Goal: Task Accomplishment & Management: Manage account settings

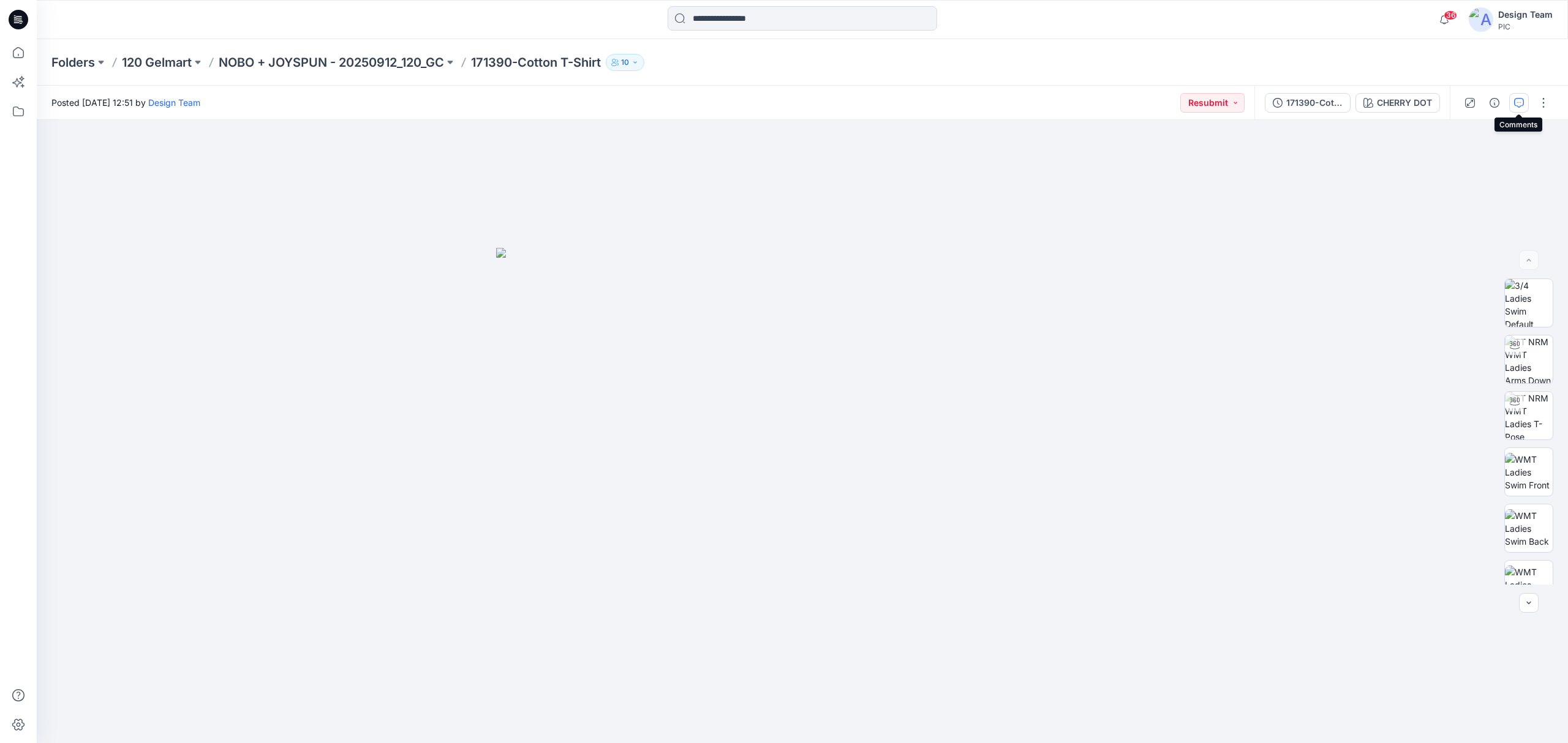
click at [1514, 103] on icon "button" at bounding box center [1519, 103] width 10 height 10
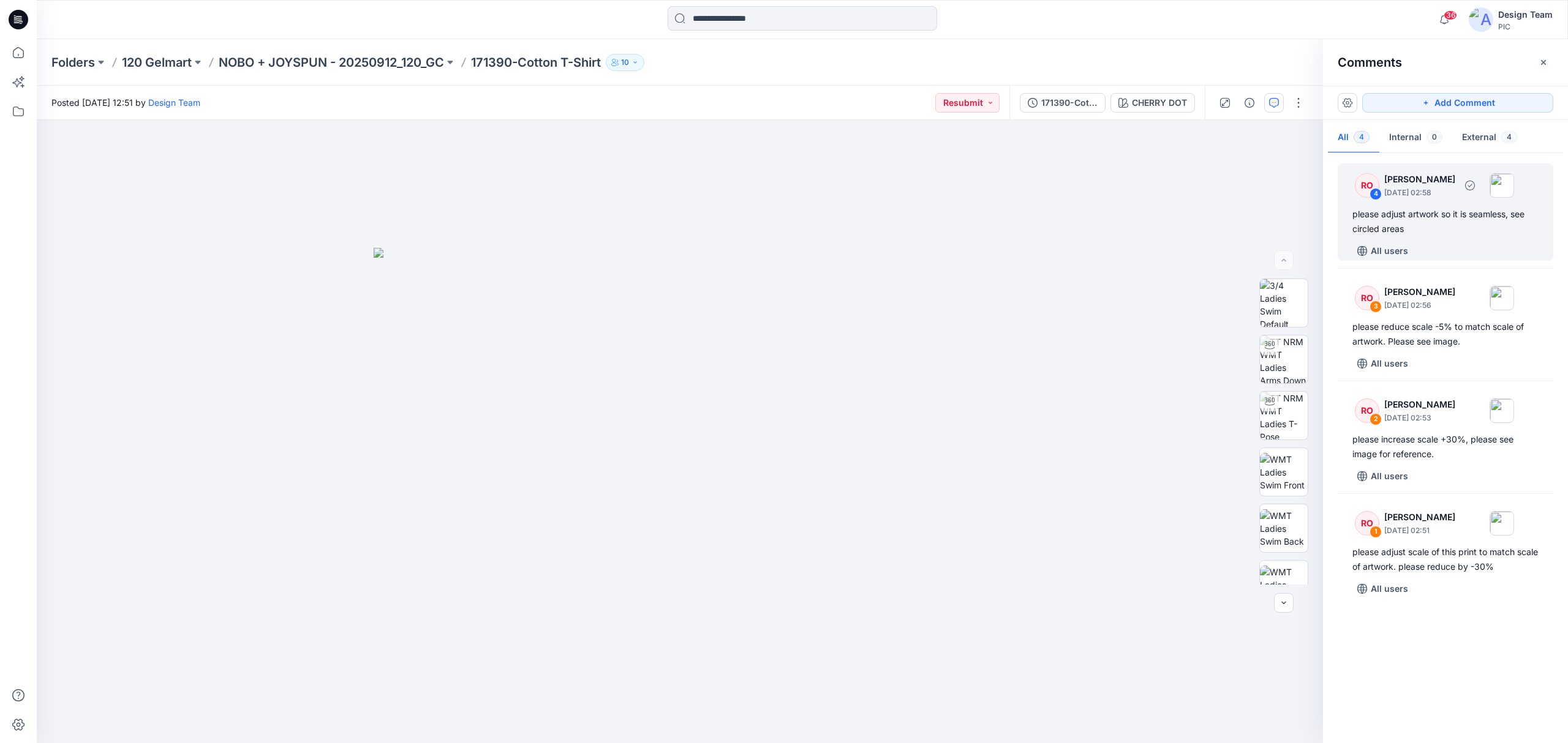
click at [1445, 245] on div "All users" at bounding box center [1453, 250] width 201 height 19
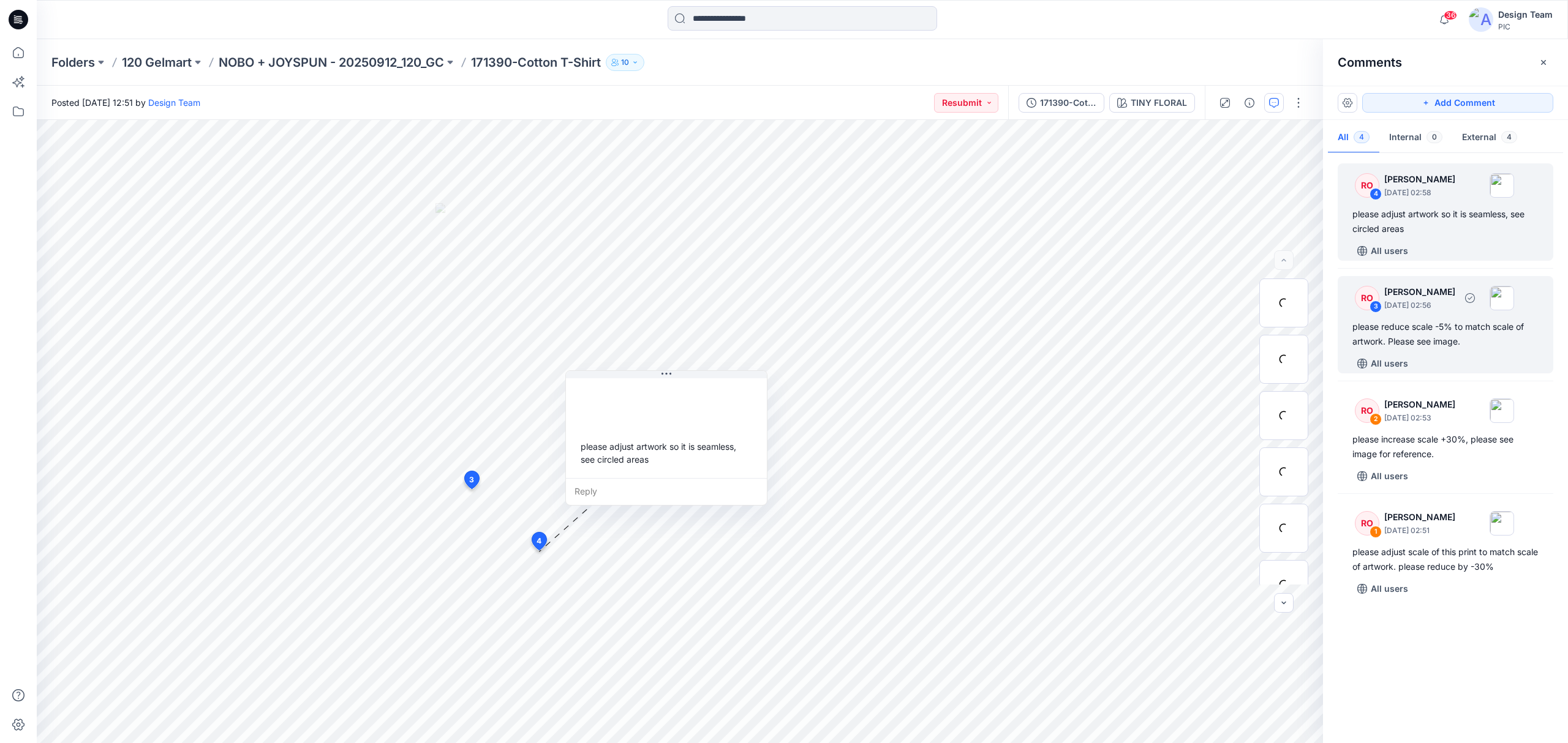
click at [1424, 355] on div "All users" at bounding box center [1453, 363] width 201 height 19
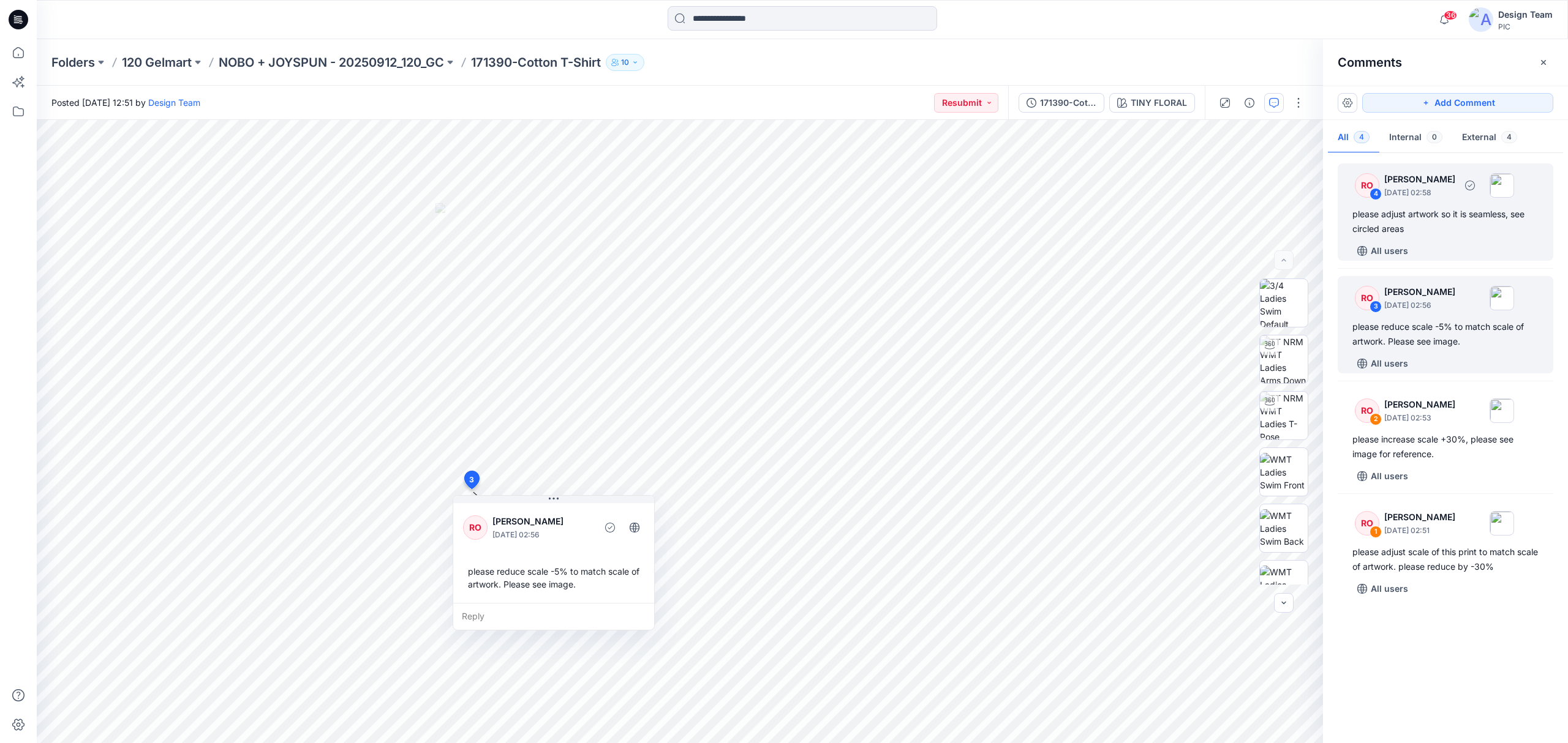
click at [1435, 242] on div "All users" at bounding box center [1453, 250] width 201 height 19
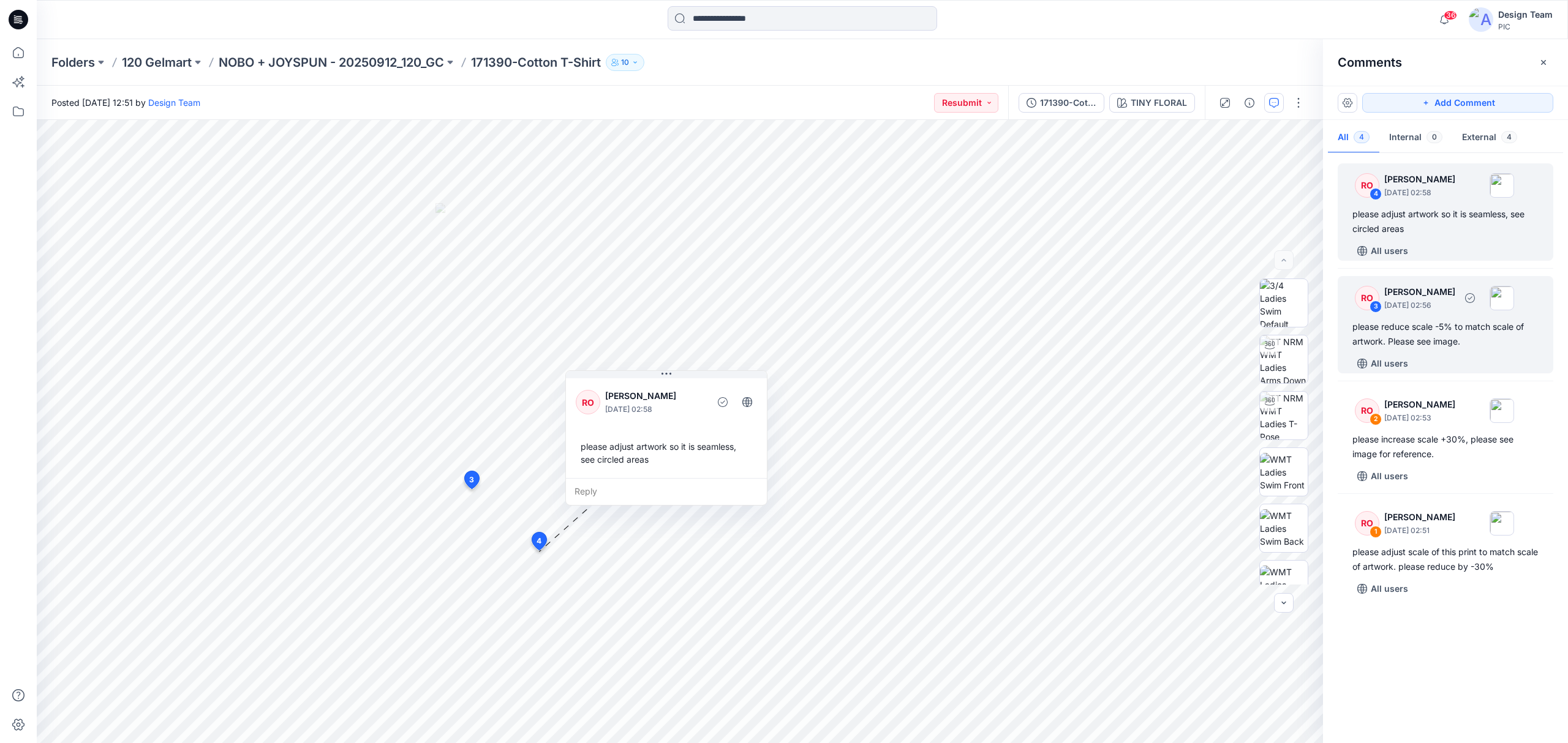
click at [1387, 333] on div "please reduce scale -5% to match scale of artwork. Please see image." at bounding box center [1445, 334] width 186 height 29
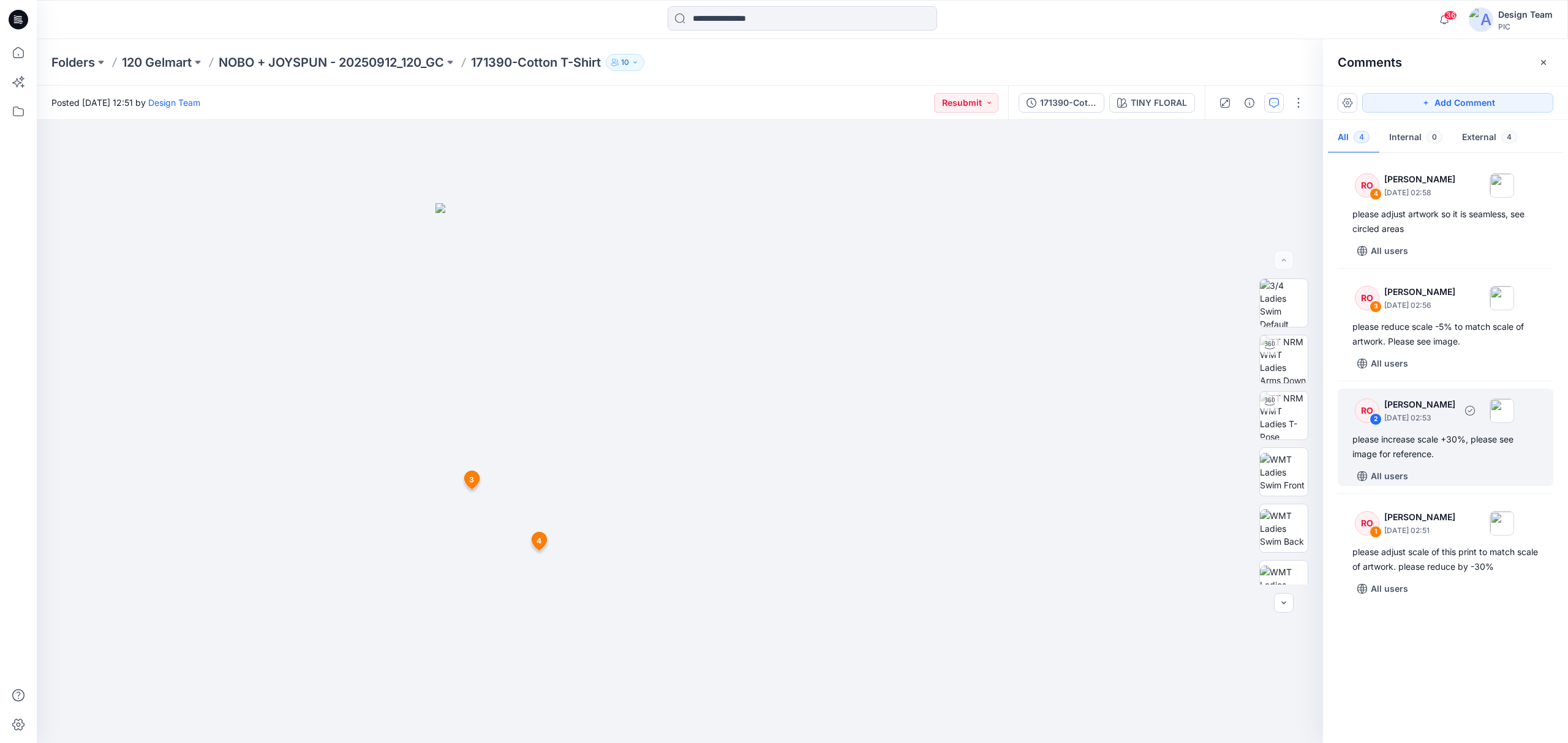
click at [1384, 437] on div "please increase scale +30%, please see image for reference." at bounding box center [1445, 447] width 186 height 29
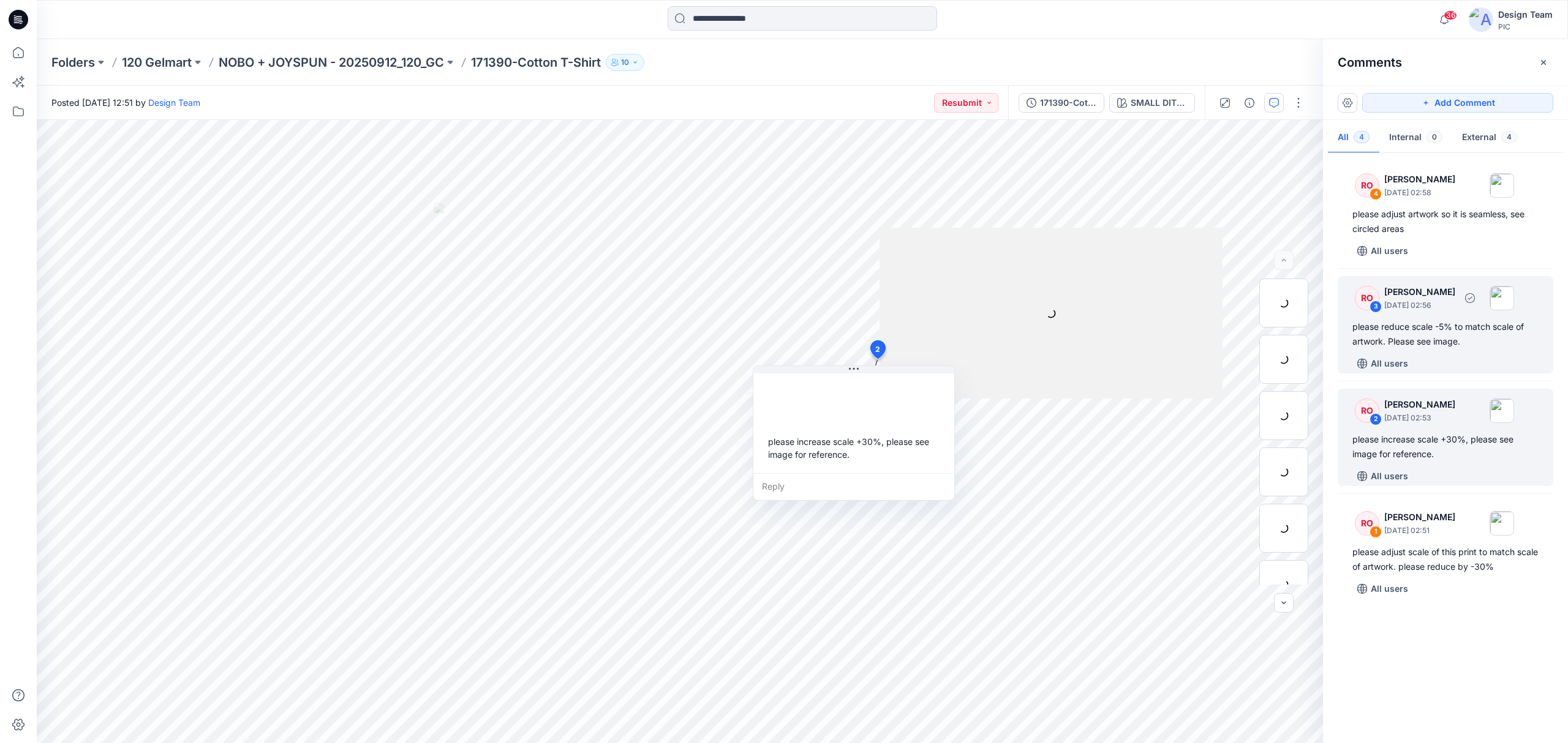
click at [1380, 343] on div "please reduce scale -5% to match scale of artwork. Please see image." at bounding box center [1445, 334] width 186 height 29
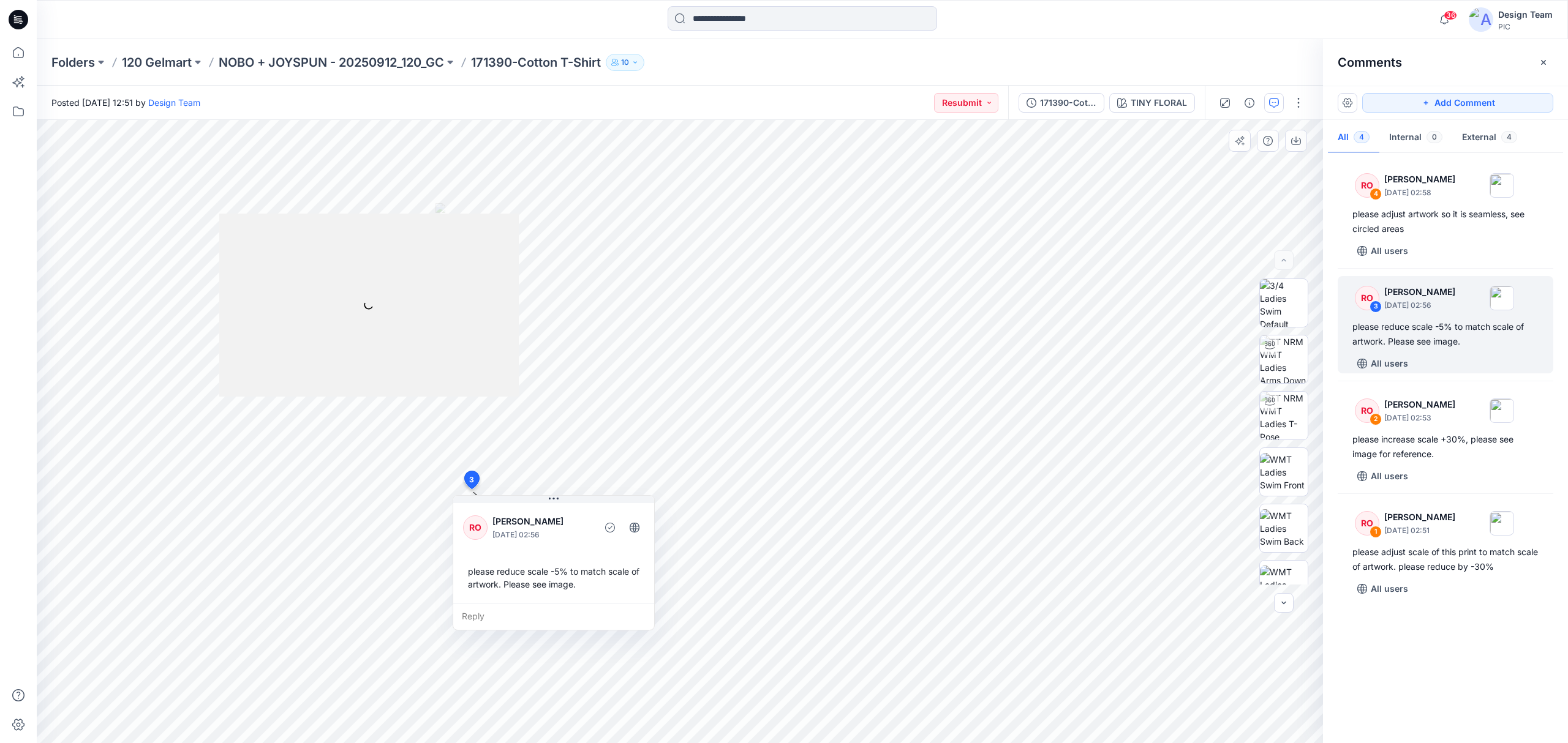
click at [486, 615] on div "Reply" at bounding box center [554, 617] width 201 height 27
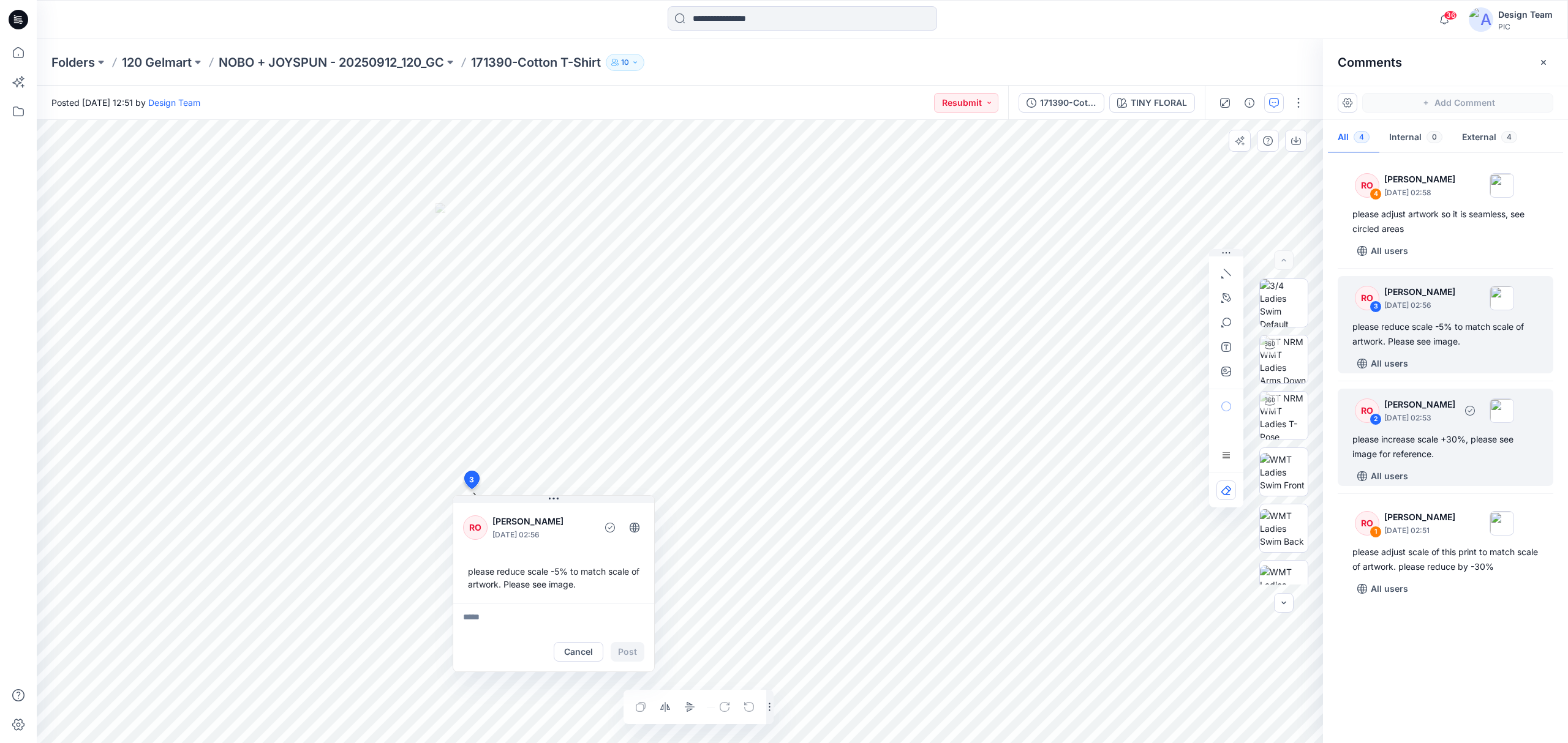
click at [1435, 457] on div "please increase scale +30%, please see image for reference." at bounding box center [1445, 447] width 186 height 29
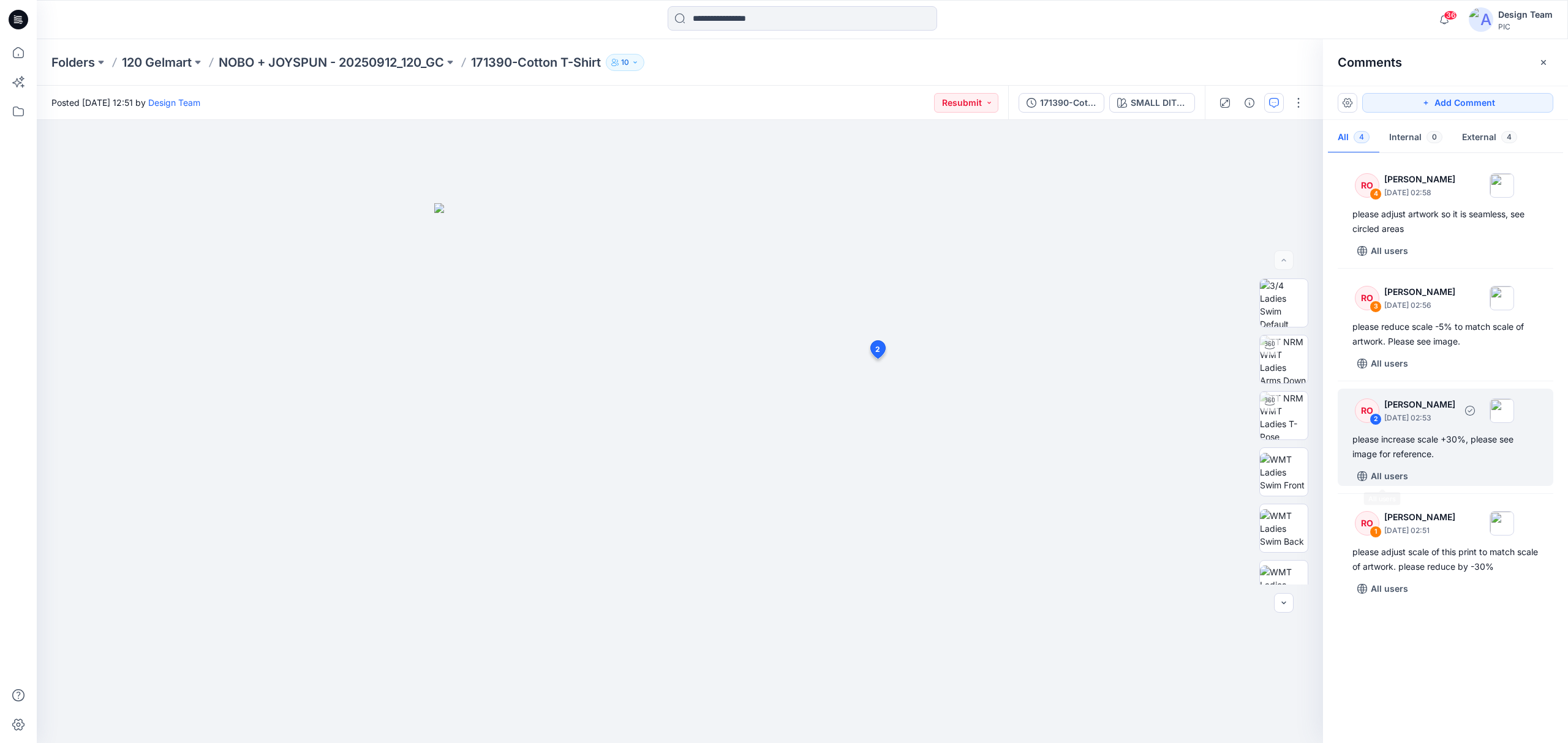
click at [1420, 459] on div "please increase scale +30%, please see image for reference." at bounding box center [1445, 447] width 186 height 29
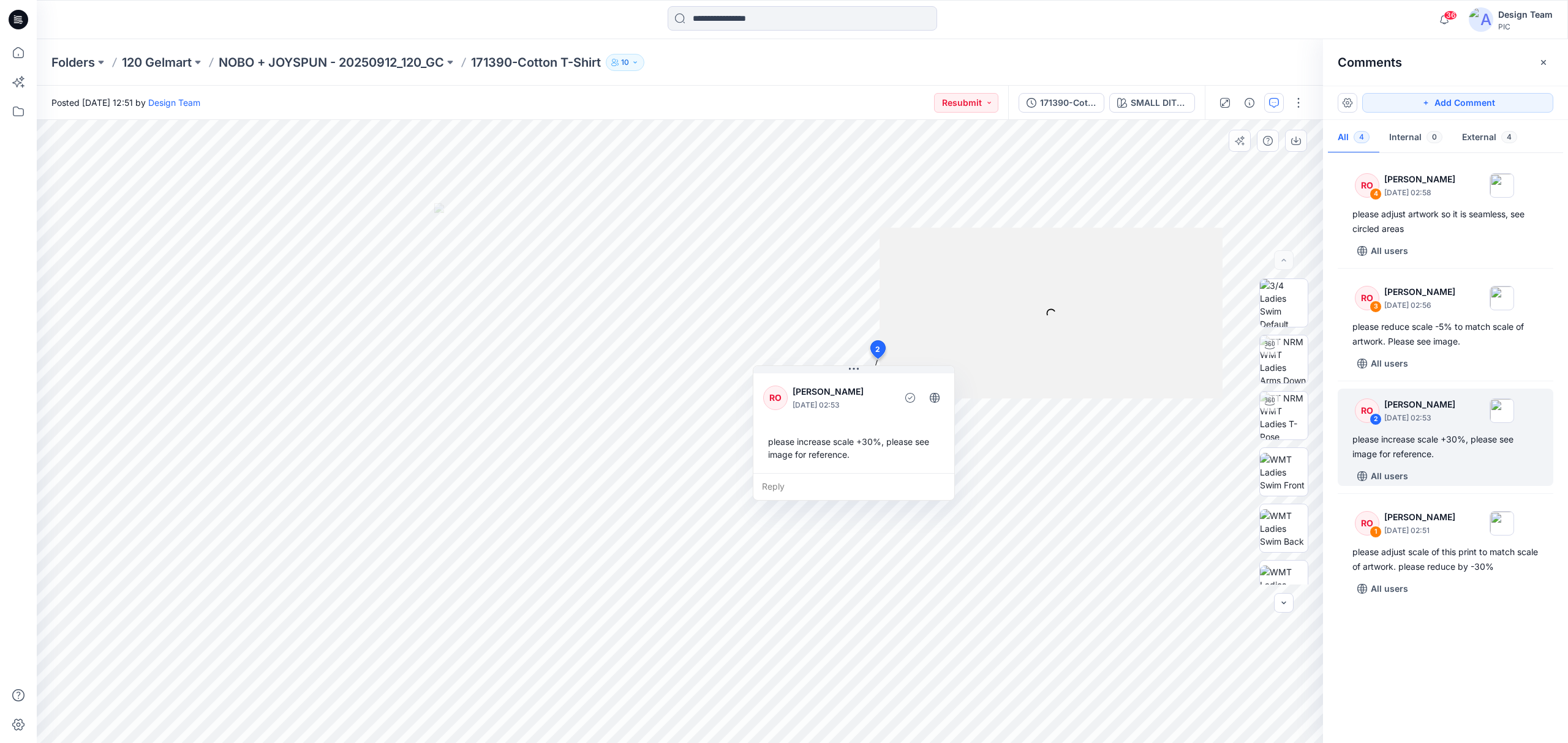
click at [767, 486] on div "Reply" at bounding box center [854, 487] width 201 height 27
click at [1552, 667] on div "SMALL DITSY Loading... Material Properties Loading... 5 2 RO Raquel Ortiz Septe…" at bounding box center [802, 431] width 1531 height 623
click at [556, 82] on div "Folders 120 Gelmart NOBO + JOYSPUN - 20250912_120_GC 171390-Cotton T-Shirt 10 P…" at bounding box center [802, 392] width 1531 height 704
click at [621, 104] on div "Posted Friday, September 26, 2025 12:51 by Design Team Resubmit 171390-Cotton T…" at bounding box center [802, 415] width 1531 height 658
drag, startPoint x: 220, startPoint y: 71, endPoint x: 454, endPoint y: 65, distance: 234.1
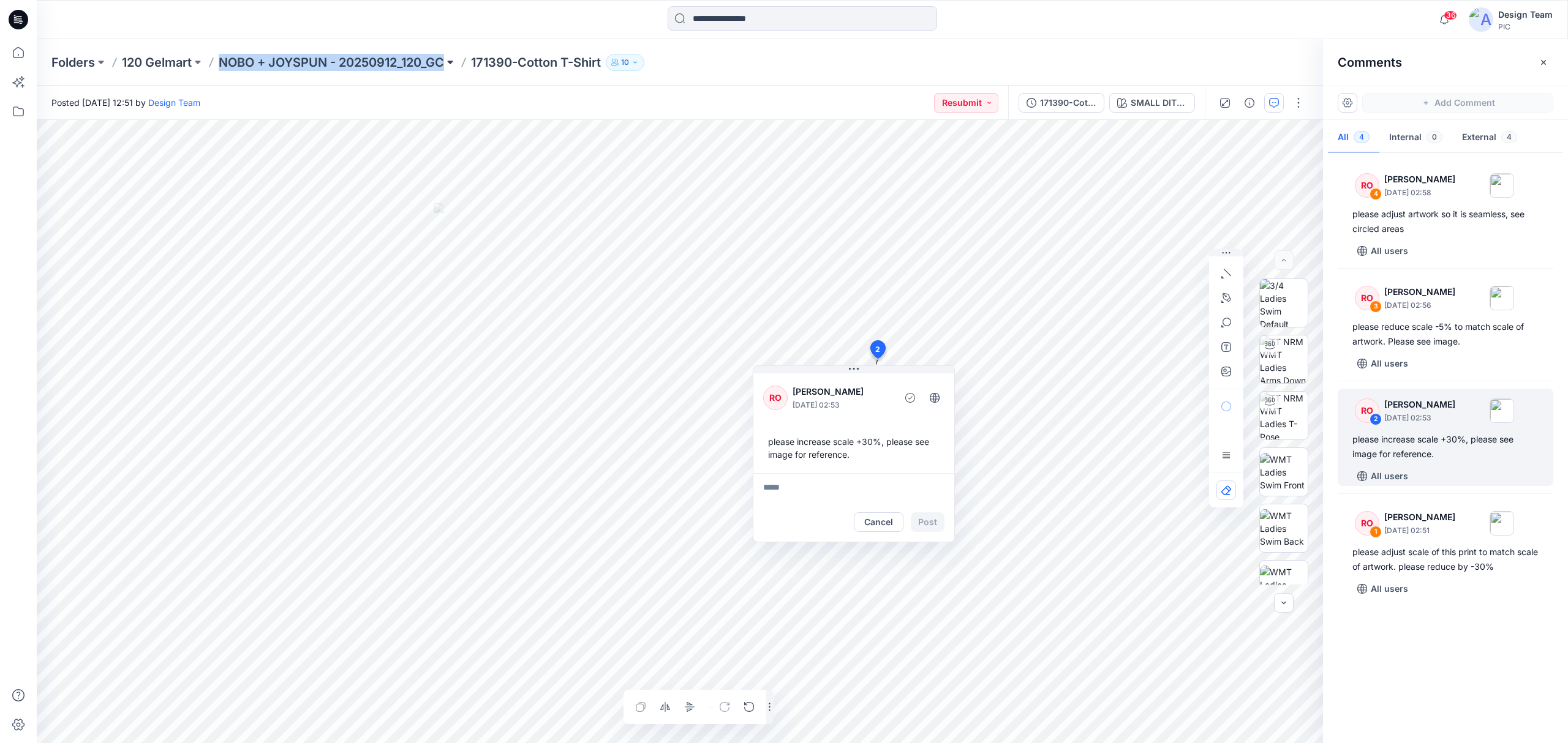
click at [454, 65] on div "Folders 120 Gelmart NOBO + JOYSPUN - 20250912_120_GC 171390-Cotton T-Shirt 10" at bounding box center [802, 62] width 1531 height 47
click at [440, 27] on div at bounding box center [802, 20] width 766 height 27
drag, startPoint x: 219, startPoint y: 70, endPoint x: 449, endPoint y: 64, distance: 230.1
click at [449, 64] on div "Folders 120 Gelmart NOBO + JOYSPUN - 20250912_120_GC 171390-Cotton T-Shirt 10" at bounding box center [755, 62] width 1407 height 17
click at [381, 15] on div at bounding box center [227, 20] width 382 height 27
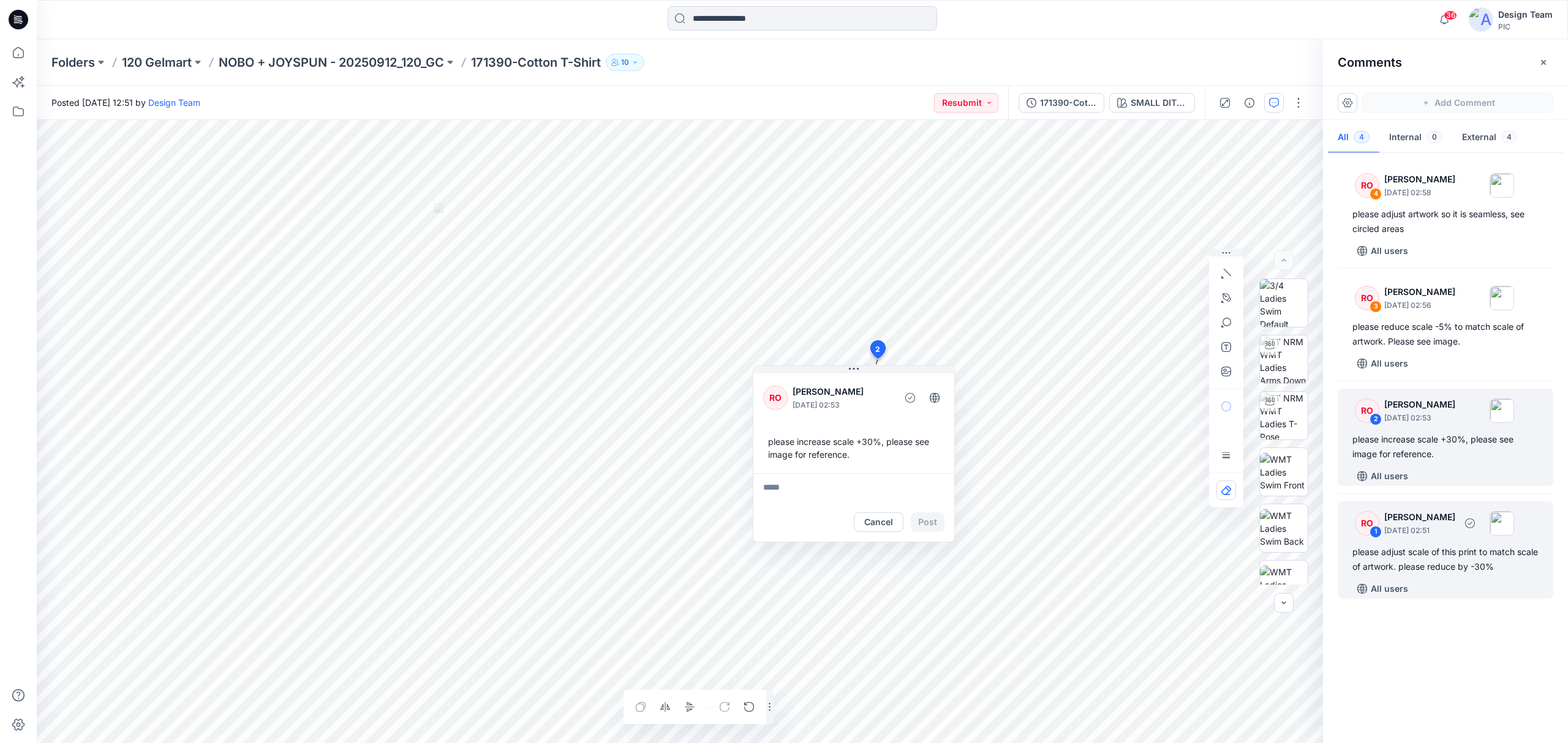
click at [1456, 568] on div "please adjust scale of this print to match scale of artwork. please reduce by -…" at bounding box center [1445, 559] width 186 height 29
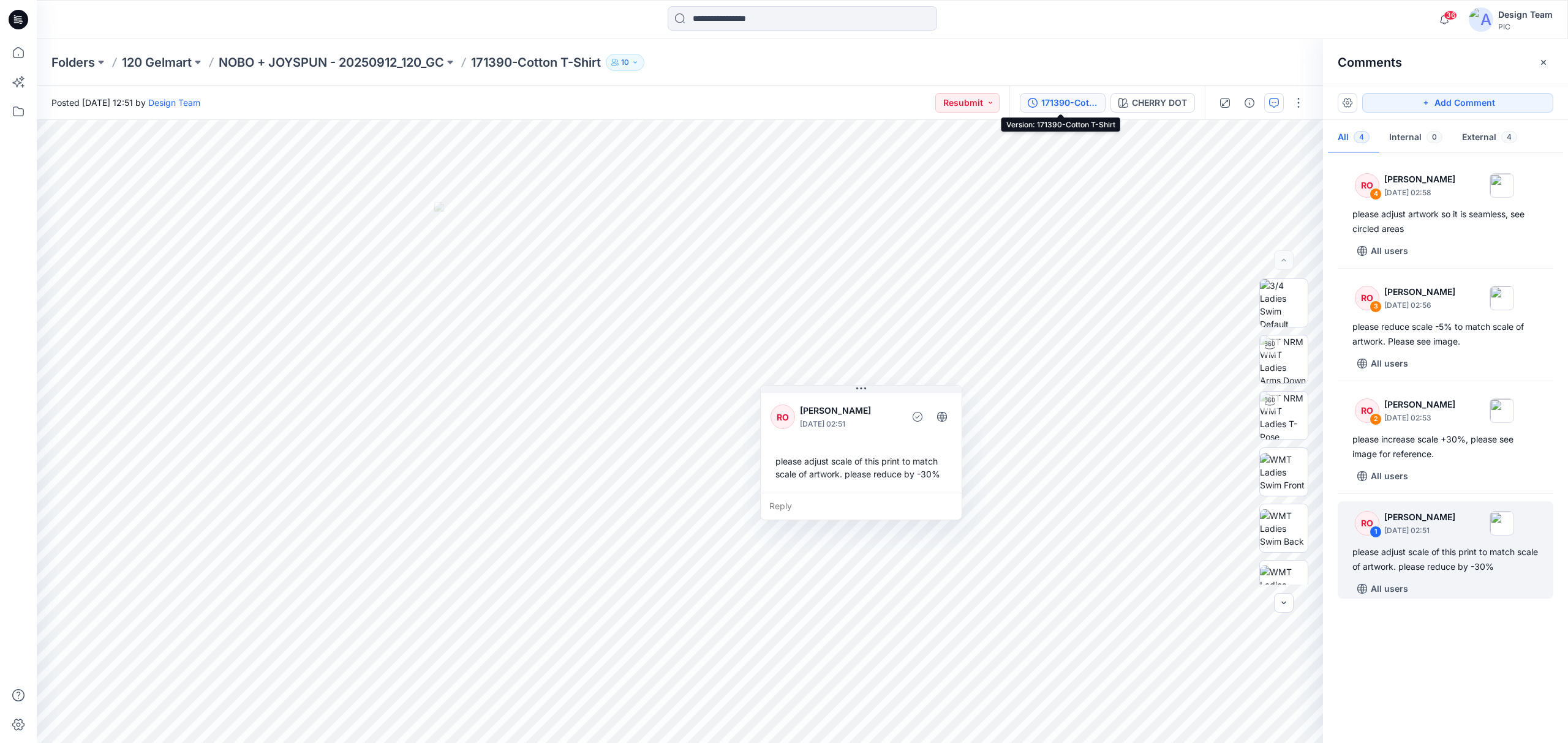
click at [1076, 101] on div "171390-Cotton T-Shirt" at bounding box center [1069, 103] width 57 height 14
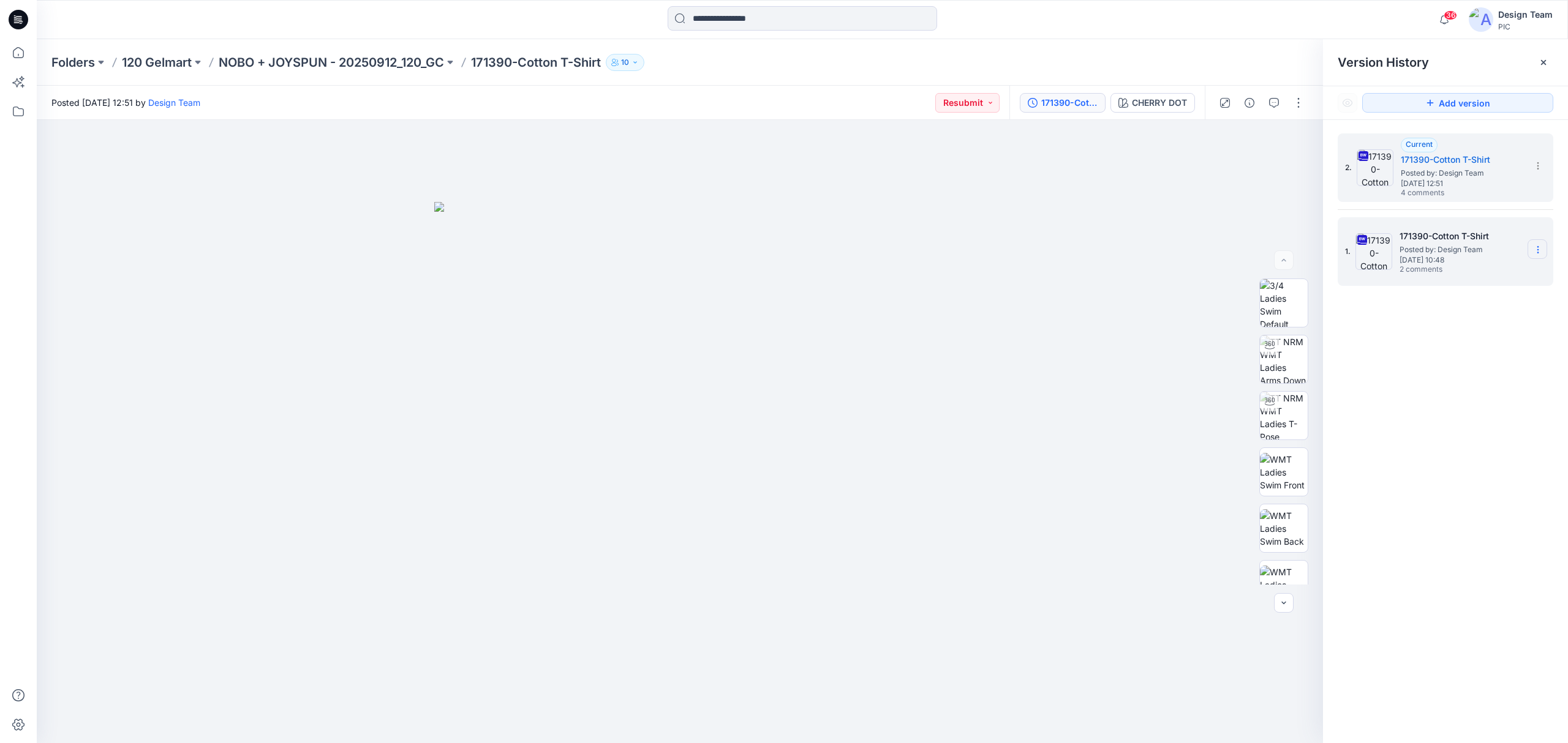
click at [1540, 244] on section at bounding box center [1537, 249] width 19 height 19
click at [1480, 321] on span "Rename Version" at bounding box center [1457, 323] width 65 height 14
click at [1500, 250] on input "**********" at bounding box center [1478, 247] width 135 height 19
type input "**********"
click at [1534, 169] on icon at bounding box center [1539, 166] width 10 height 10
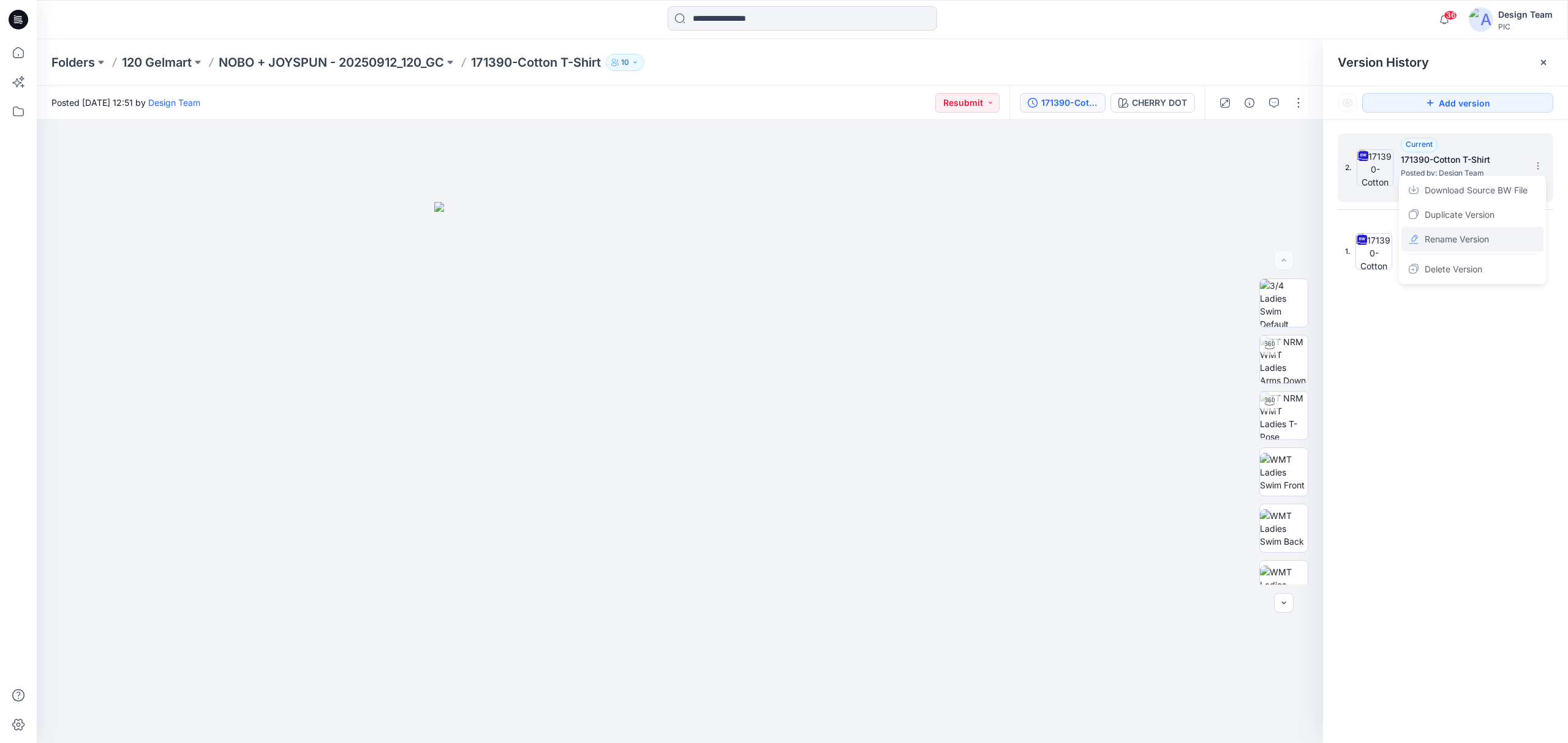
click at [1496, 238] on div "Rename Version" at bounding box center [1473, 240] width 142 height 24
click at [1513, 158] on input "**********" at bounding box center [1478, 164] width 135 height 19
type input "**********"
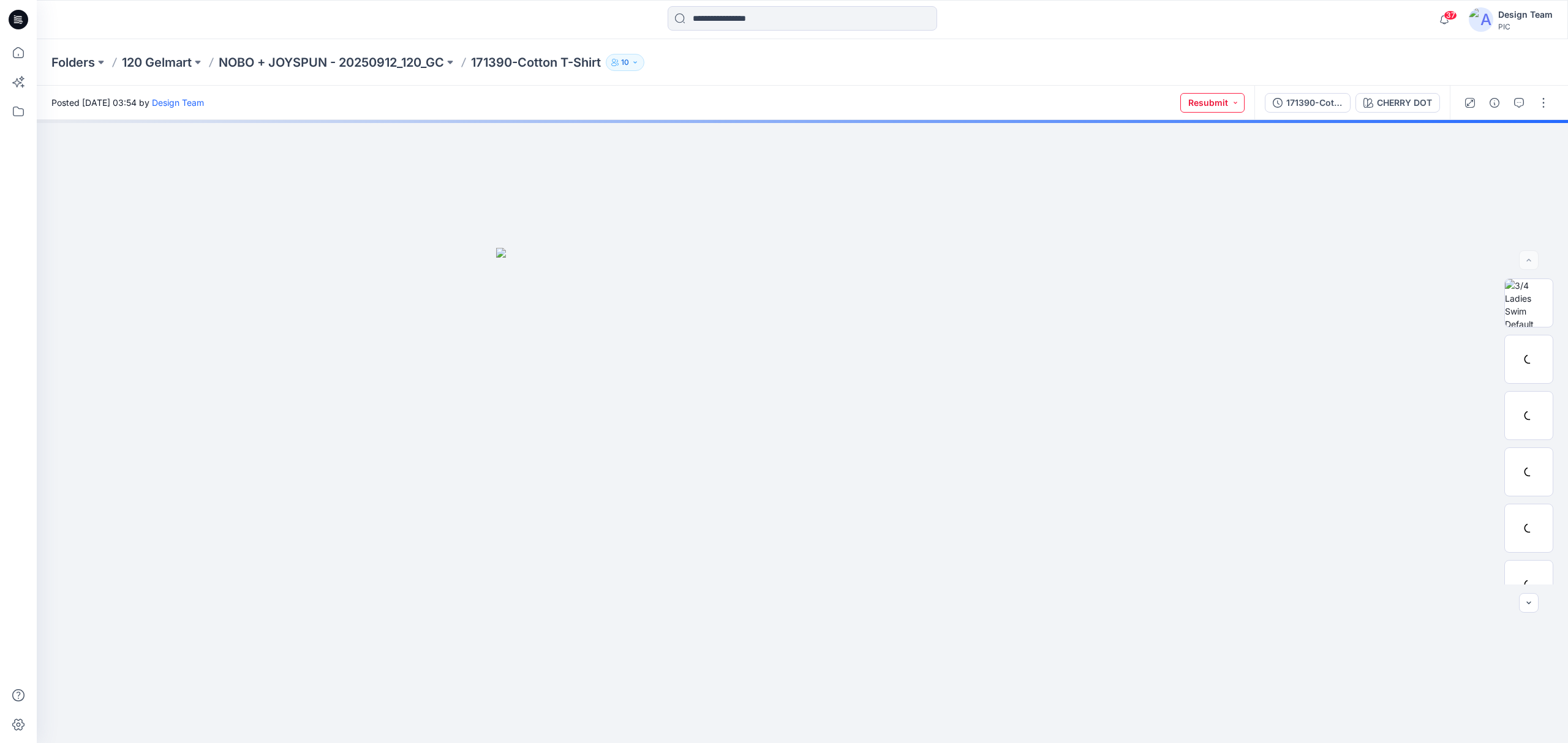
click at [1230, 103] on button "Resubmit" at bounding box center [1213, 103] width 65 height 19
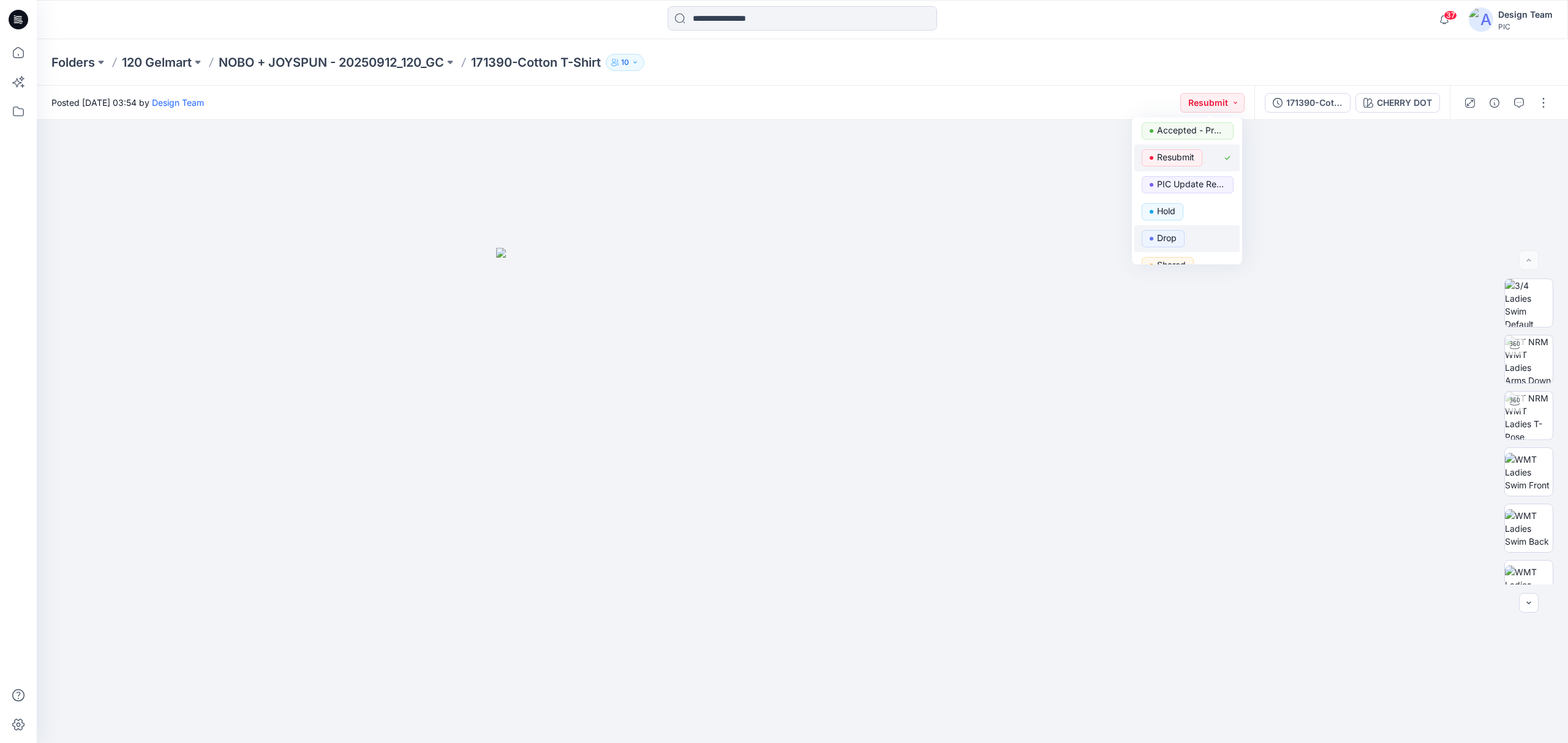
scroll to position [82, 0]
click at [1181, 160] on p "PIC Update Ready to Review" at bounding box center [1191, 159] width 69 height 16
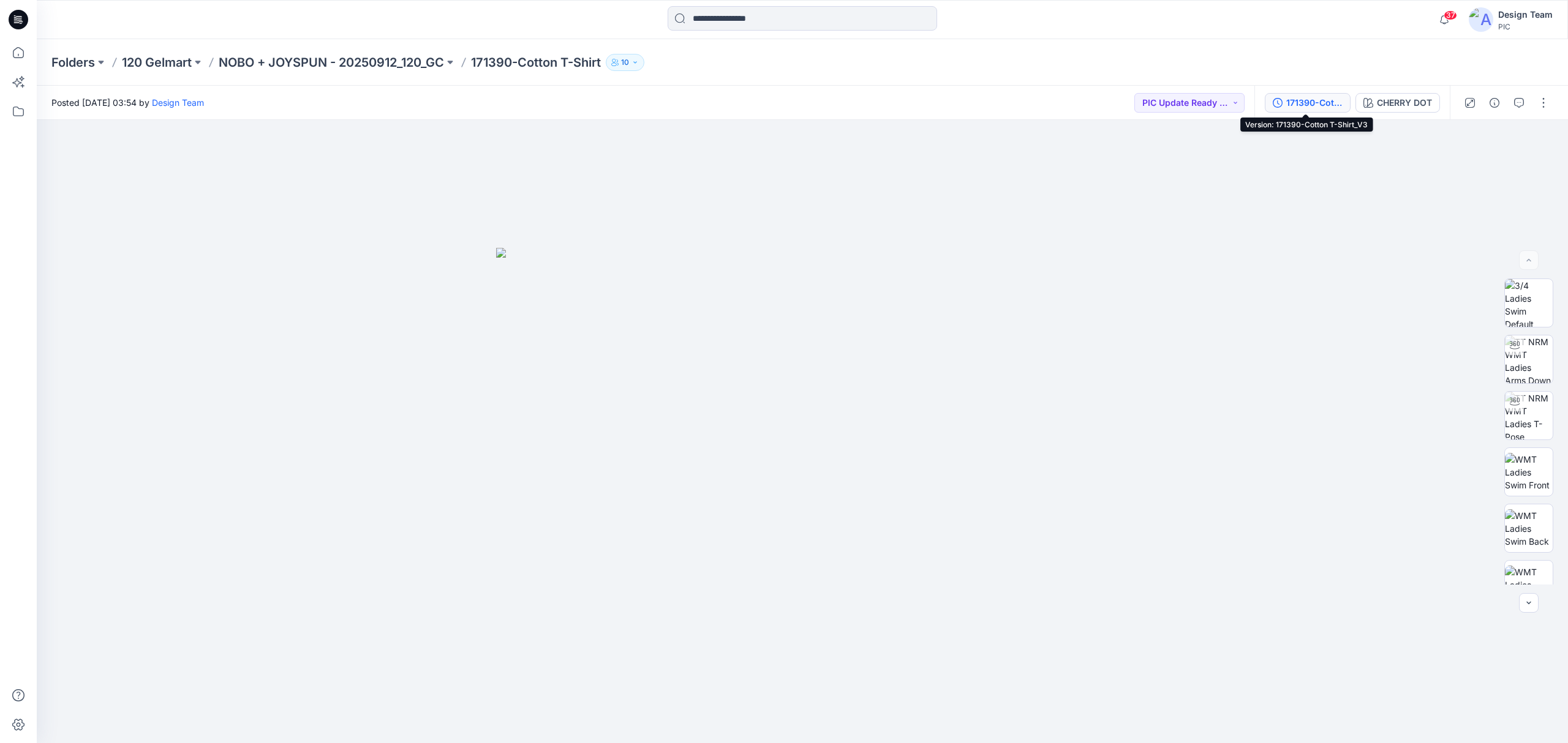
click at [1290, 101] on div "171390-Cotton T-Shirt_V3" at bounding box center [1315, 103] width 57 height 14
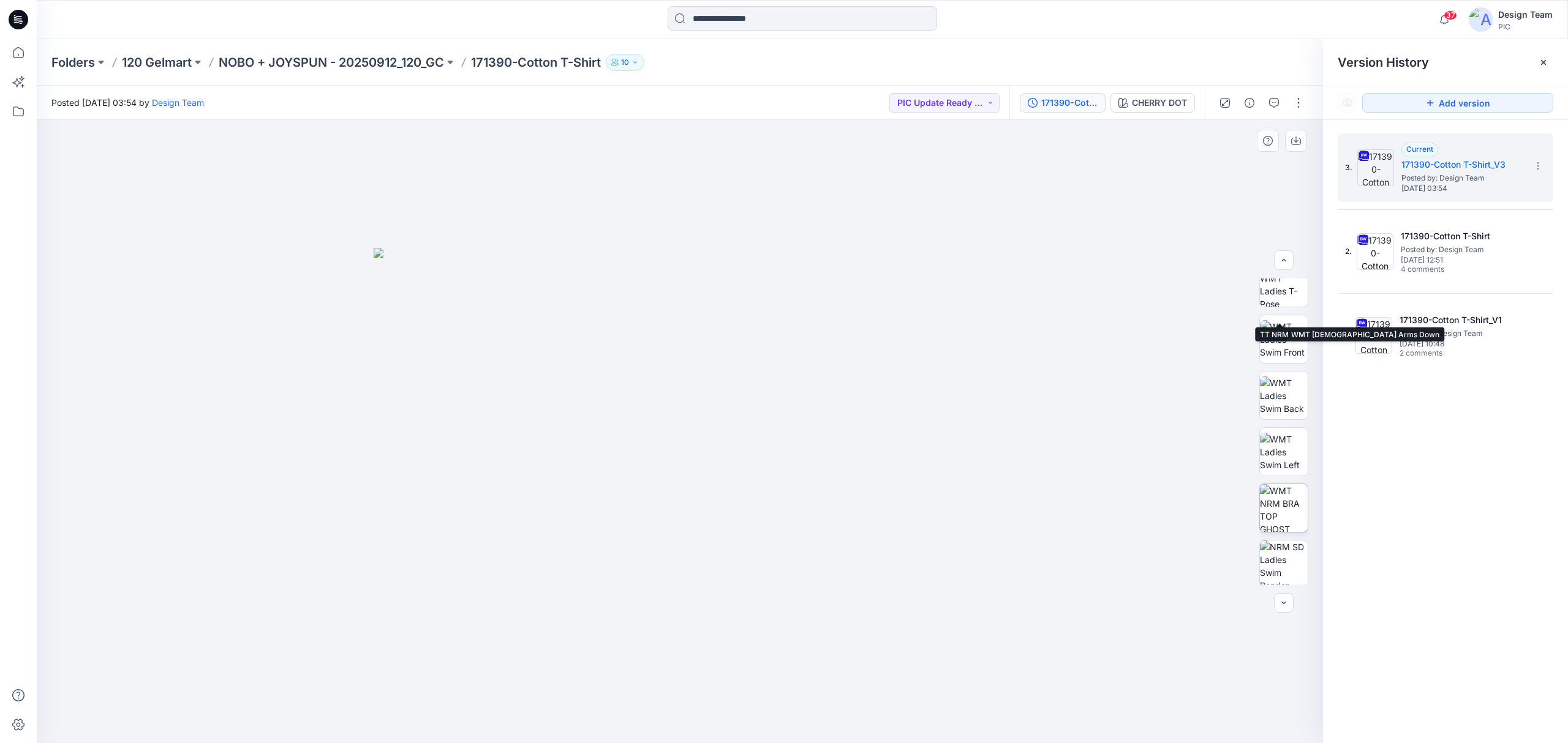
scroll to position [306, 0]
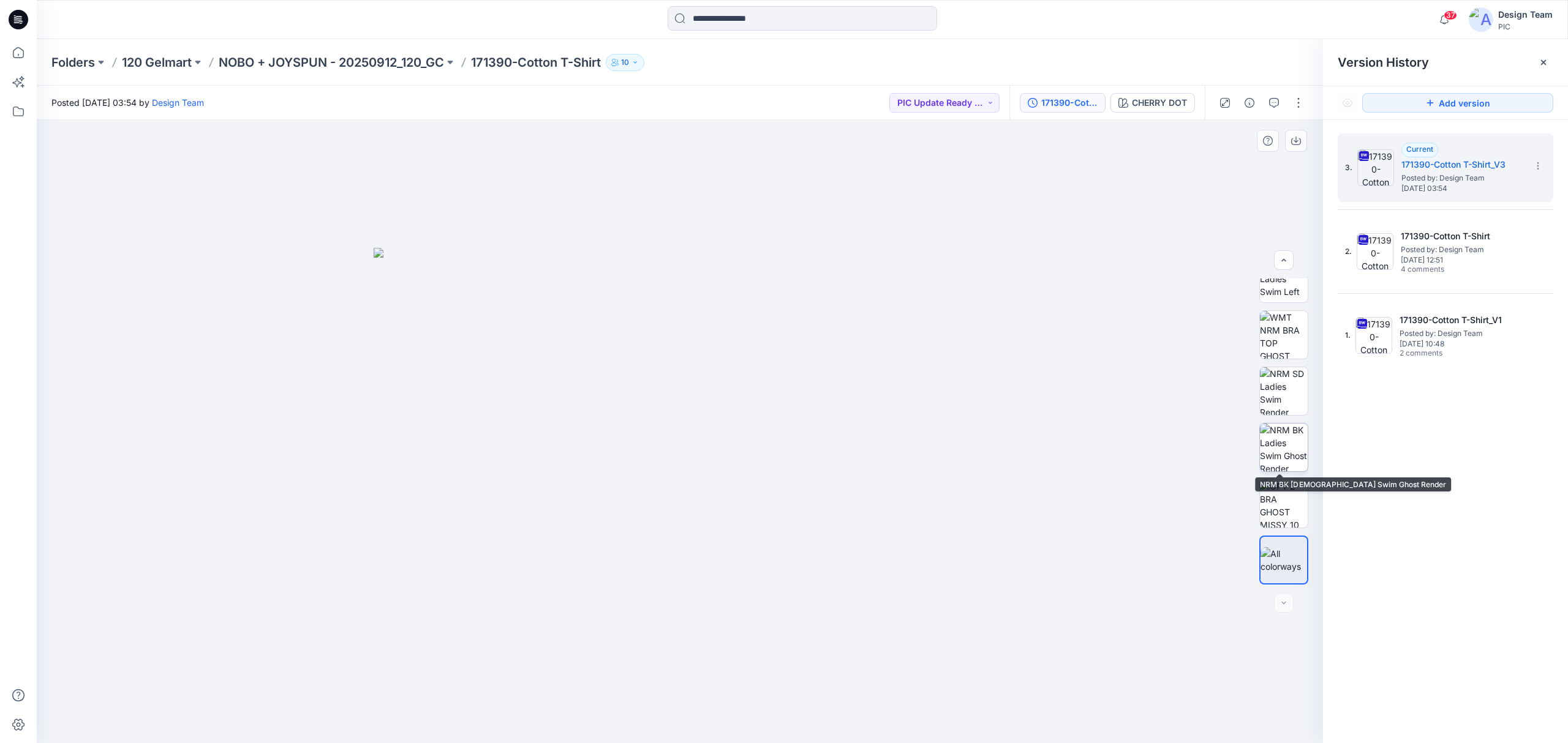
click at [1272, 458] on img at bounding box center [1284, 448] width 48 height 48
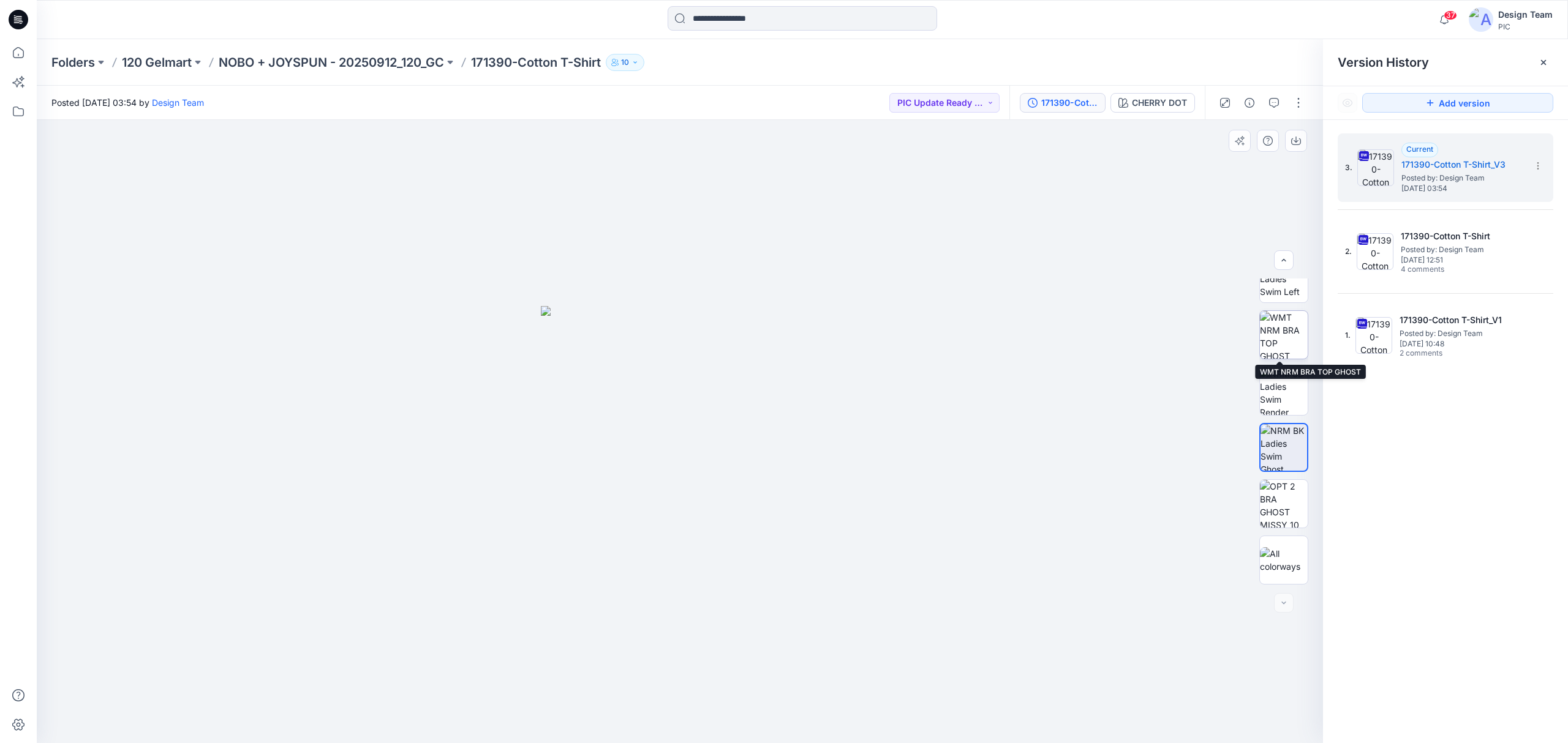
click at [1278, 346] on img at bounding box center [1284, 335] width 48 height 48
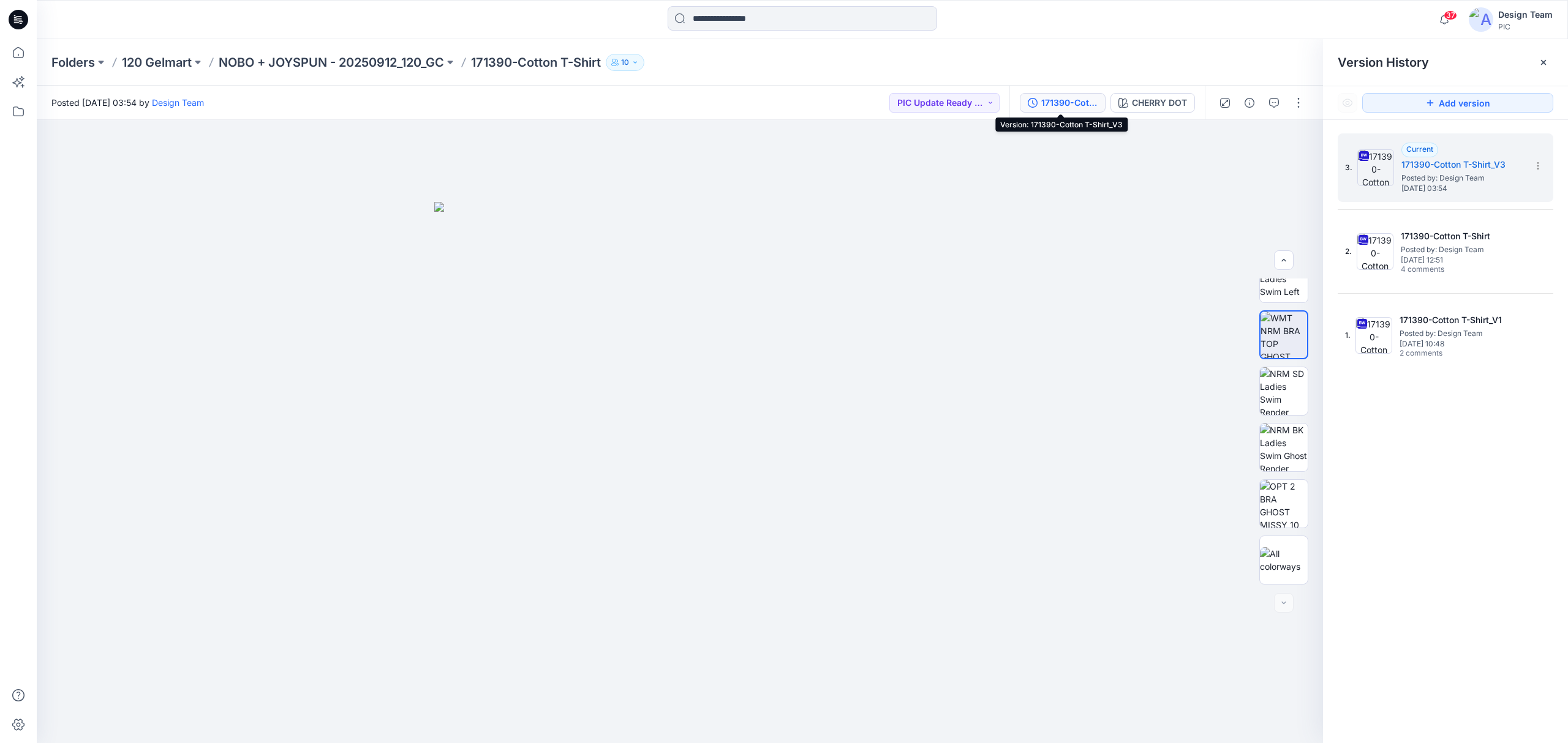
click at [1078, 103] on div "171390-Cotton T-Shirt_V3" at bounding box center [1069, 103] width 57 height 14
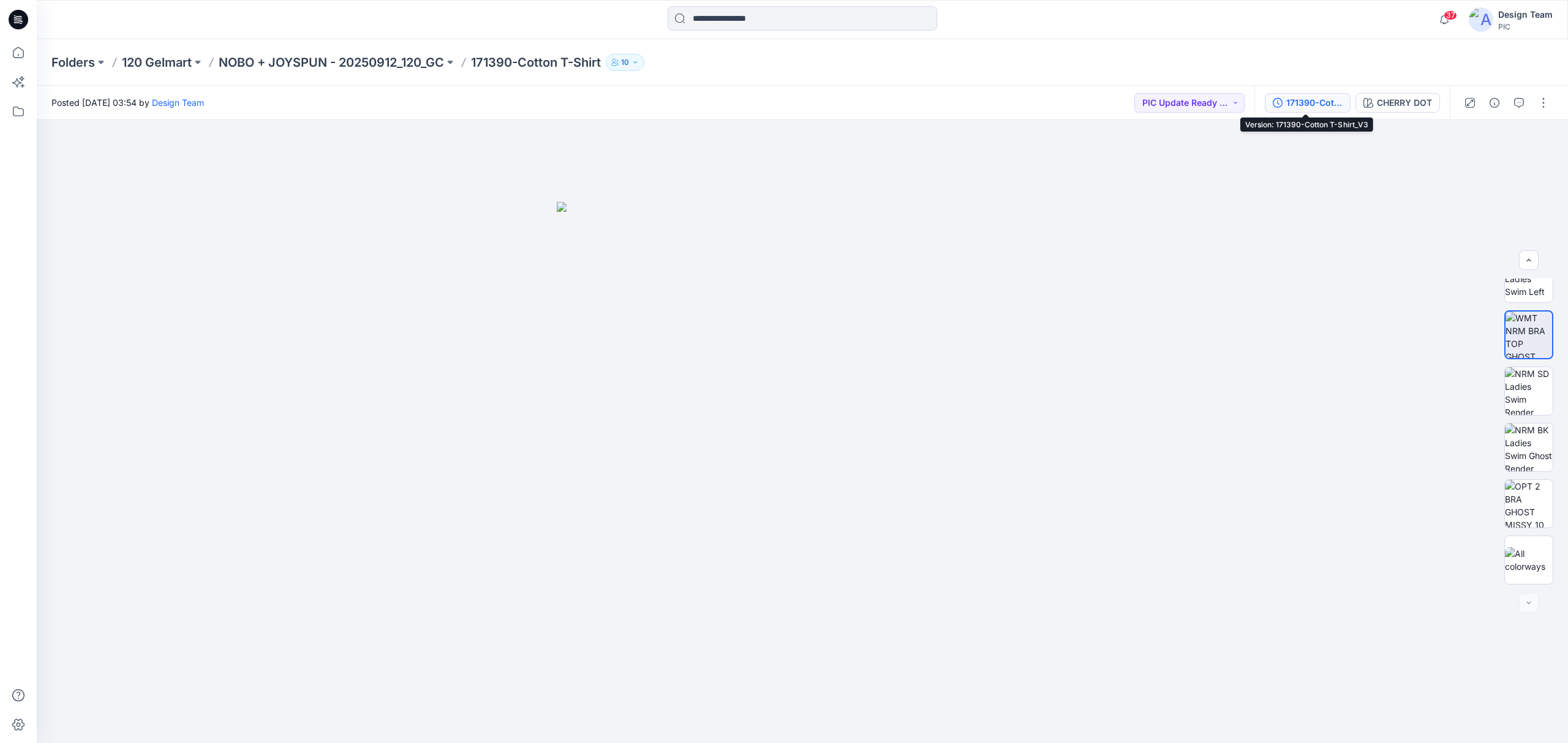
click at [1295, 103] on div "171390-Cotton T-Shirt_V3" at bounding box center [1315, 103] width 57 height 14
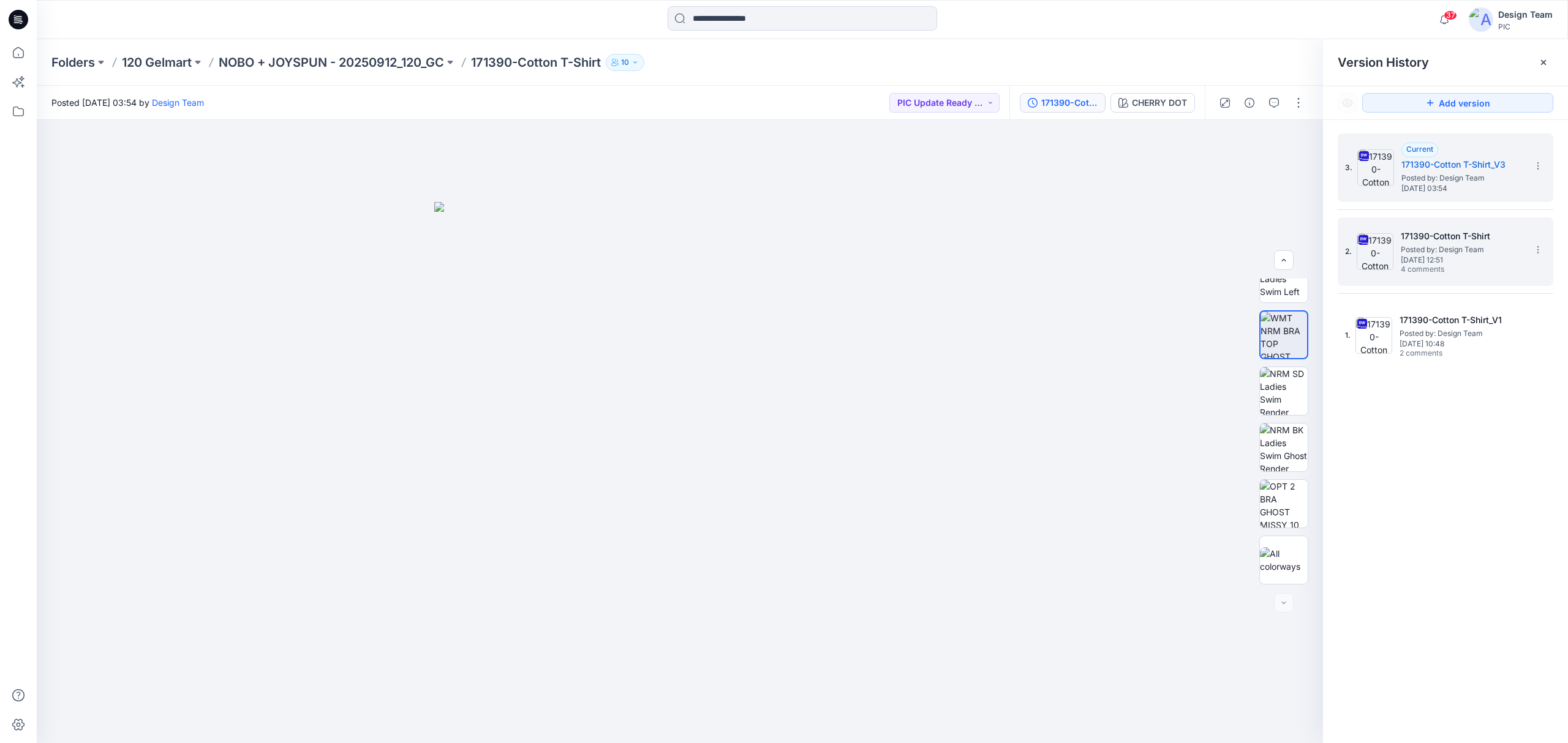
click at [1427, 240] on h5 "171390-Cotton T-Shirt" at bounding box center [1462, 236] width 123 height 14
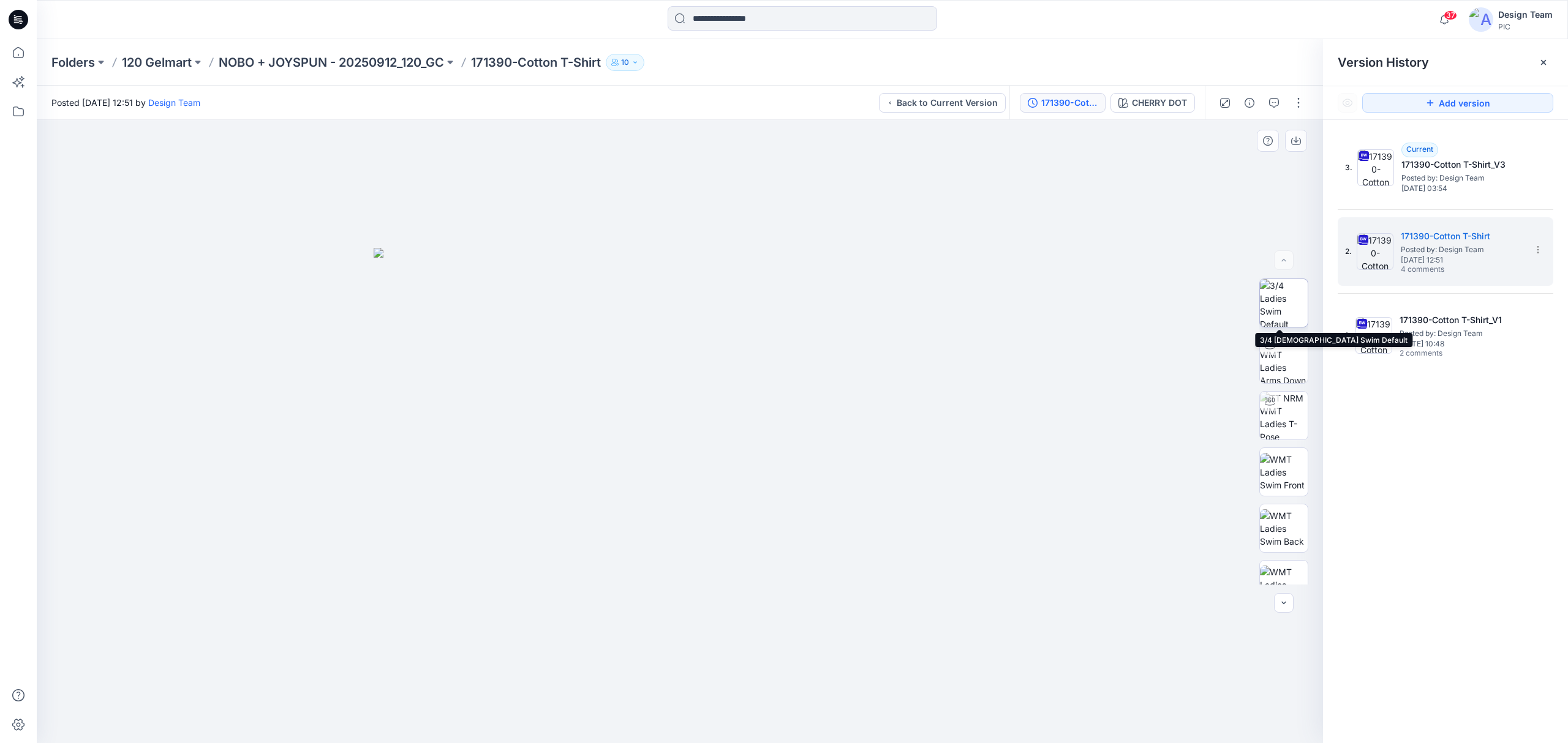
click at [1294, 313] on img at bounding box center [1284, 303] width 48 height 48
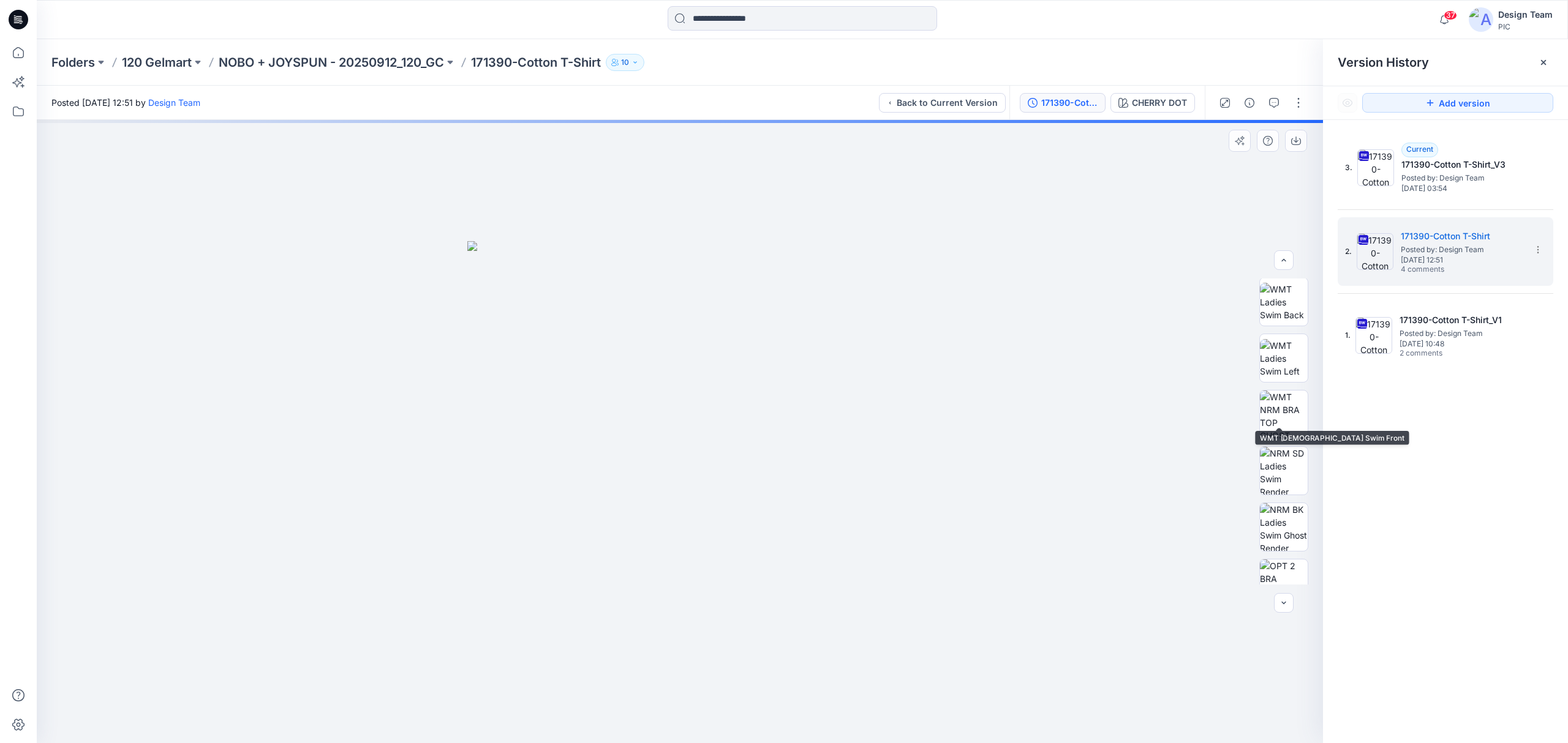
scroll to position [245, 0]
click at [1278, 415] on img at bounding box center [1284, 396] width 48 height 48
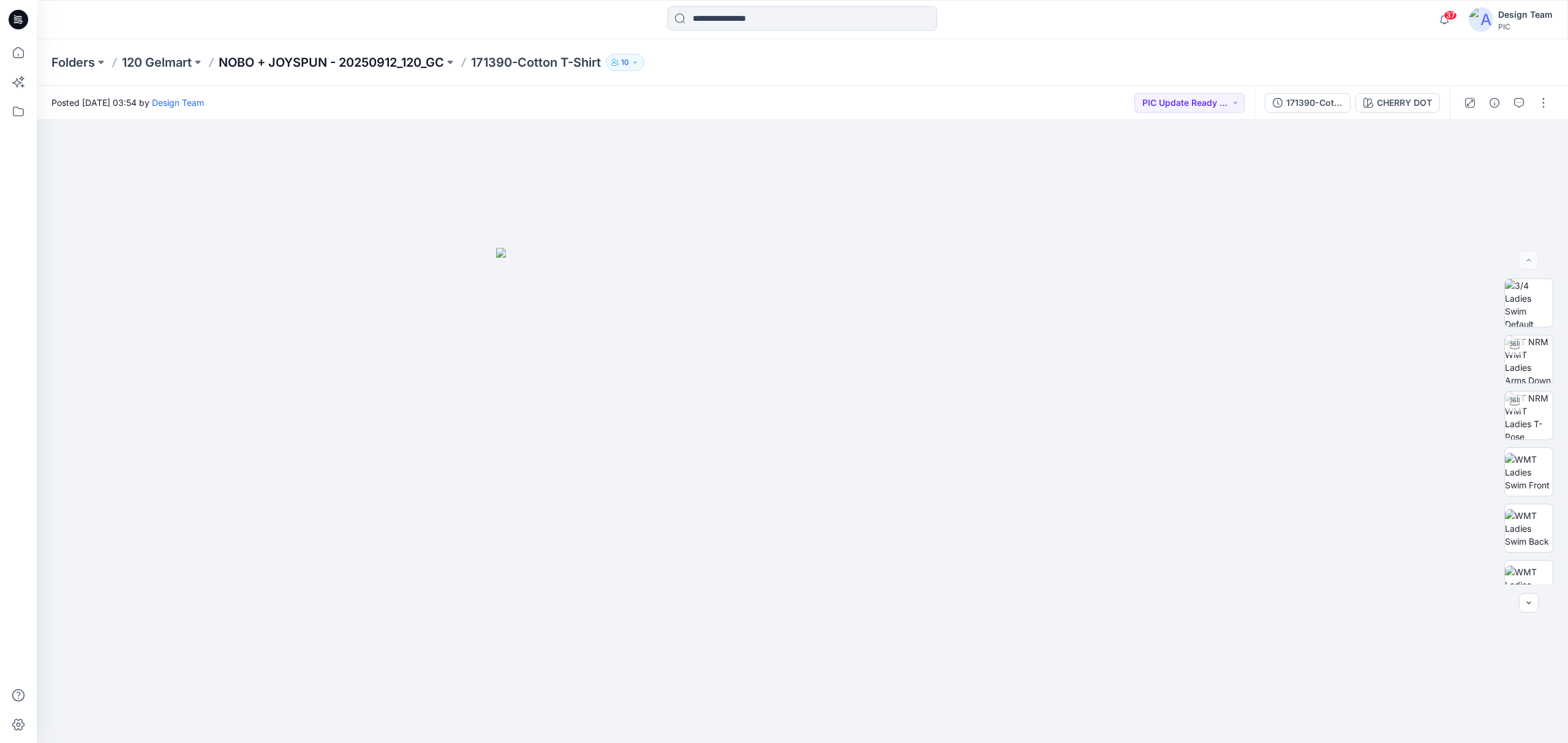
click at [346, 65] on p "NOBO + JOYSPUN - 20250912_120_GC" at bounding box center [332, 62] width 225 height 17
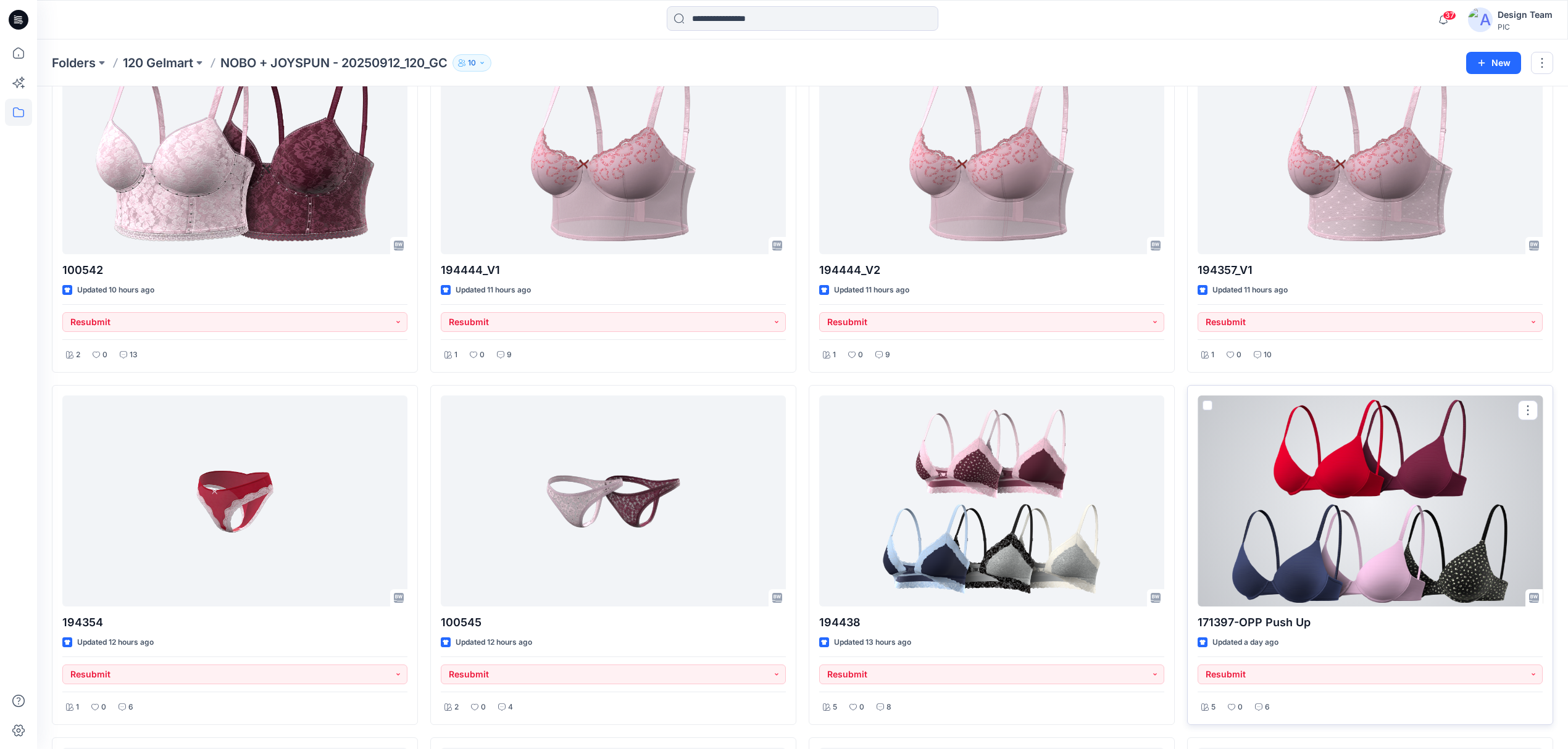
scroll to position [2602, 0]
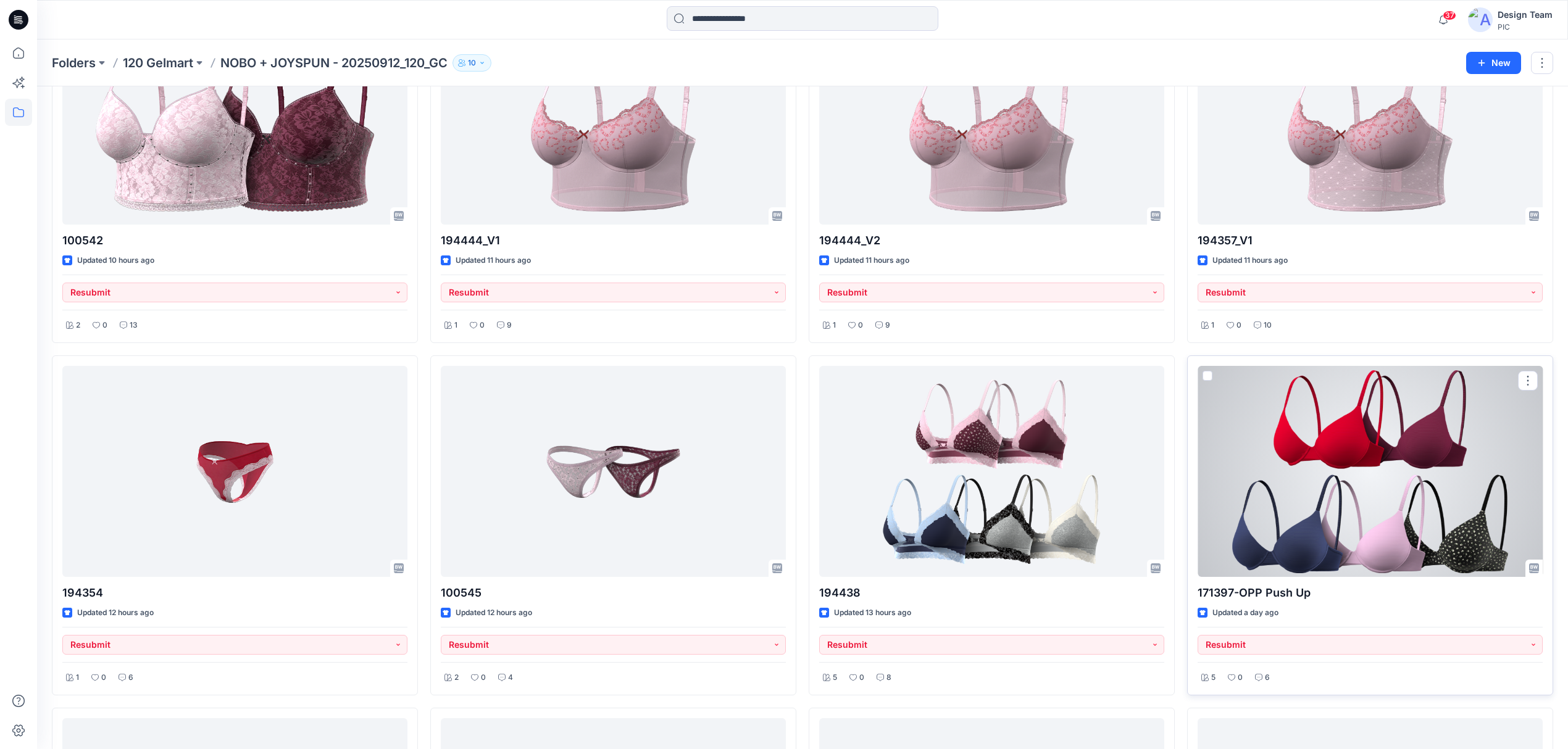
click at [1332, 480] on div at bounding box center [1370, 471] width 345 height 211
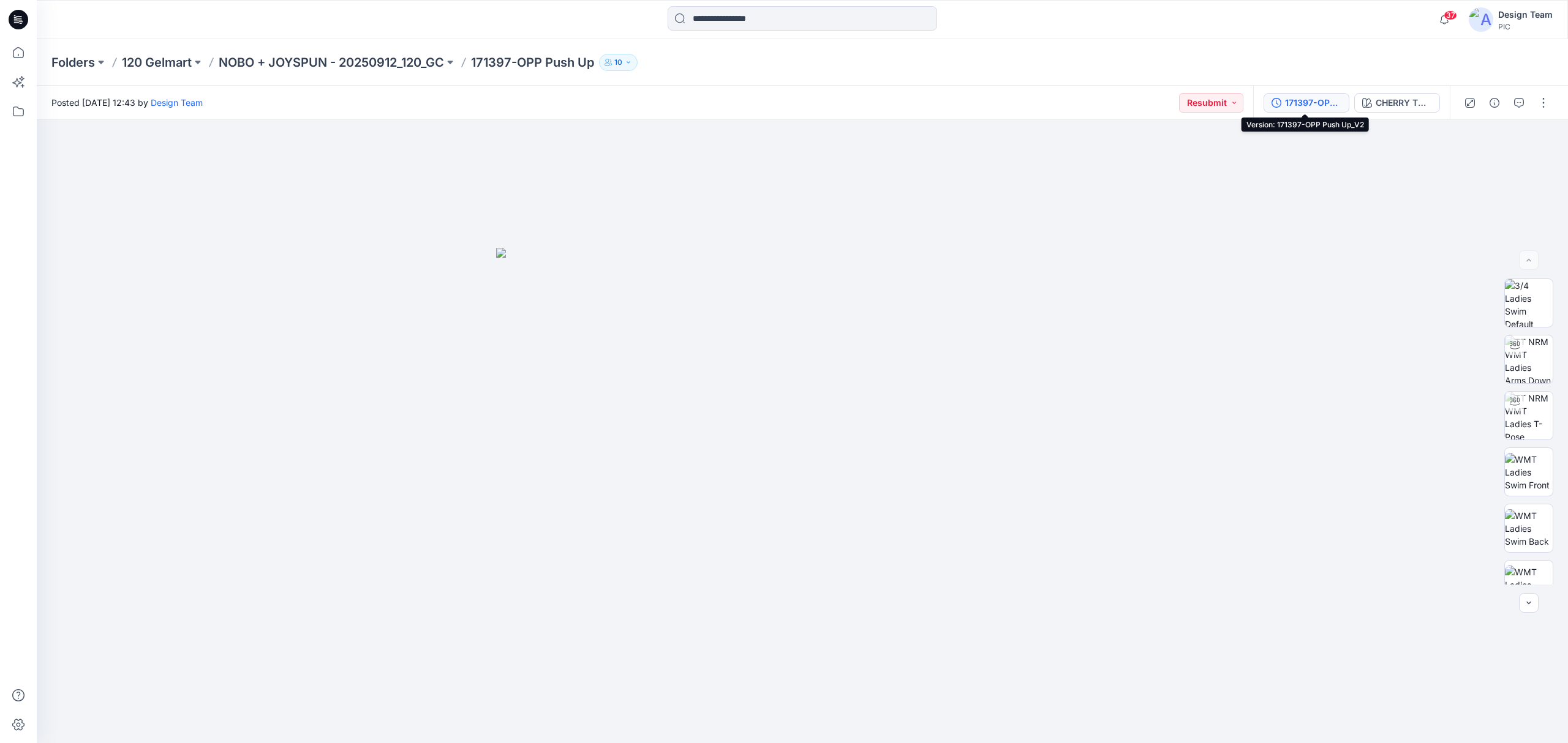
click at [1309, 98] on div "171397-OPP Push Up_V2" at bounding box center [1313, 103] width 57 height 14
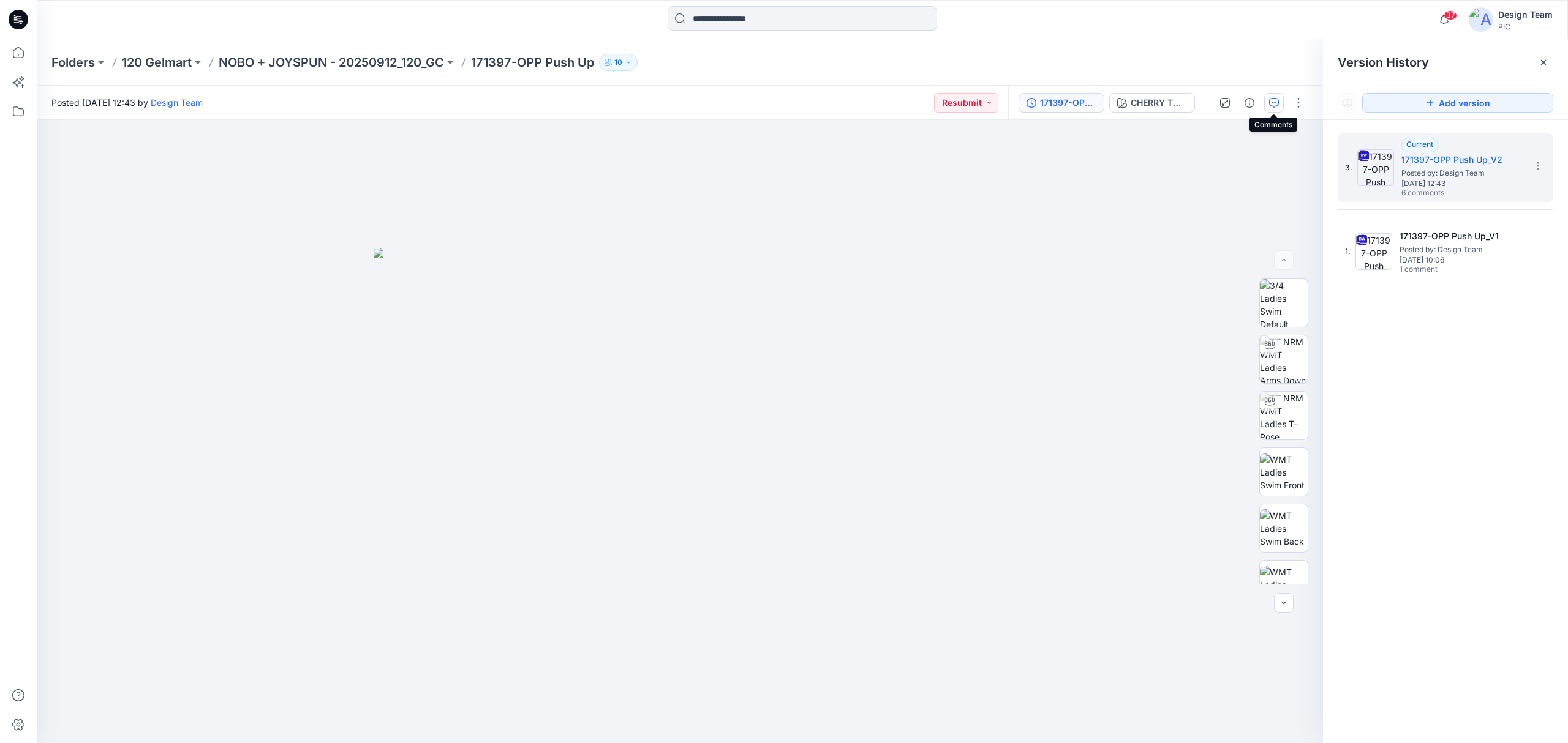
click at [1270, 102] on icon "button" at bounding box center [1274, 103] width 10 height 10
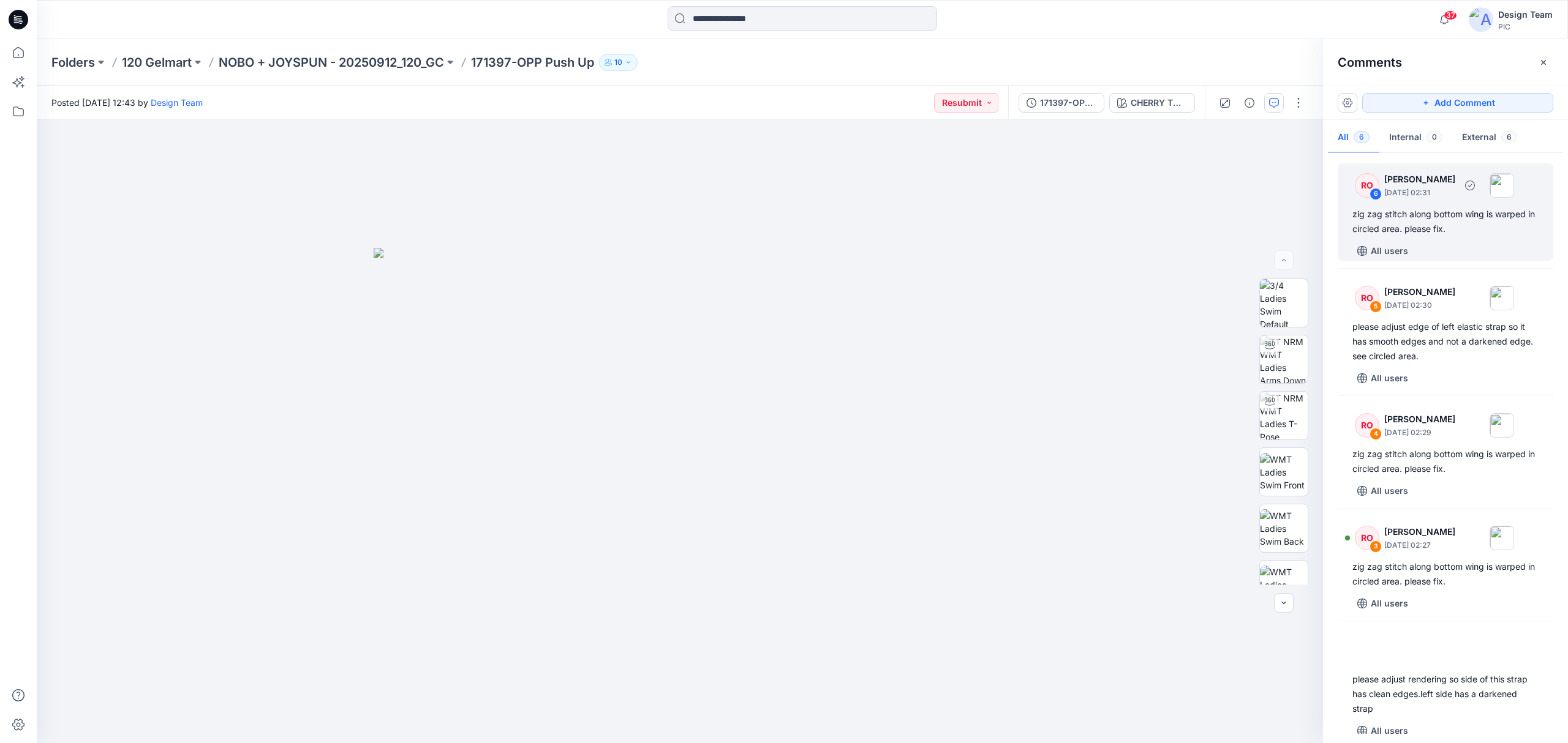
click at [1415, 244] on div "All users" at bounding box center [1453, 250] width 201 height 19
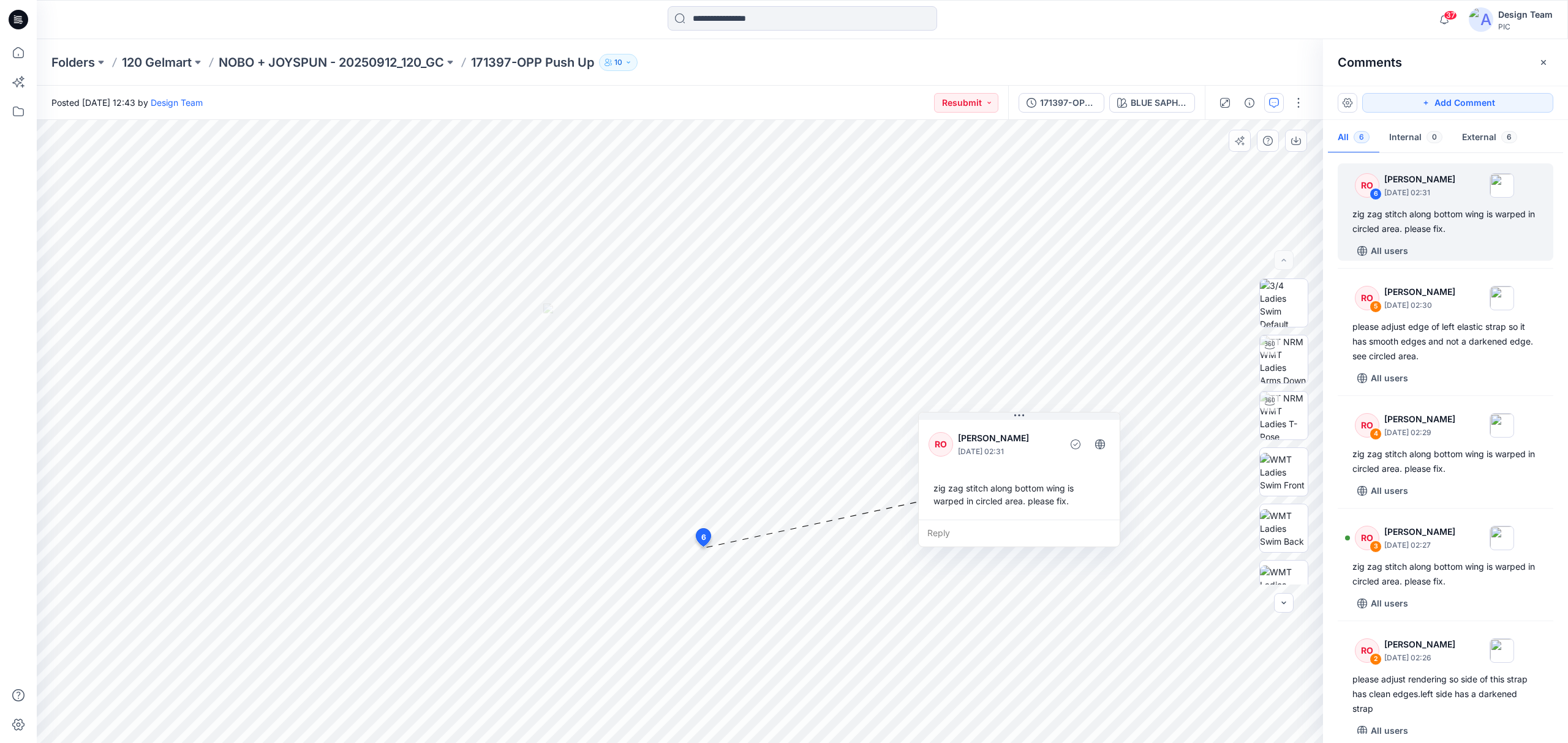
drag, startPoint x: 799, startPoint y: 486, endPoint x: 1015, endPoint y: 463, distance: 217.2
click at [1015, 463] on div "RO Raquel Ortiz September 30, 2025 02:31 zig zag stitch along bottom wing is wa…" at bounding box center [1019, 468] width 201 height 103
click at [1388, 227] on div "zig zag stitch along bottom wing is warped in circled area. please fix." at bounding box center [1445, 222] width 186 height 29
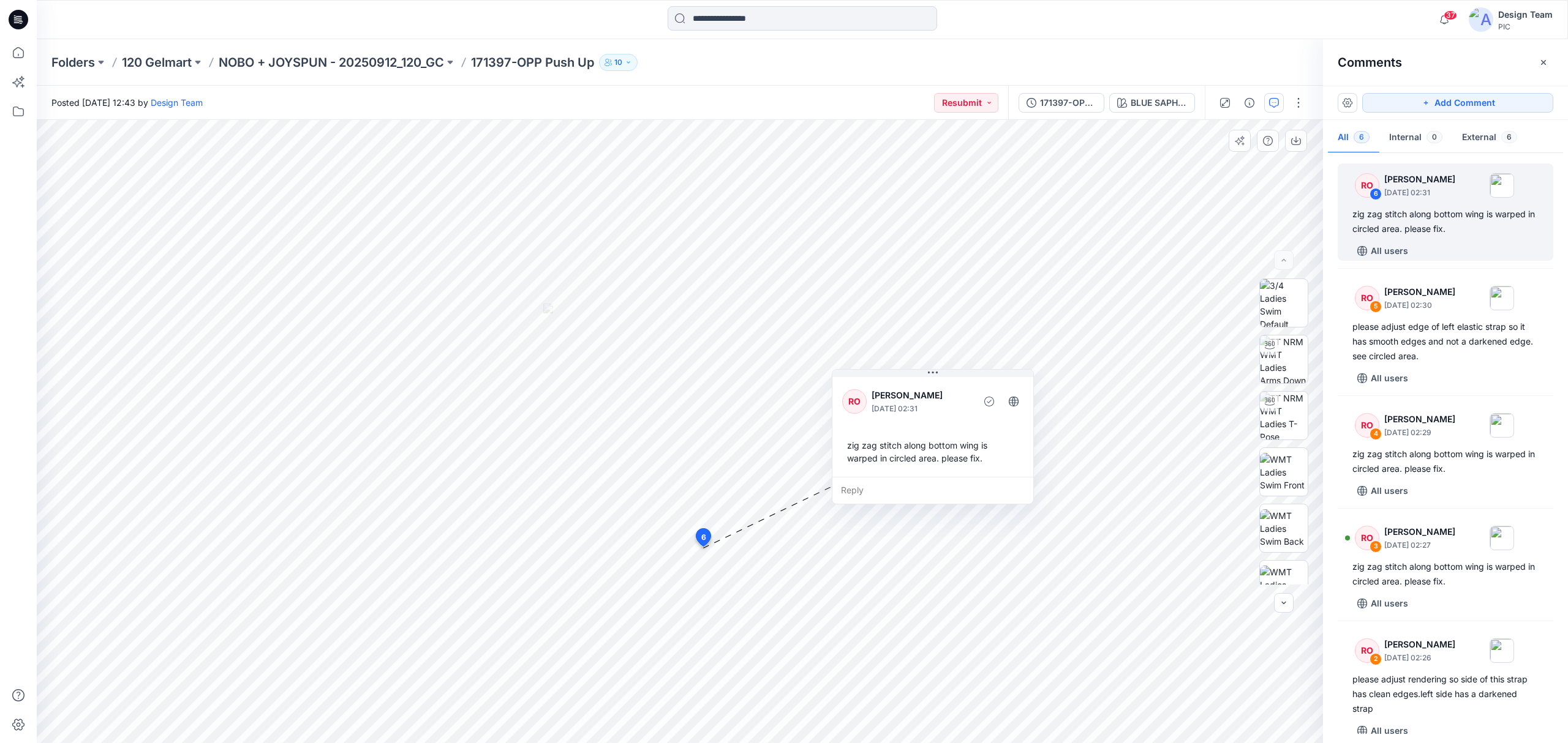
drag, startPoint x: 817, startPoint y: 456, endPoint x: 956, endPoint y: 386, distance: 155.6
click at [956, 388] on p "[PERSON_NAME]" at bounding box center [921, 395] width 100 height 14
click at [1282, 417] on img at bounding box center [1284, 415] width 48 height 48
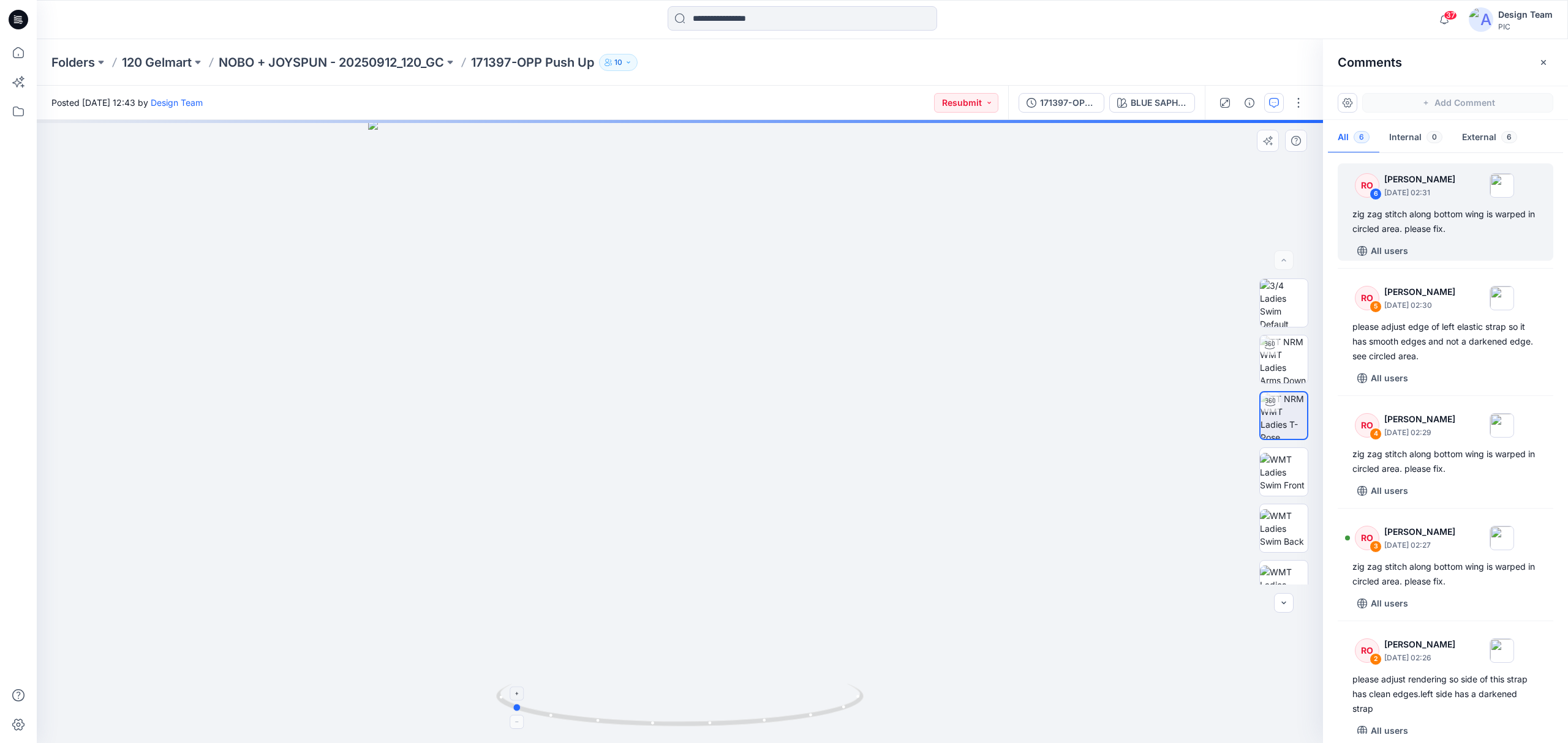
drag, startPoint x: 776, startPoint y: 729, endPoint x: 654, endPoint y: 696, distance: 126.4
click at [609, 714] on icon at bounding box center [681, 706] width 370 height 46
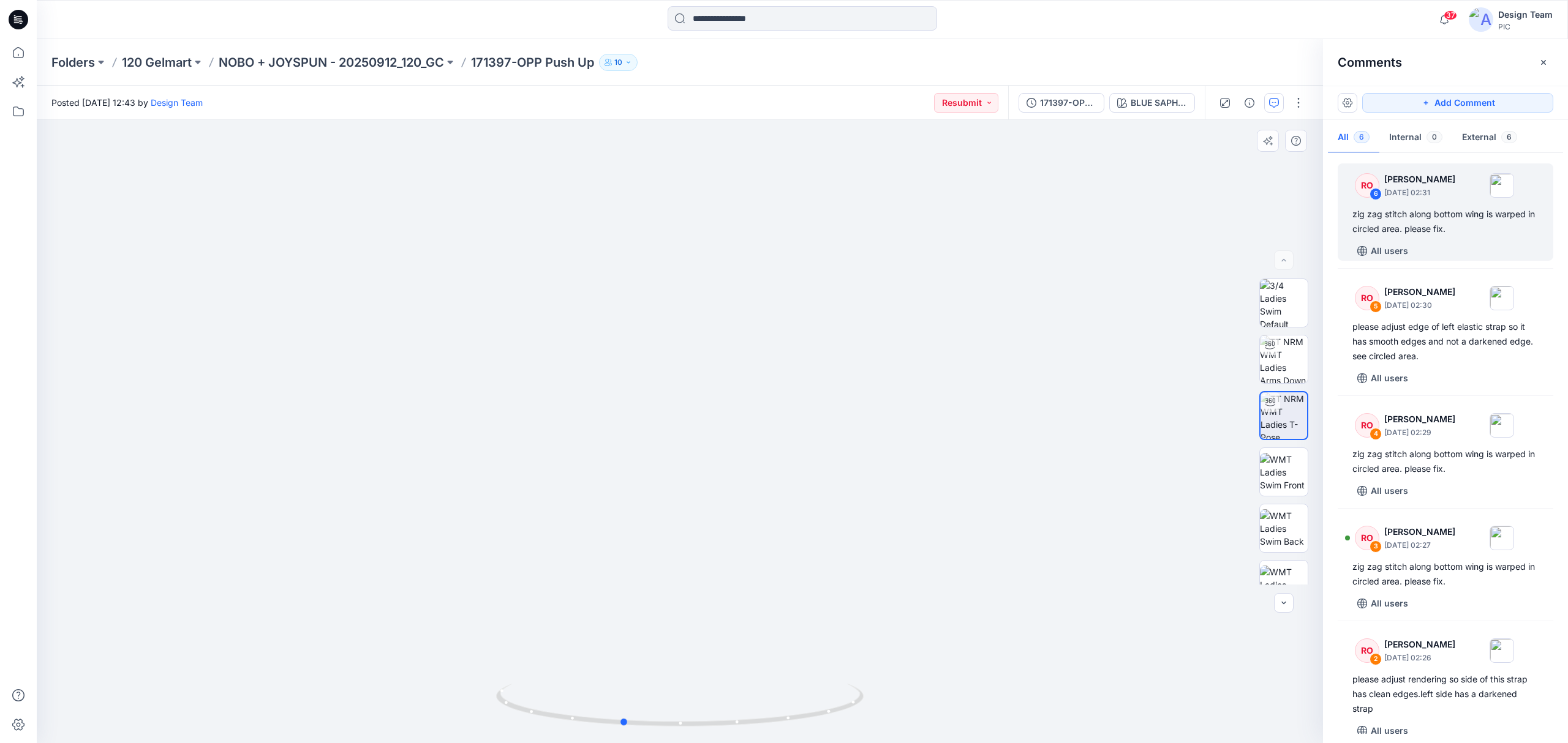
drag, startPoint x: 764, startPoint y: 724, endPoint x: 875, endPoint y: 708, distance: 112.1
click at [875, 708] on div at bounding box center [680, 431] width 1287 height 623
drag, startPoint x: 820, startPoint y: 696, endPoint x: 764, endPoint y: 683, distance: 57.5
click at [764, 683] on icon at bounding box center [681, 706] width 370 height 46
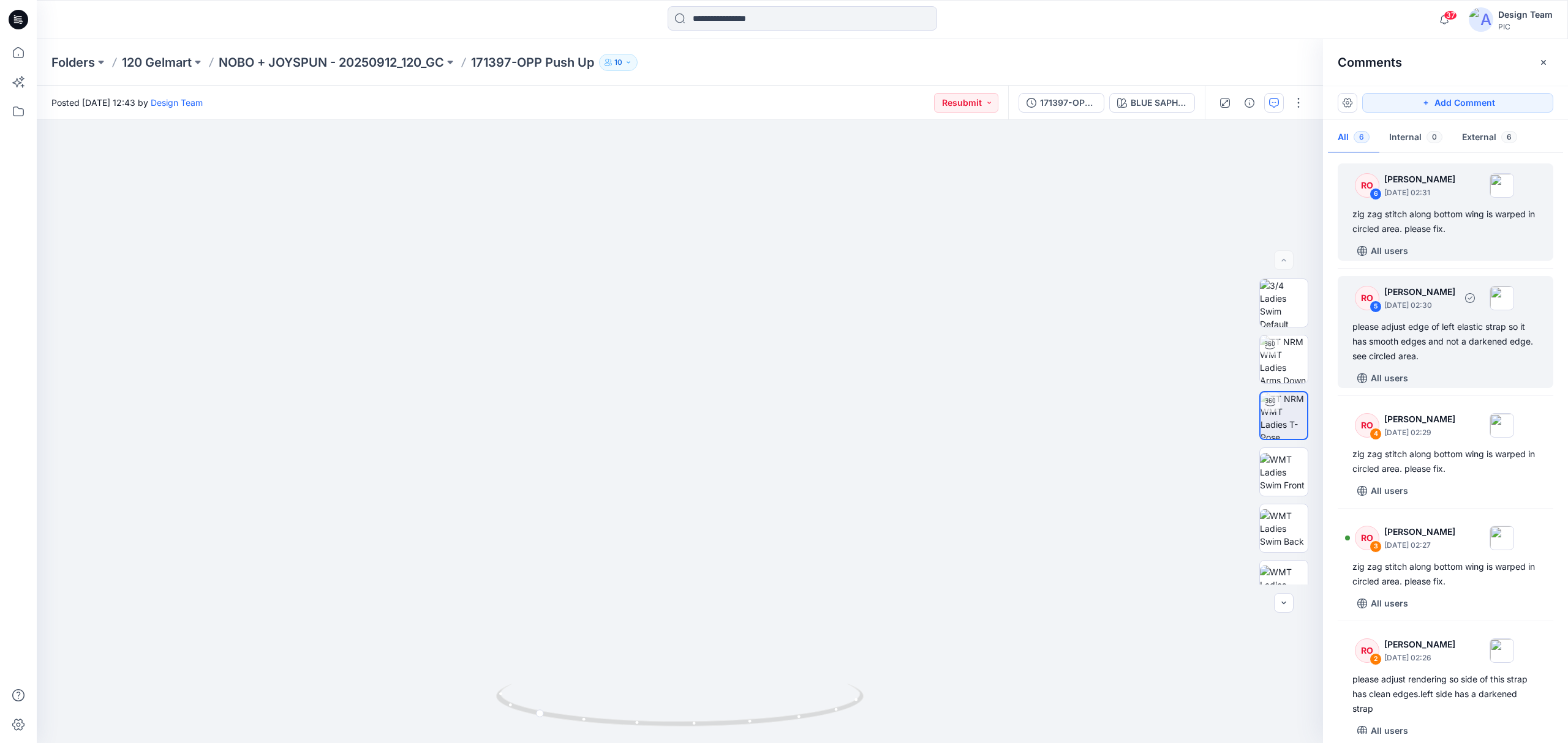
click at [1441, 350] on div "please adjust edge of left elastic strap so it has smooth edges and not a darke…" at bounding box center [1445, 341] width 186 height 44
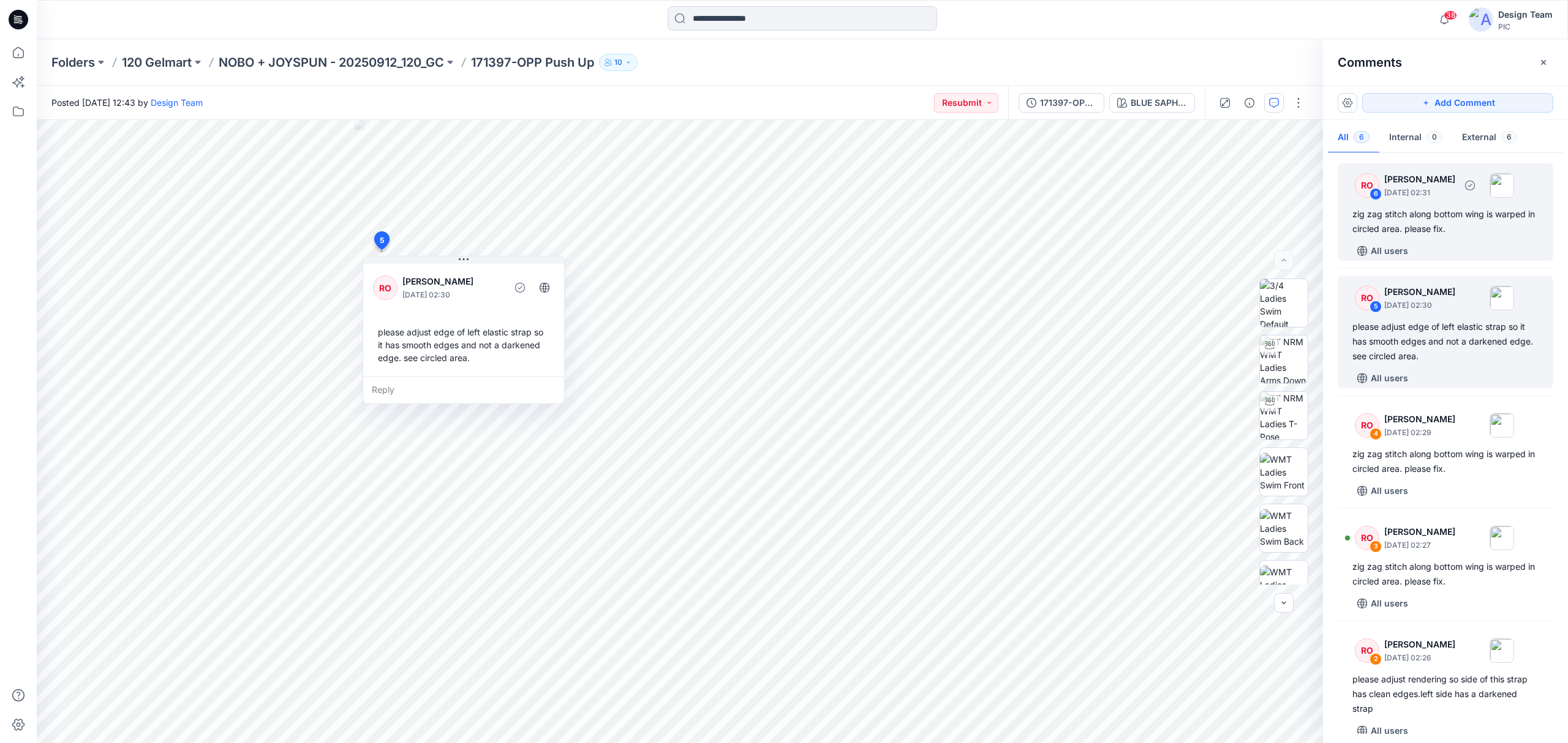
click at [1395, 219] on div "zig zag stitch along bottom wing is warped in circled area. please fix." at bounding box center [1445, 222] width 186 height 29
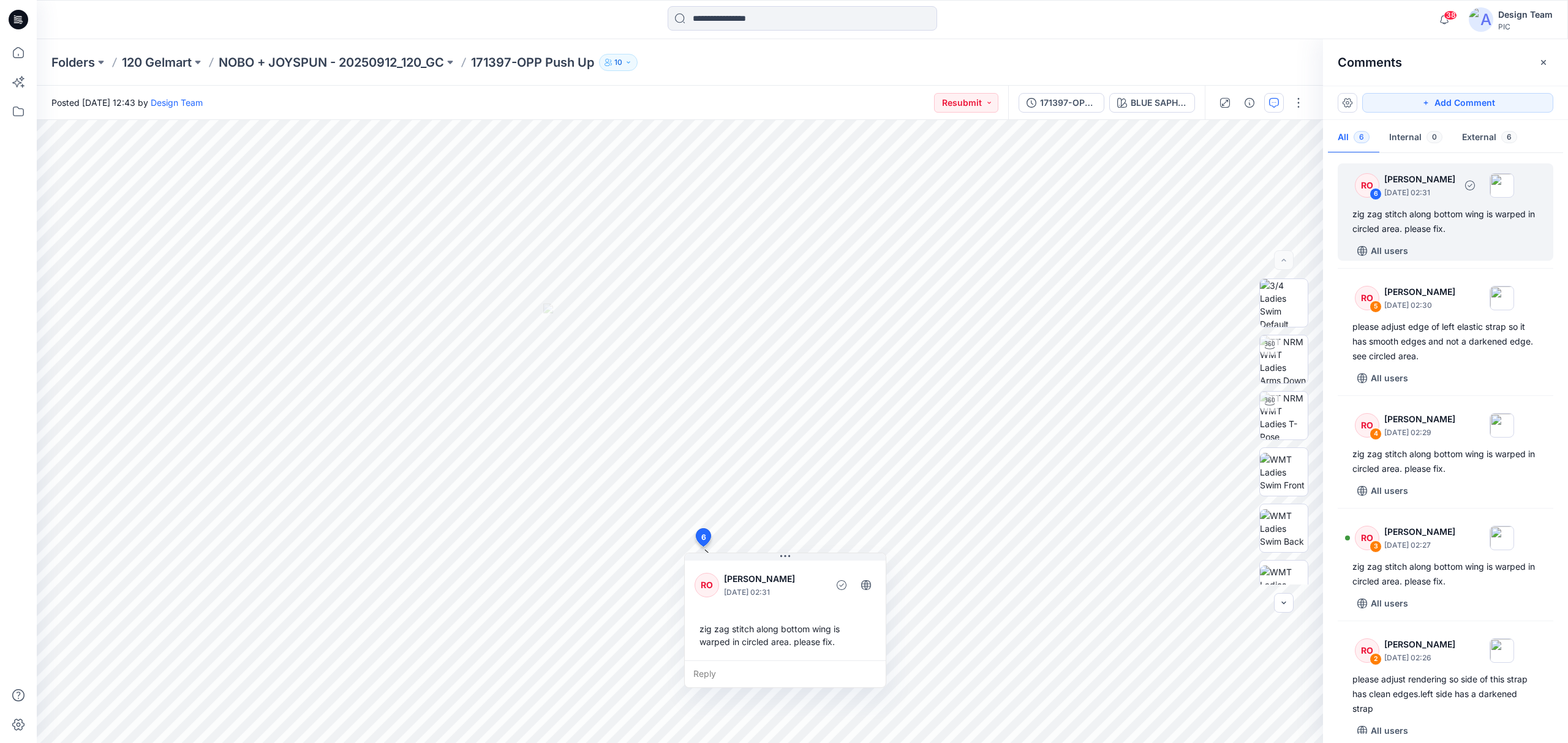
click at [1399, 240] on div "RO 6 Raquel Ortiz September 30, 2025 02:31 zig zag stitch along bottom wing is …" at bounding box center [1445, 212] width 215 height 98
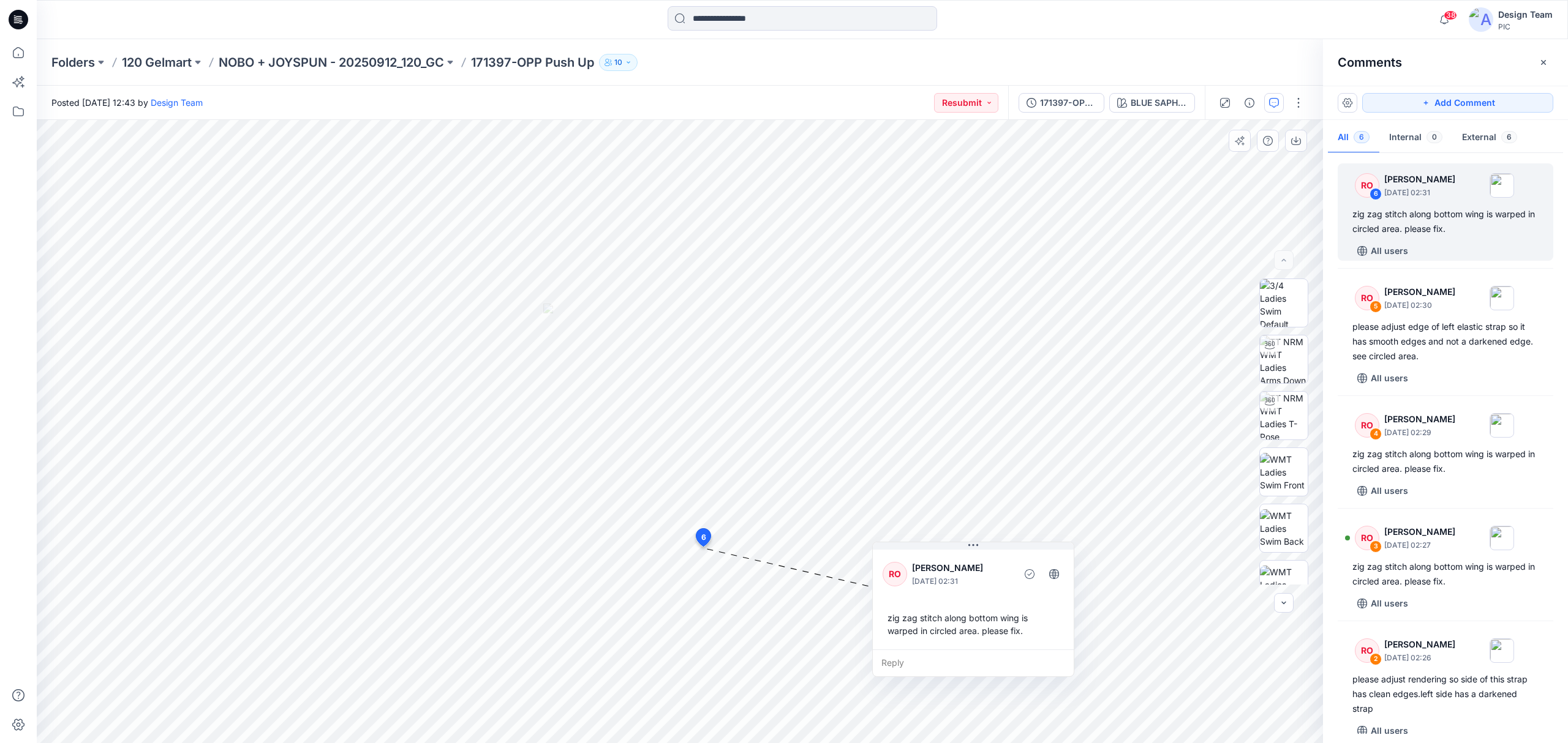
drag, startPoint x: 817, startPoint y: 577, endPoint x: 1005, endPoint y: 566, distance: 188.3
click at [1005, 566] on p "[PERSON_NAME]" at bounding box center [962, 568] width 100 height 14
drag, startPoint x: 885, startPoint y: 621, endPoint x: 952, endPoint y: 617, distance: 67.1
click at [952, 617] on div "zig zag stitch along bottom wing is warped in circled area. please fix." at bounding box center [1033, 622] width 182 height 36
click at [953, 616] on div "zig zag stitch along bottom wing is warped in circled area. please fix." at bounding box center [1040, 622] width 182 height 36
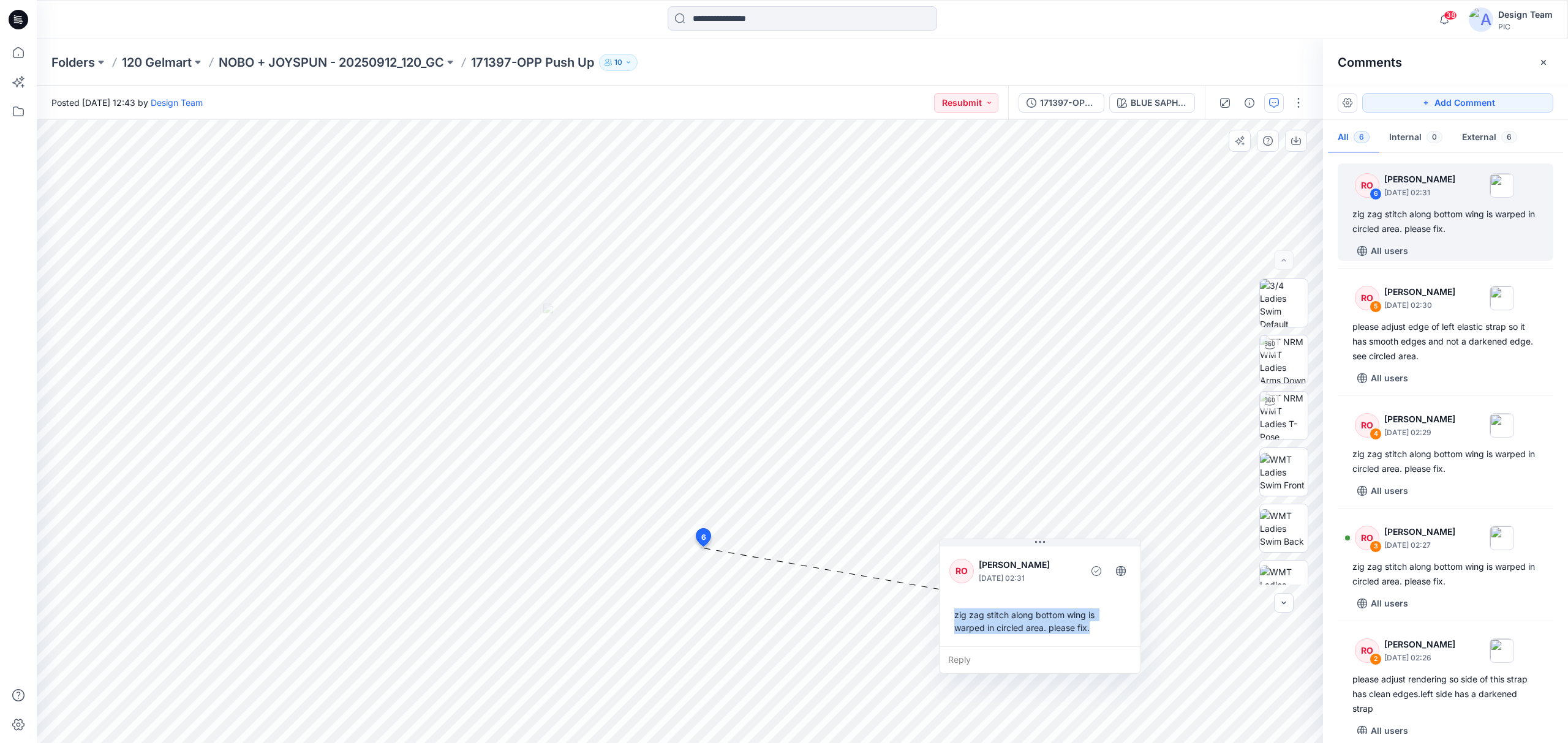
click at [1097, 628] on div "zig zag stitch along bottom wing is warped in circled area. please fix." at bounding box center [1040, 622] width 182 height 36
copy div "zig zag stitch along bottom wing is warped in circled area. please fix."
click at [980, 660] on div "Reply" at bounding box center [1040, 660] width 201 height 27
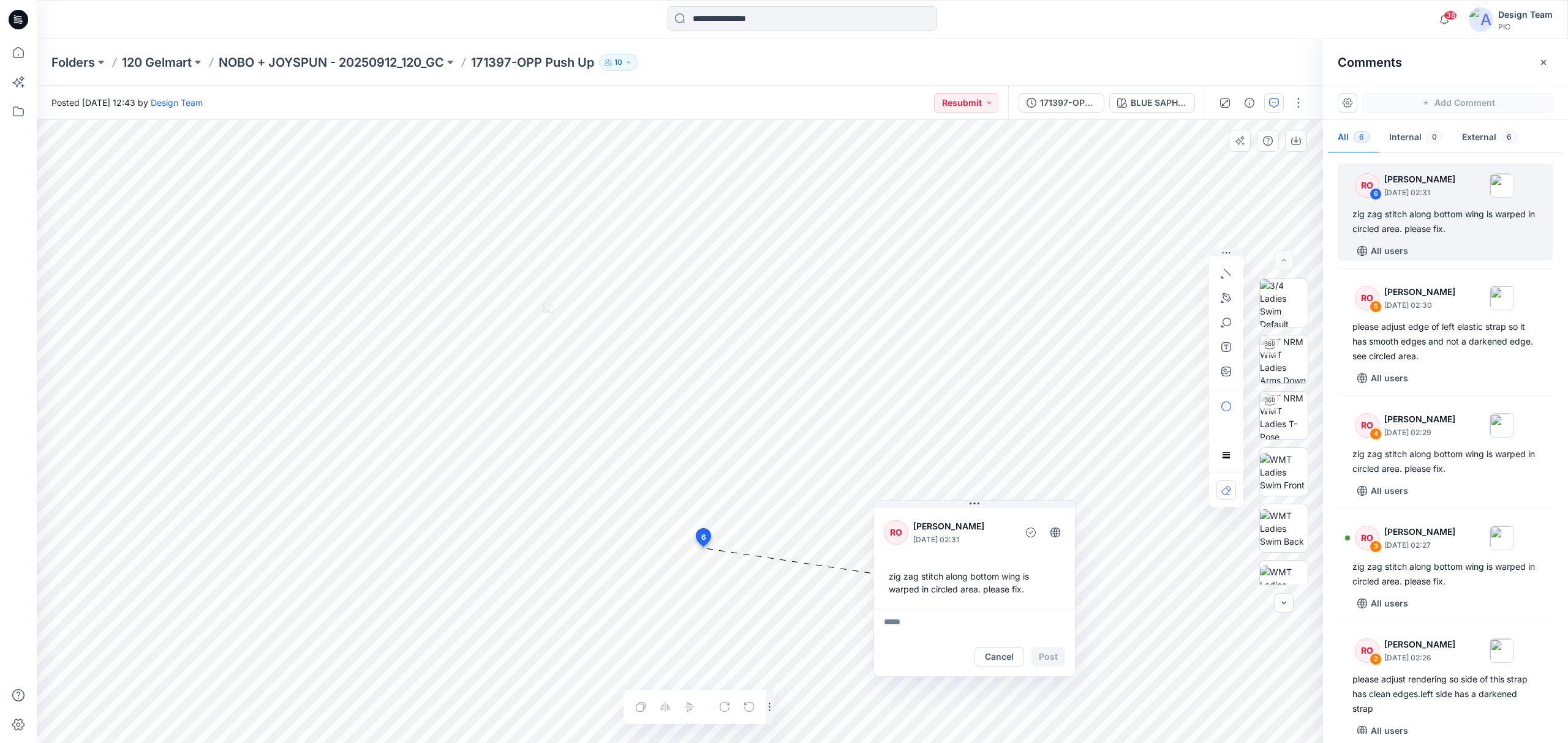
drag, startPoint x: 1053, startPoint y: 557, endPoint x: 988, endPoint y: 518, distance: 75.8
click at [988, 518] on div "RO Raquel Ortiz September 30, 2025 02:31" at bounding box center [975, 532] width 182 height 34
click at [667, 651] on div "Layer 1" at bounding box center [680, 431] width 1287 height 623
drag, startPoint x: 820, startPoint y: 455, endPoint x: 987, endPoint y: 498, distance: 172.4
click at [987, 498] on p "[PERSON_NAME]" at bounding box center [959, 504] width 100 height 14
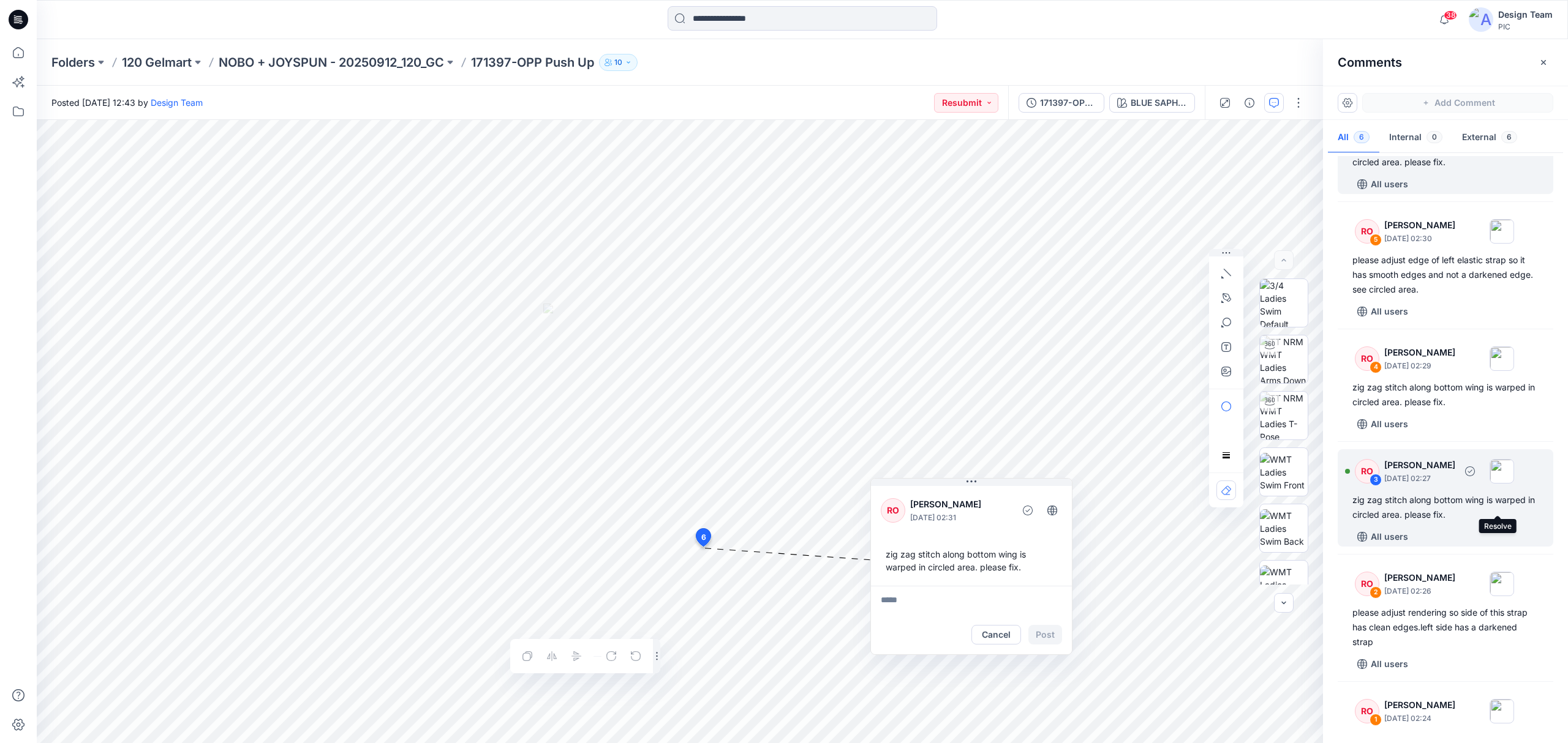
scroll to position [128, 0]
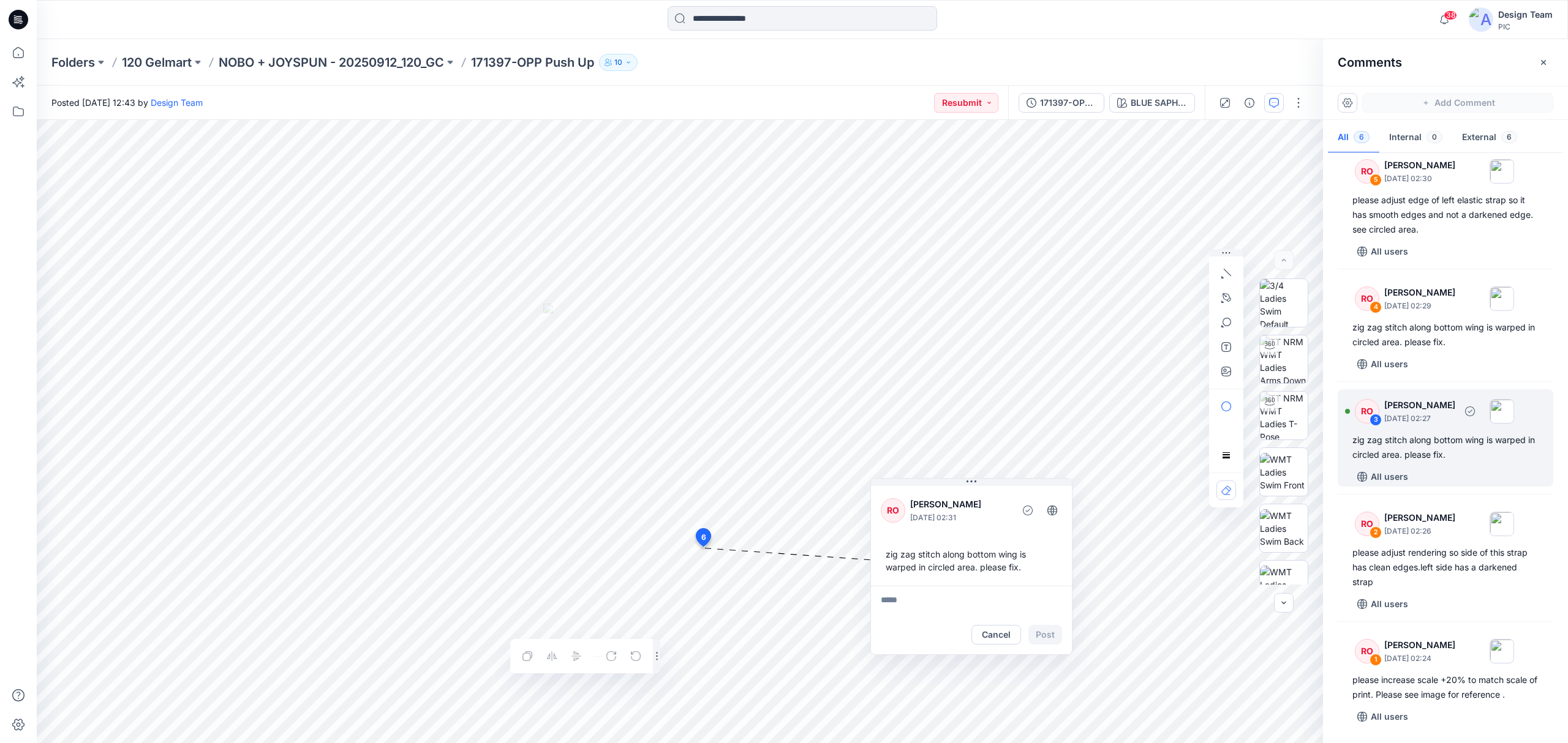
click at [1468, 458] on div "zig zag stitch along bottom wing is warped in circled area. please fix." at bounding box center [1445, 447] width 186 height 29
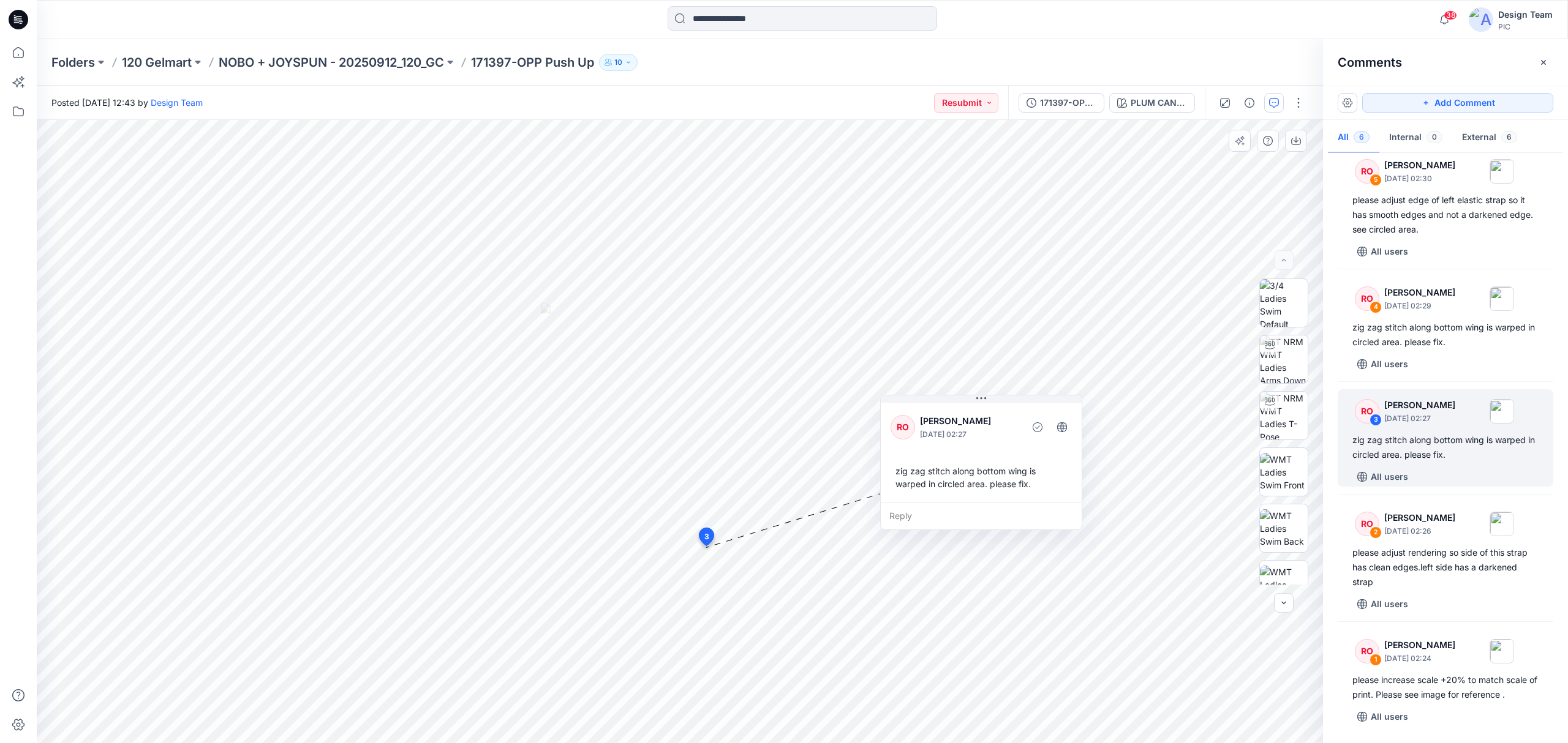
drag, startPoint x: 761, startPoint y: 491, endPoint x: 954, endPoint y: 451, distance: 197.1
click at [954, 451] on div "RO Raquel Ortiz September 30, 2025 02:27 zig zag stitch along bottom wing is wa…" at bounding box center [981, 451] width 201 height 103
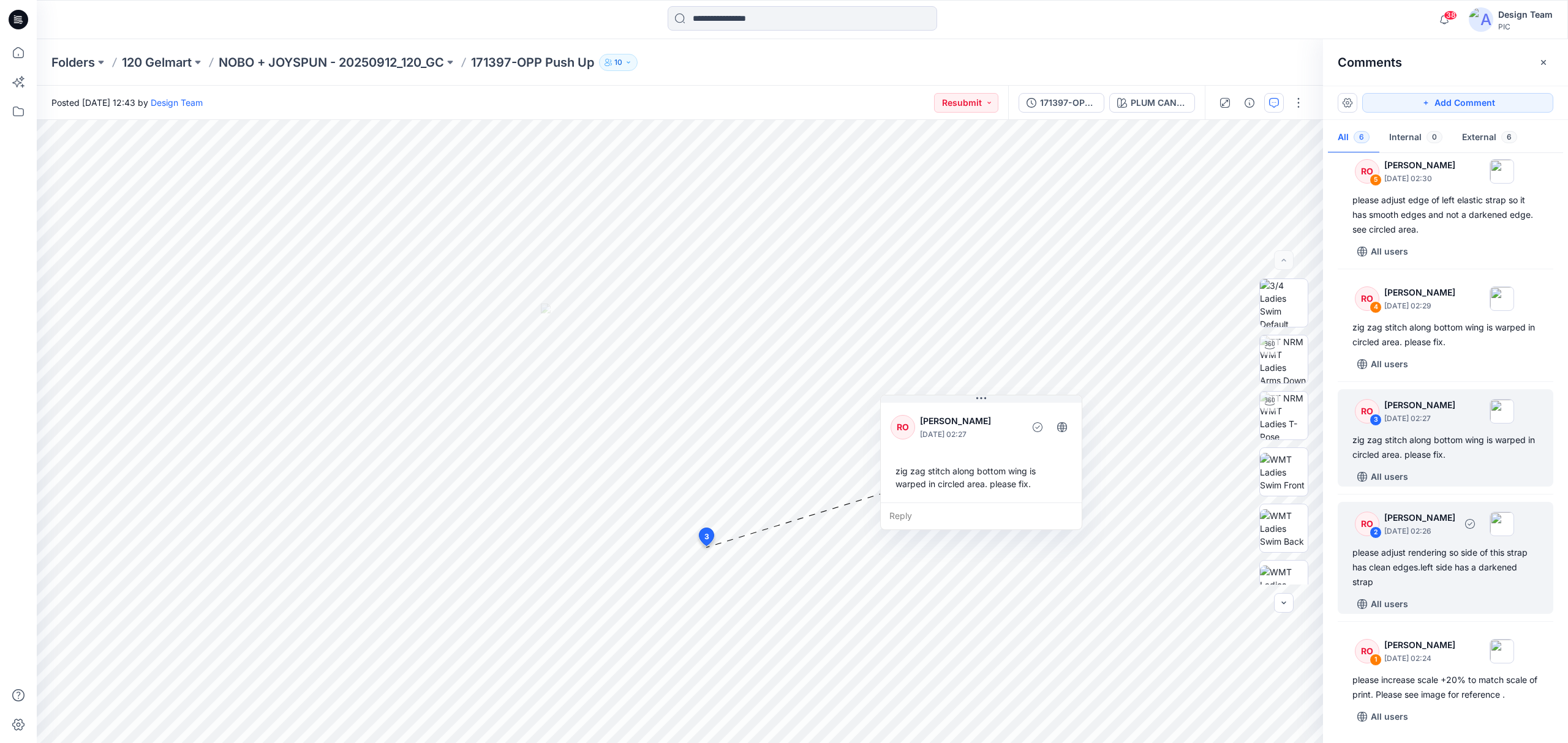
click at [1475, 557] on div "please adjust rendering so side of this strap has clean edges.left side has a d…" at bounding box center [1445, 567] width 186 height 44
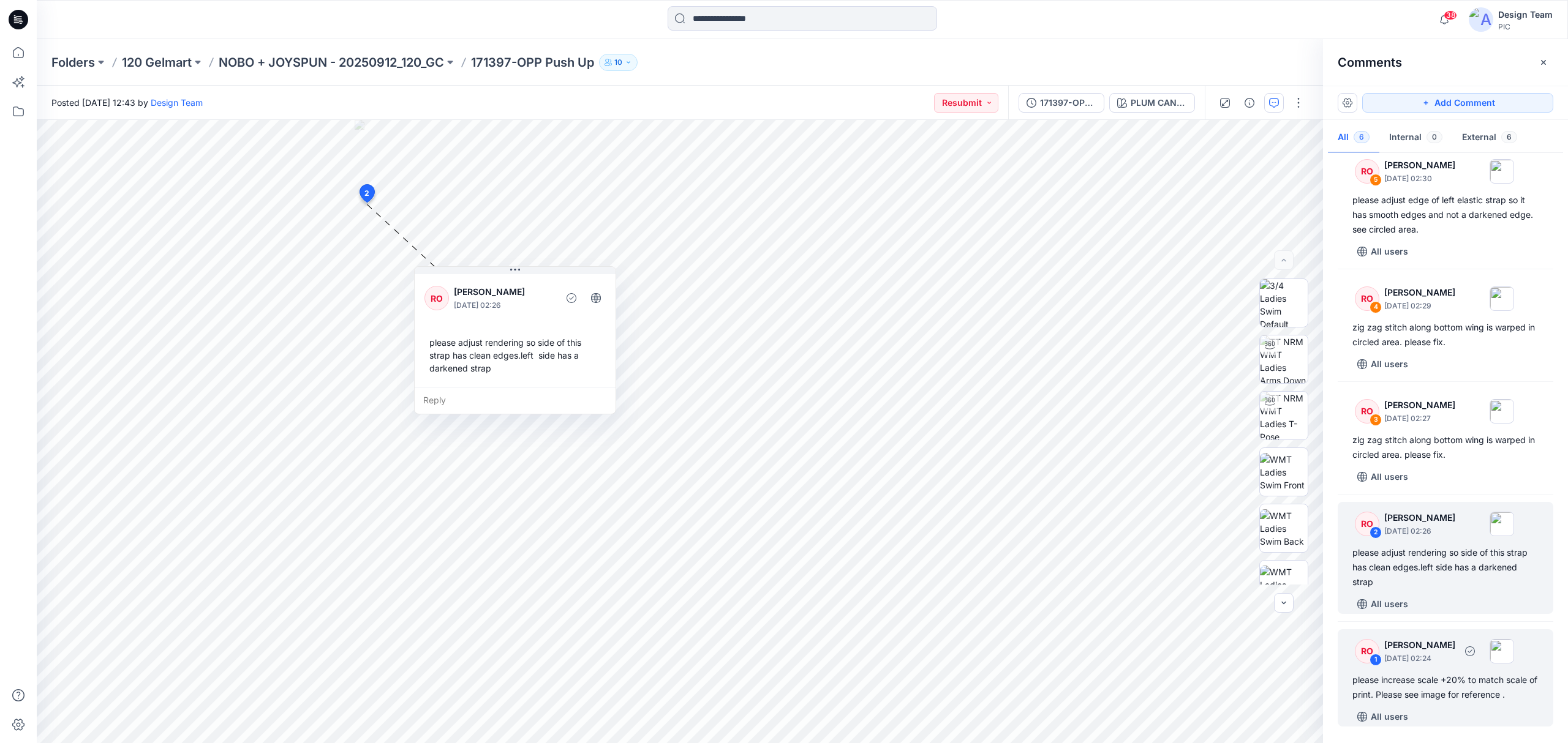
click at [1438, 681] on div "please increase scale +20% to match scale of print. Please see image for refere…" at bounding box center [1445, 687] width 186 height 29
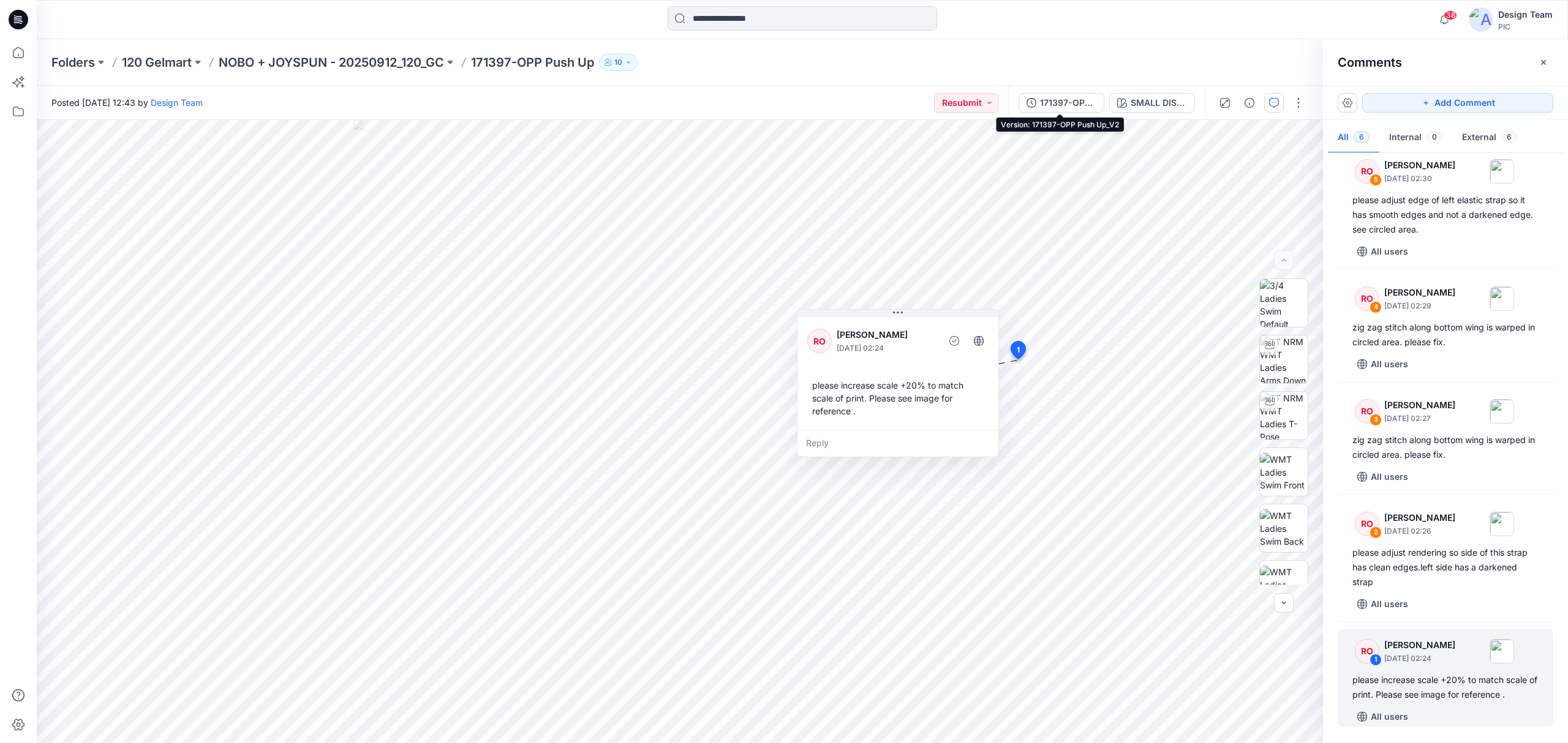
drag, startPoint x: 1052, startPoint y: 97, endPoint x: 1069, endPoint y: 90, distance: 18.4
click at [1052, 97] on div "171397-OPP Push Up_V2" at bounding box center [1068, 103] width 57 height 14
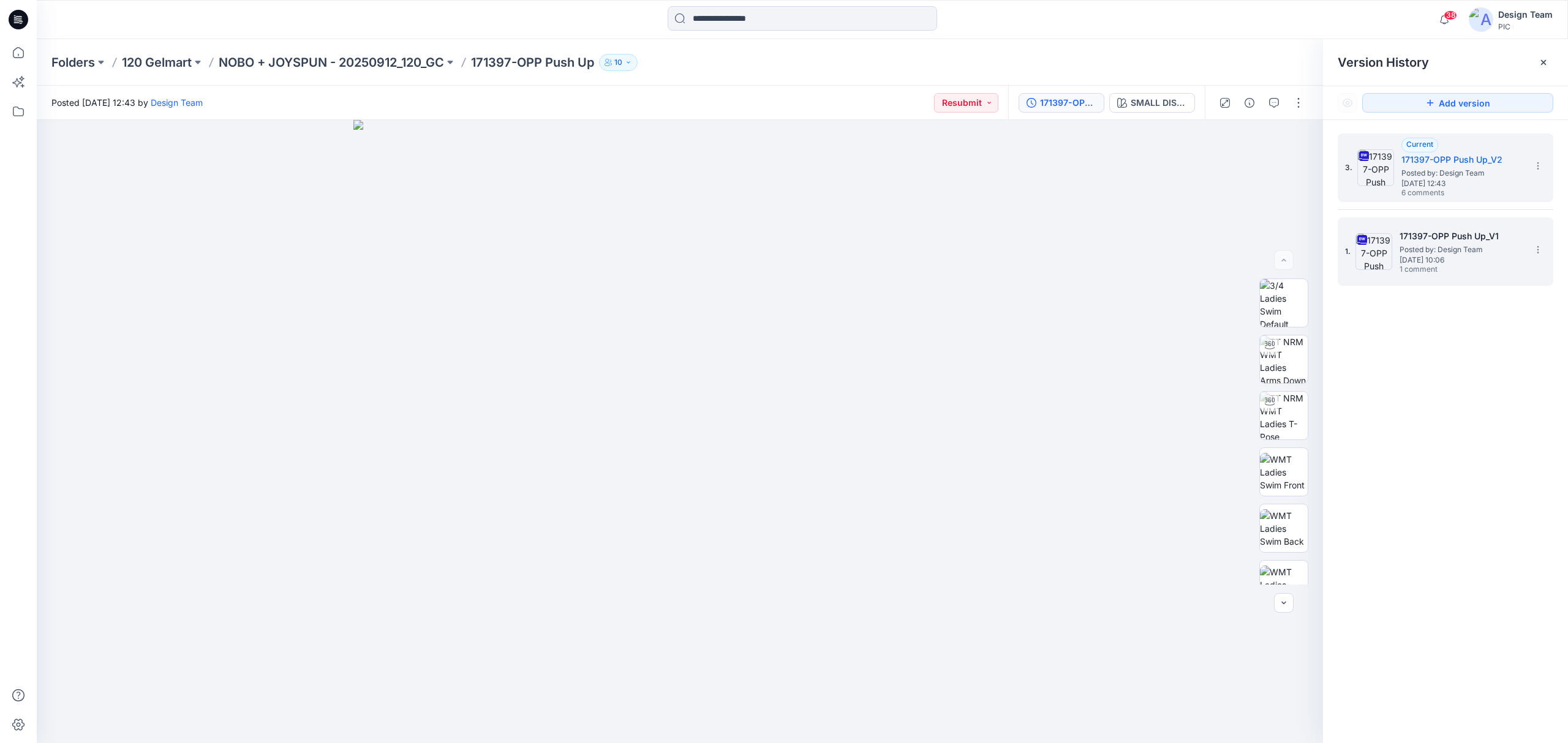
click at [1445, 242] on h5 "171397-OPP Push Up_V1" at bounding box center [1460, 236] width 123 height 14
click at [1260, 102] on div at bounding box center [1262, 103] width 113 height 34
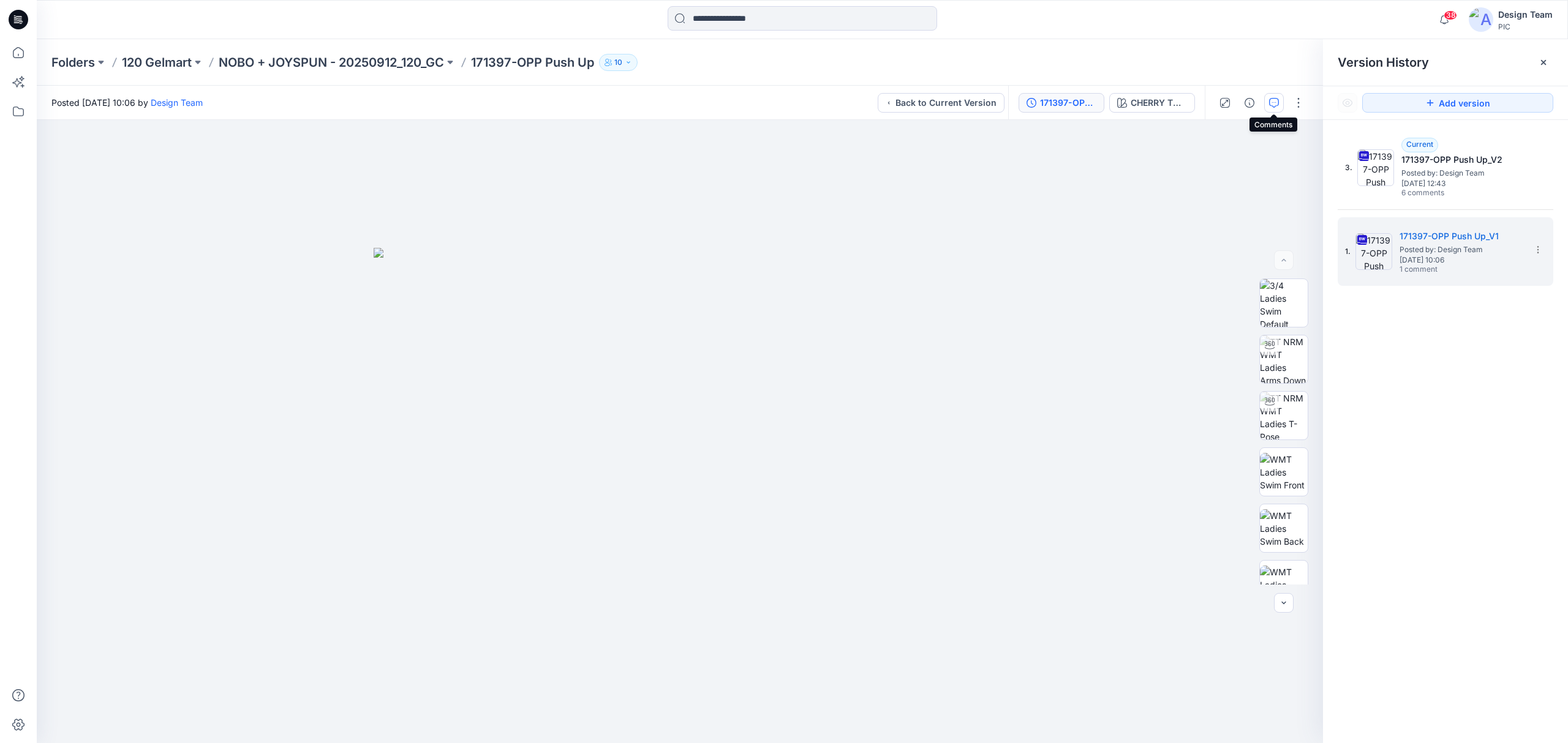
click at [1269, 101] on icon "button" at bounding box center [1274, 103] width 10 height 10
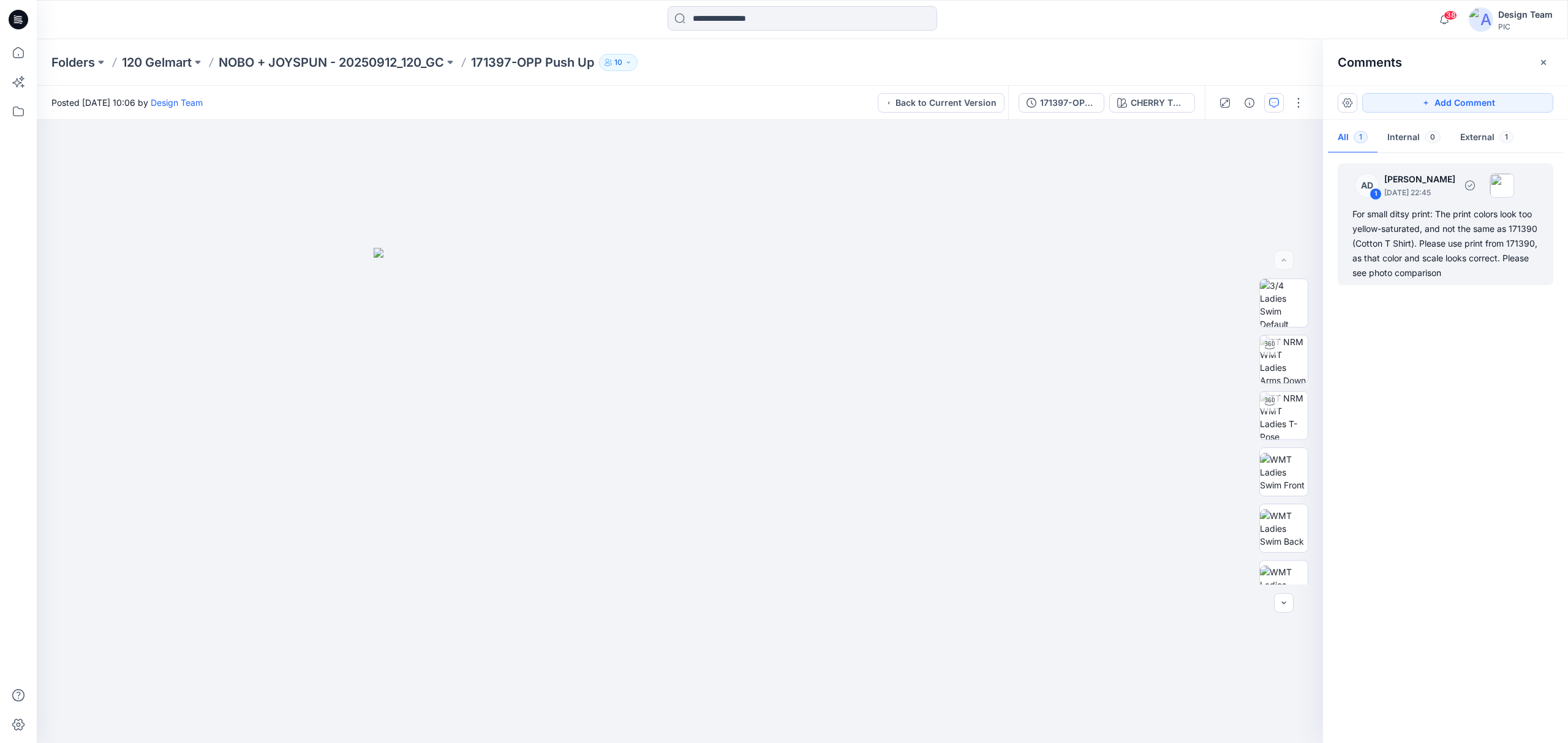
click at [1445, 227] on div "For small ditsy print: The print colors look too yellow-saturated, and not the …" at bounding box center [1445, 244] width 186 height 73
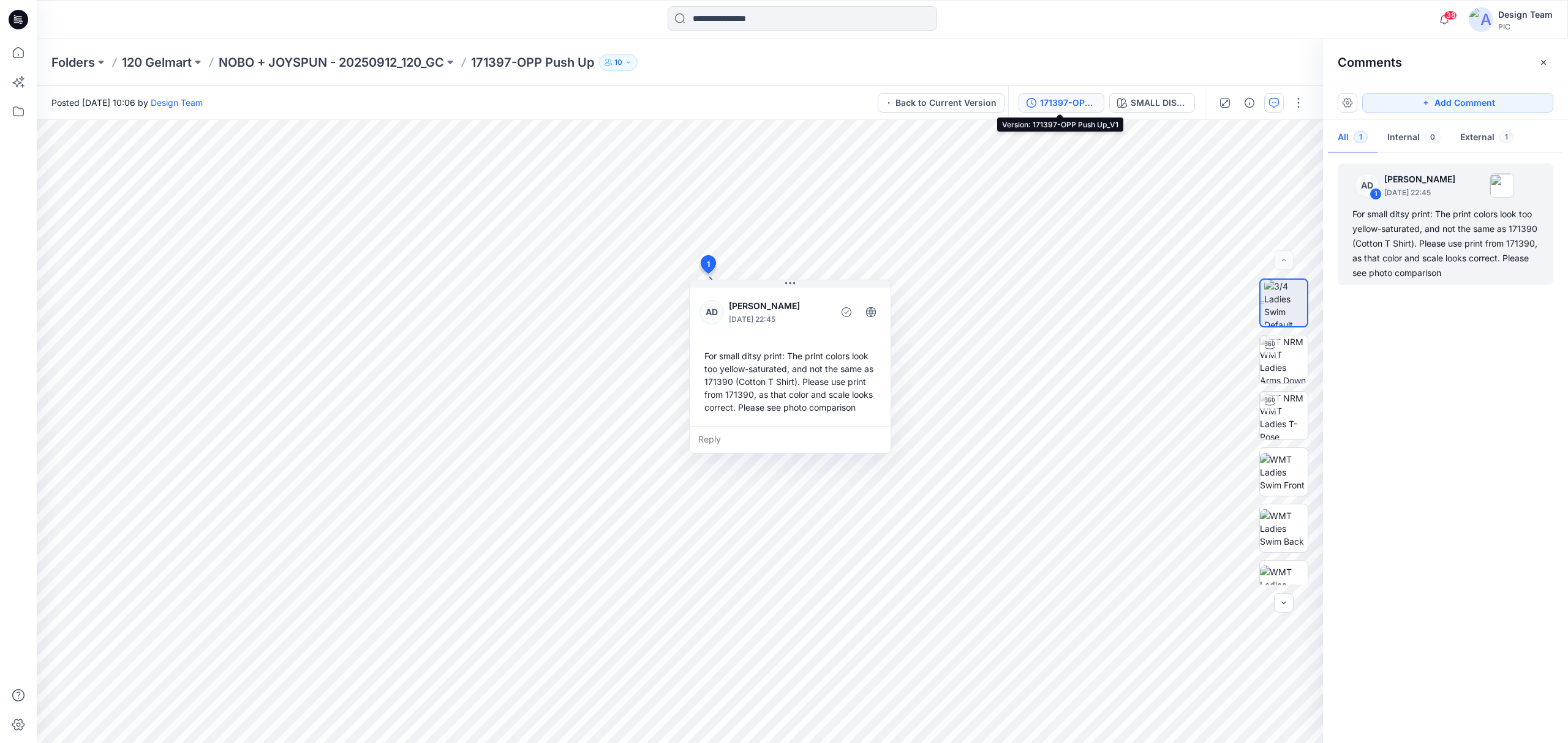
click at [1076, 103] on div "171397-OPP Push Up_V1" at bounding box center [1068, 103] width 57 height 14
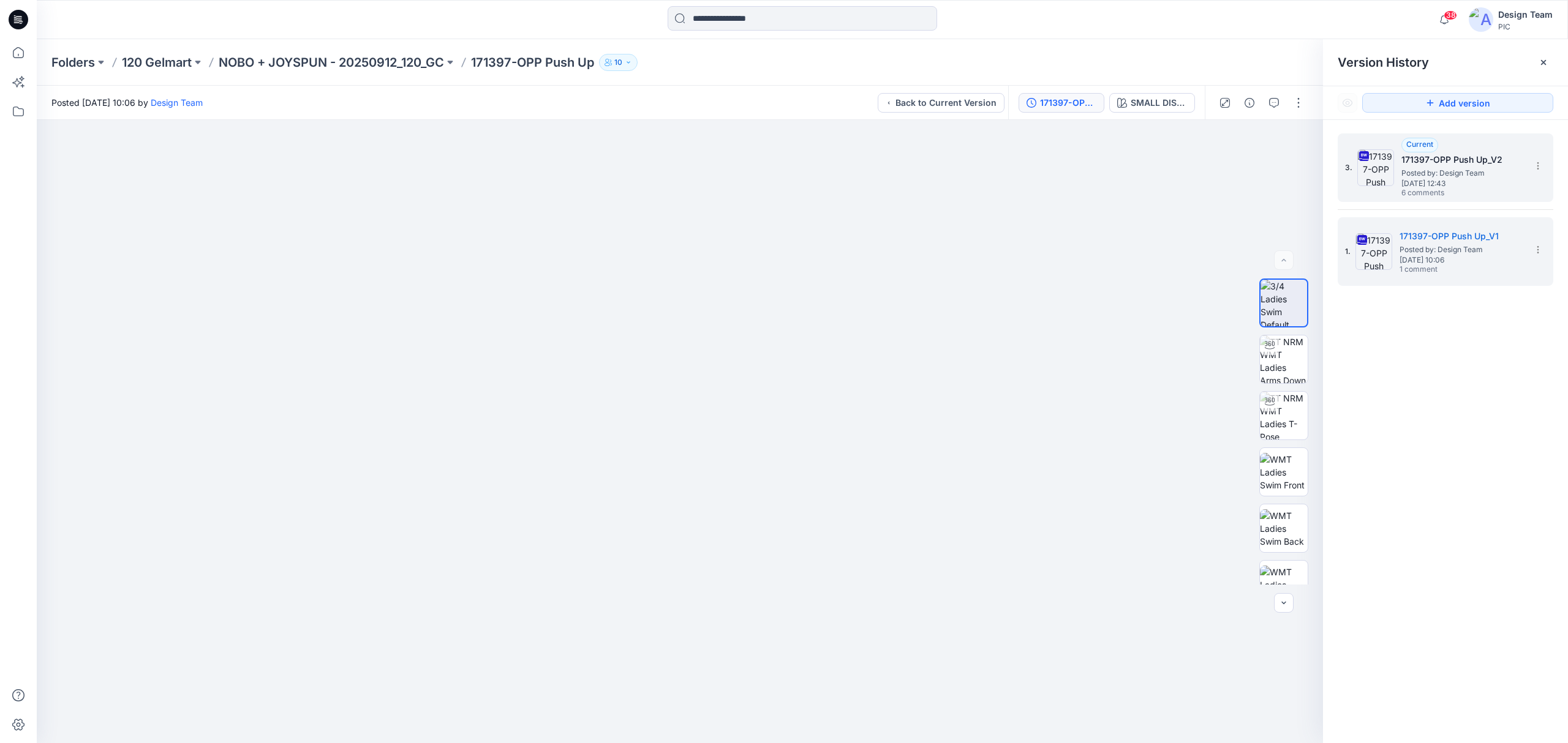
click at [1417, 187] on span "Friday, September 26, 2025 12:43" at bounding box center [1463, 184] width 123 height 9
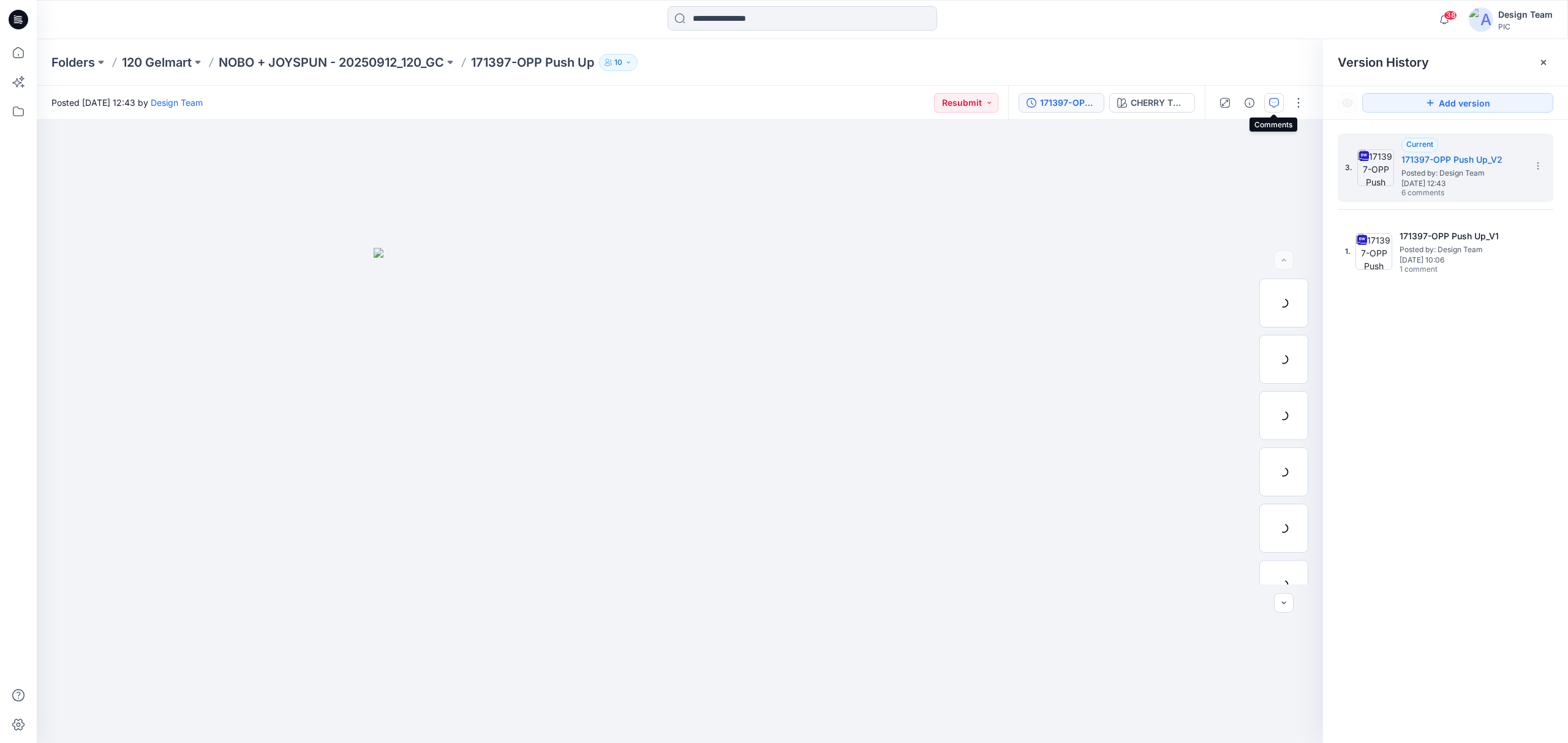
click at [1272, 103] on icon "button" at bounding box center [1274, 103] width 10 height 10
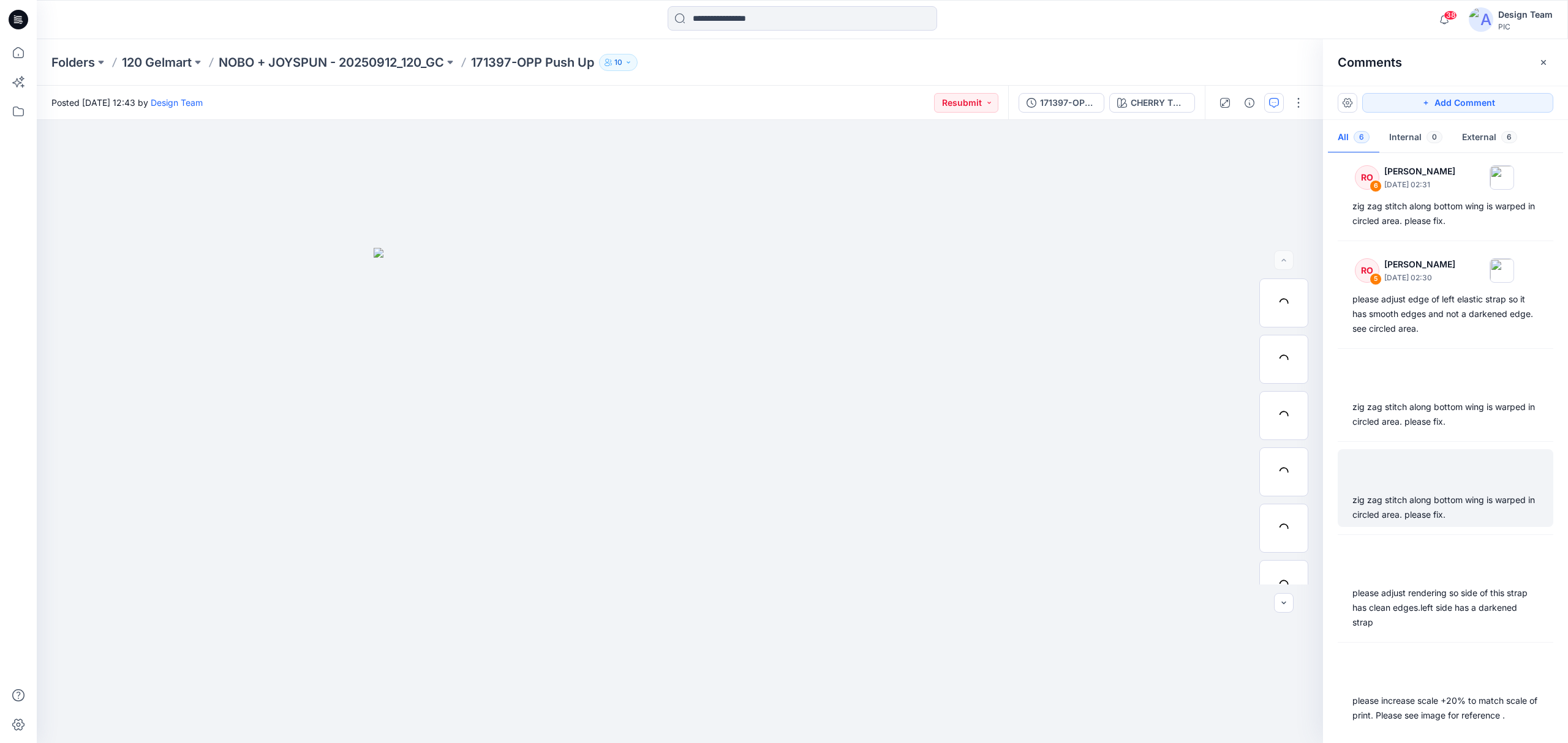
scroll to position [10, 0]
click at [1454, 522] on div "zig zag stitch along bottom wing is warped in circled area. please fix." at bounding box center [1445, 487] width 215 height 77
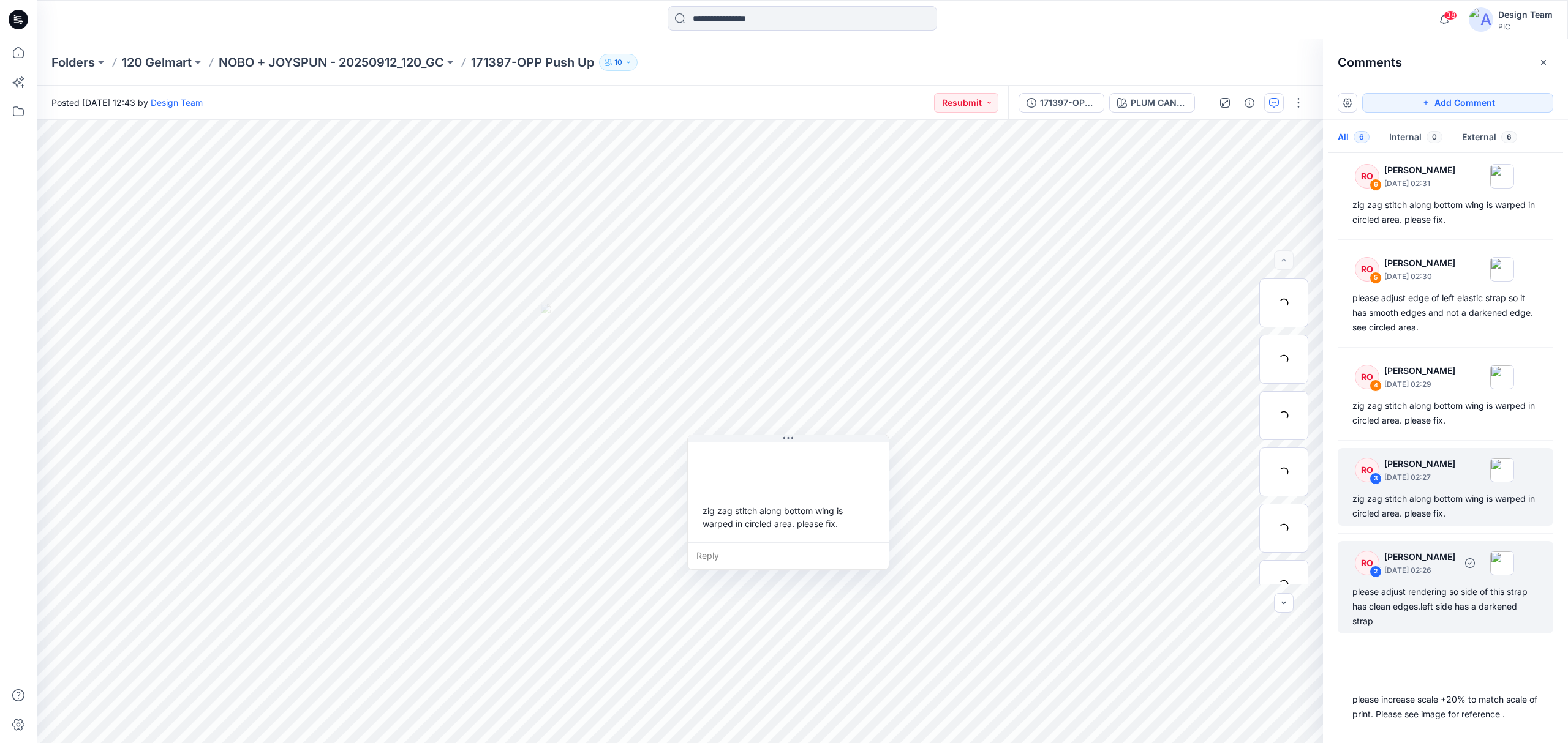
click at [1426, 607] on div "please adjust rendering so side of this strap has clean edges.left side has a d…" at bounding box center [1445, 606] width 186 height 44
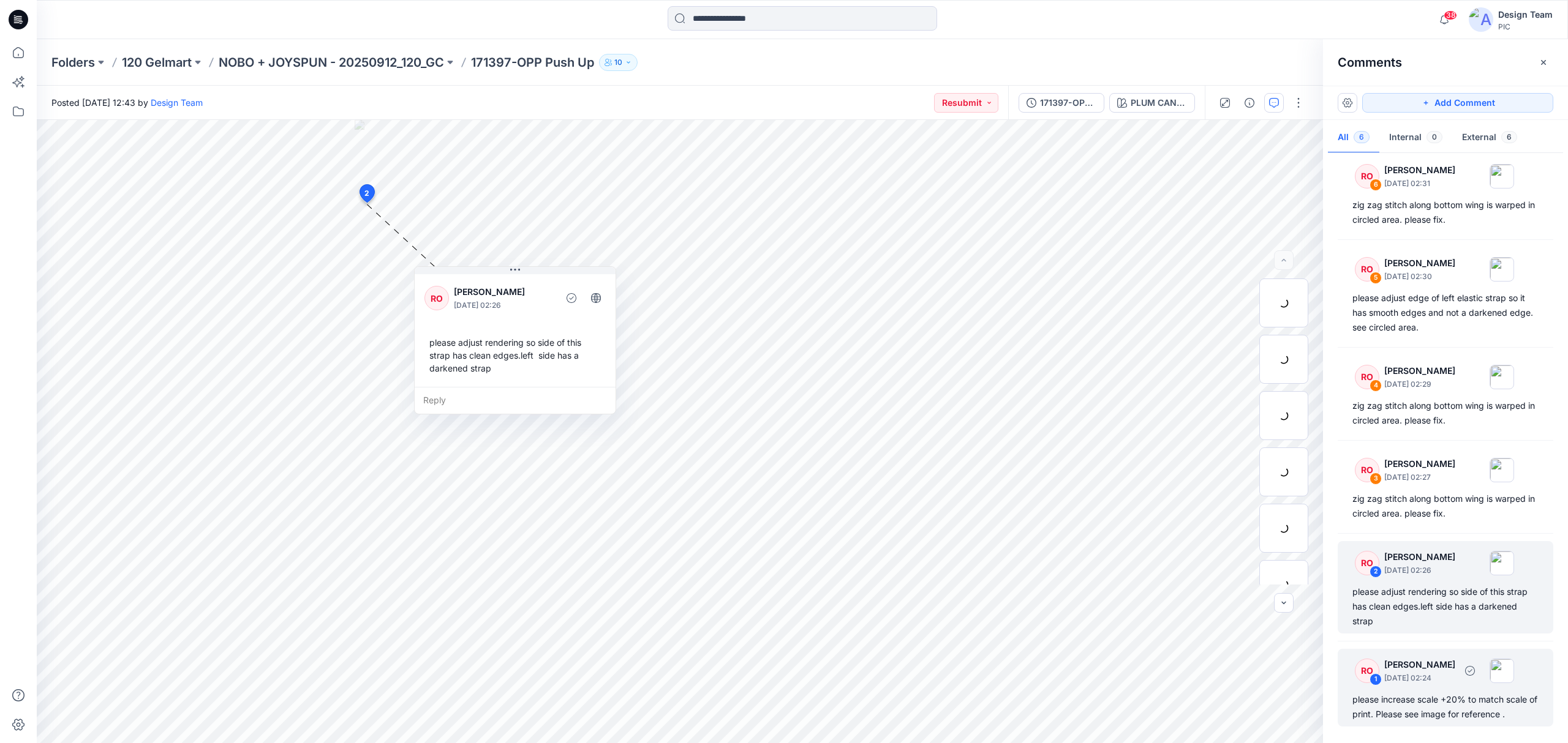
click at [1460, 686] on div "RO 1 Raquel Ortiz September 30, 2025 02:24" at bounding box center [1429, 671] width 169 height 34
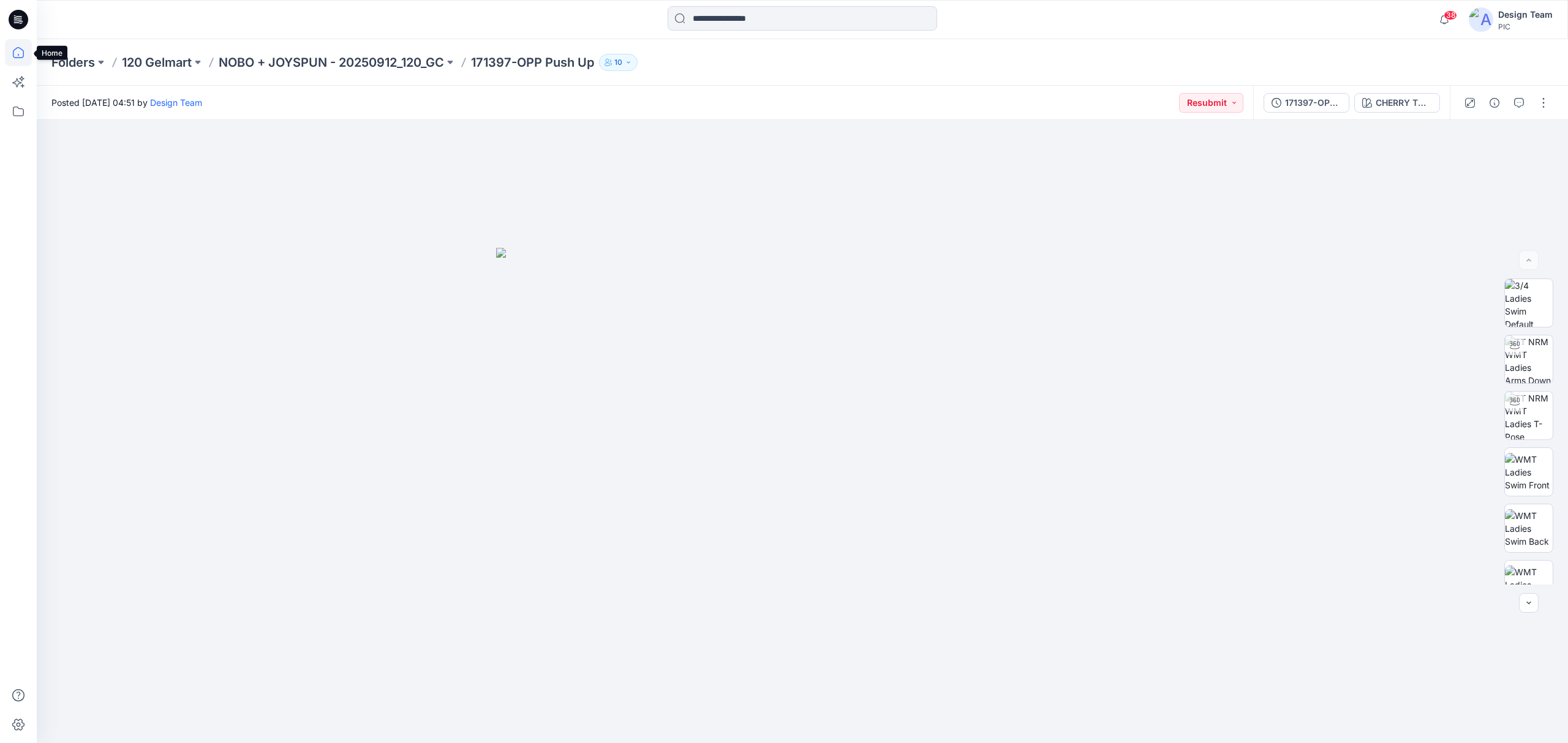
click at [10, 45] on icon at bounding box center [19, 53] width 27 height 27
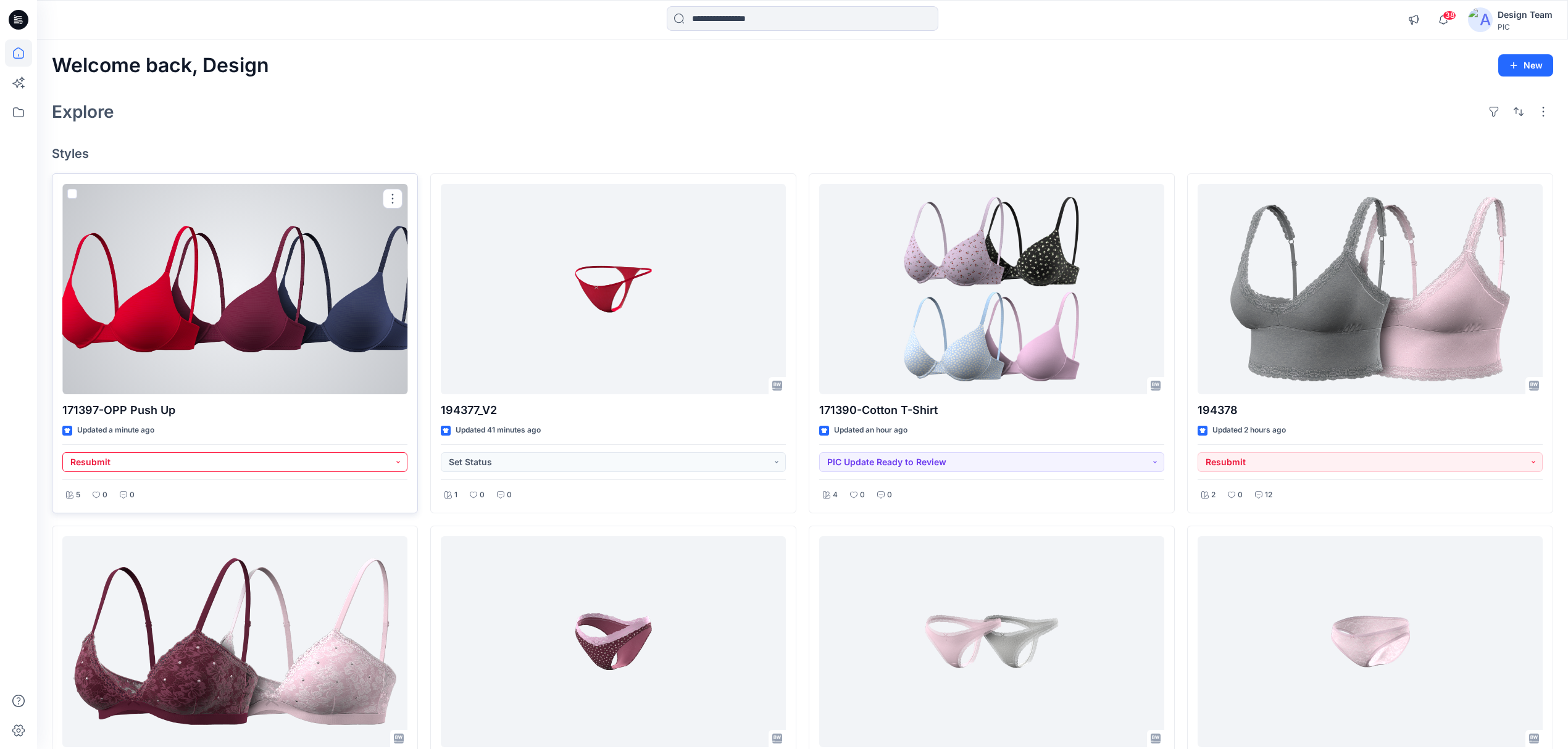
click at [341, 470] on button "Resubmit" at bounding box center [234, 462] width 345 height 20
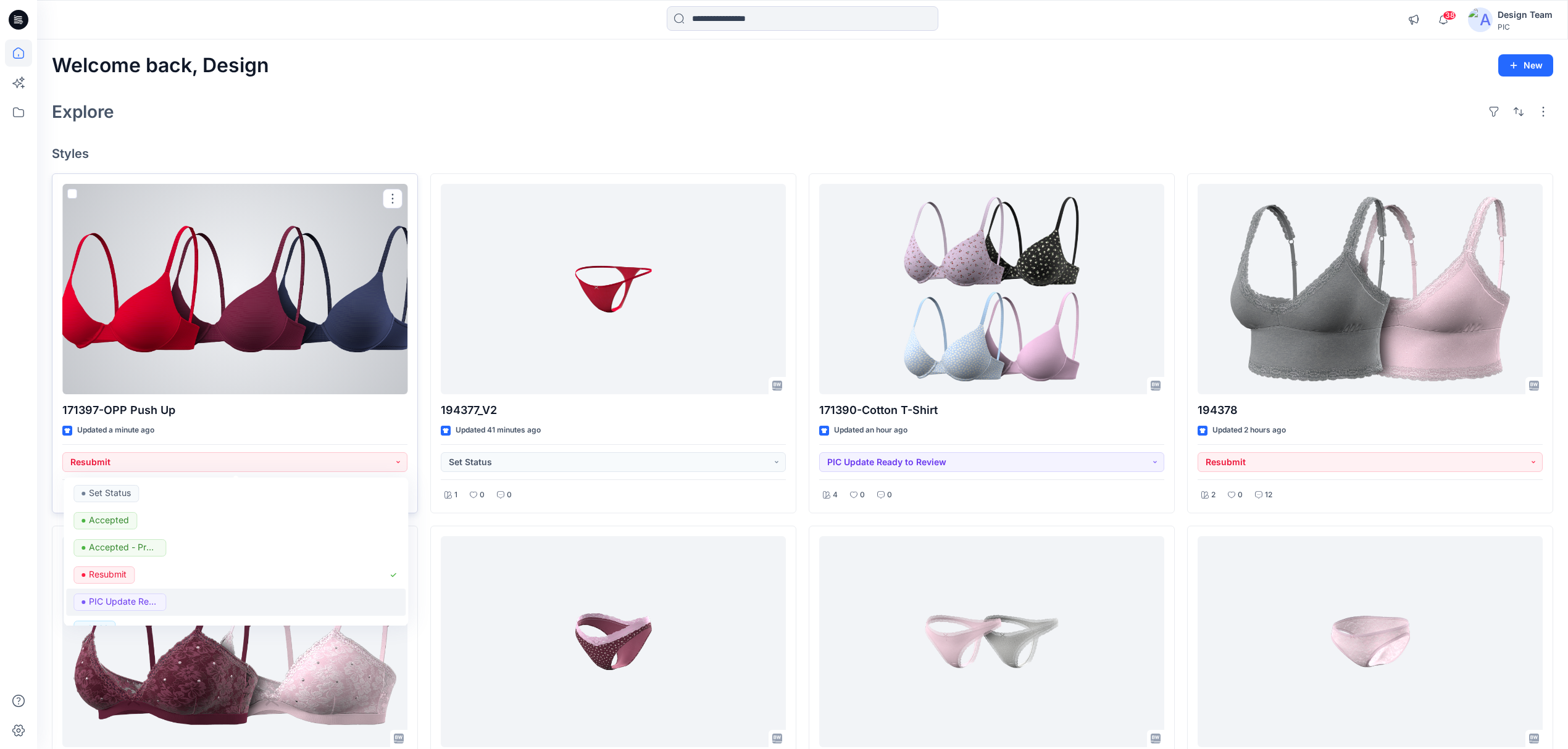
click at [163, 598] on span "PIC Update Ready to Review" at bounding box center [120, 602] width 93 height 17
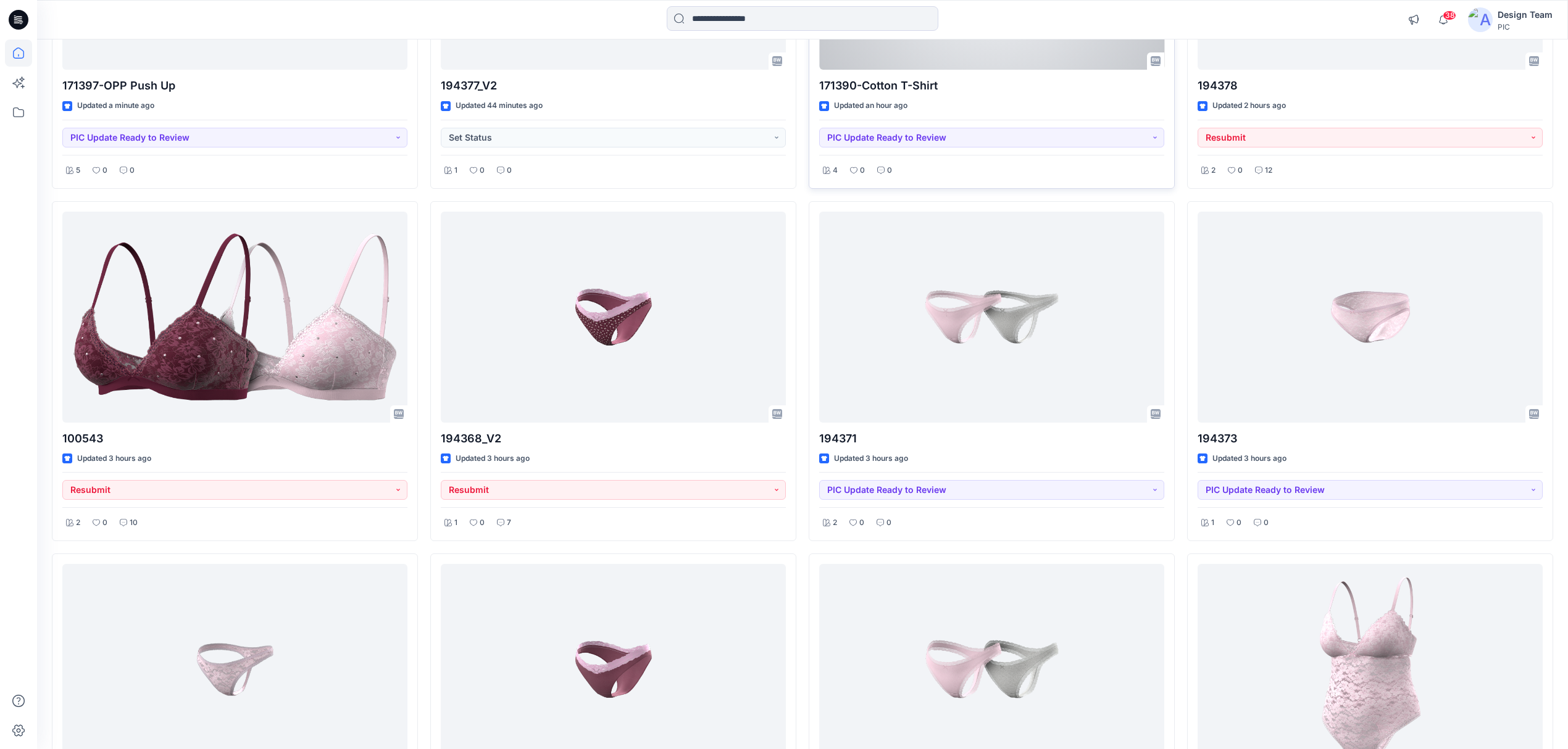
scroll to position [329, 0]
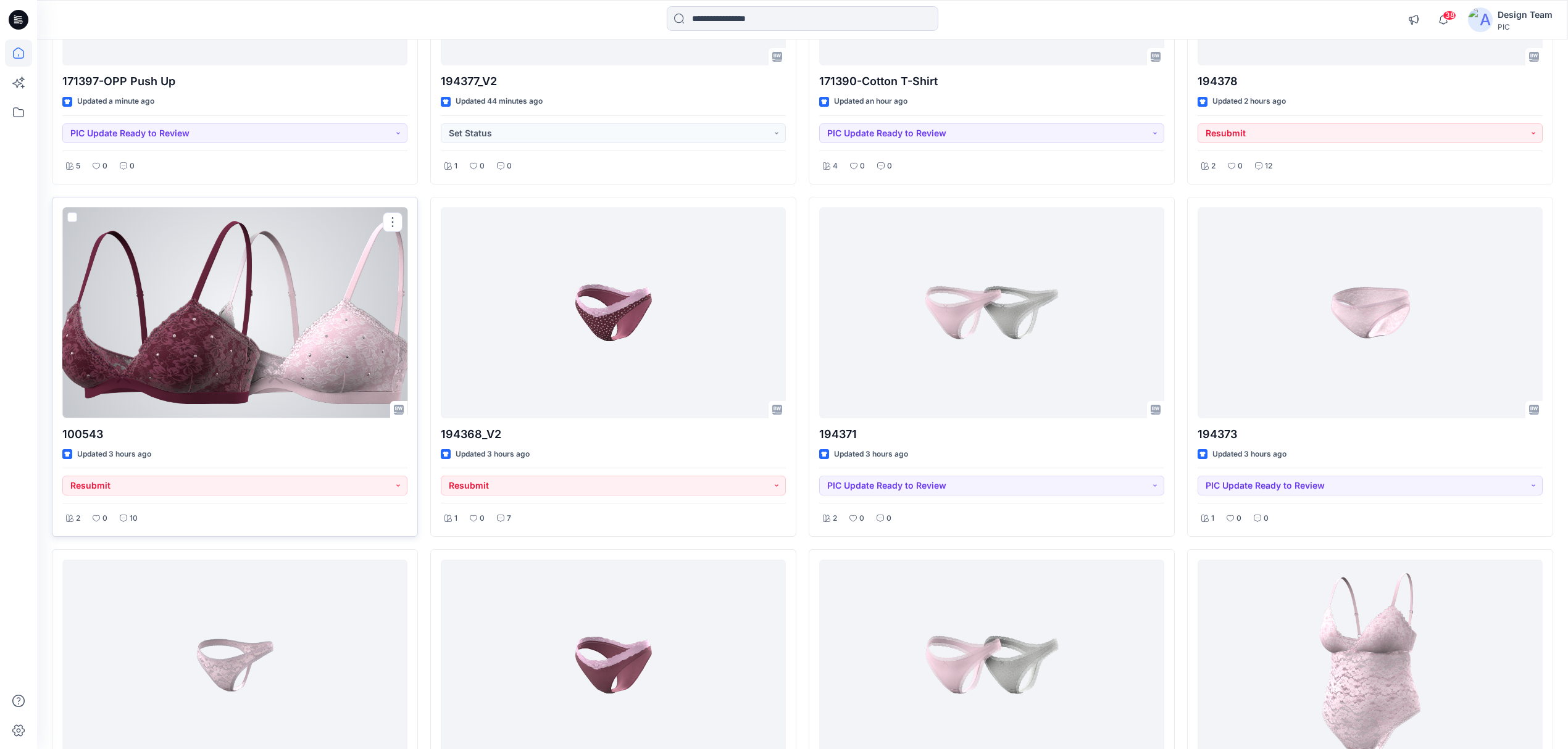
click at [322, 403] on div at bounding box center [234, 313] width 345 height 211
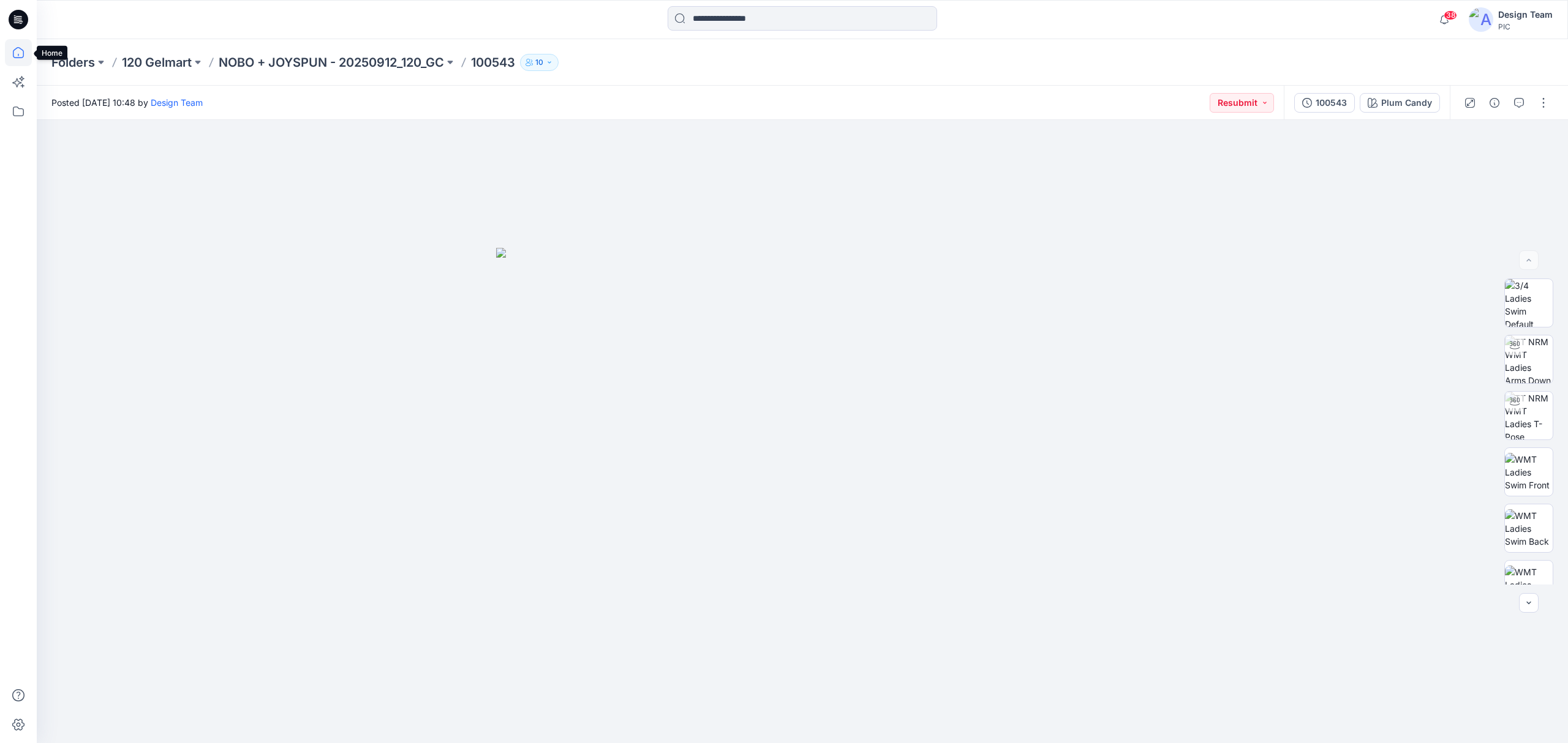
click at [23, 55] on icon at bounding box center [18, 52] width 11 height 11
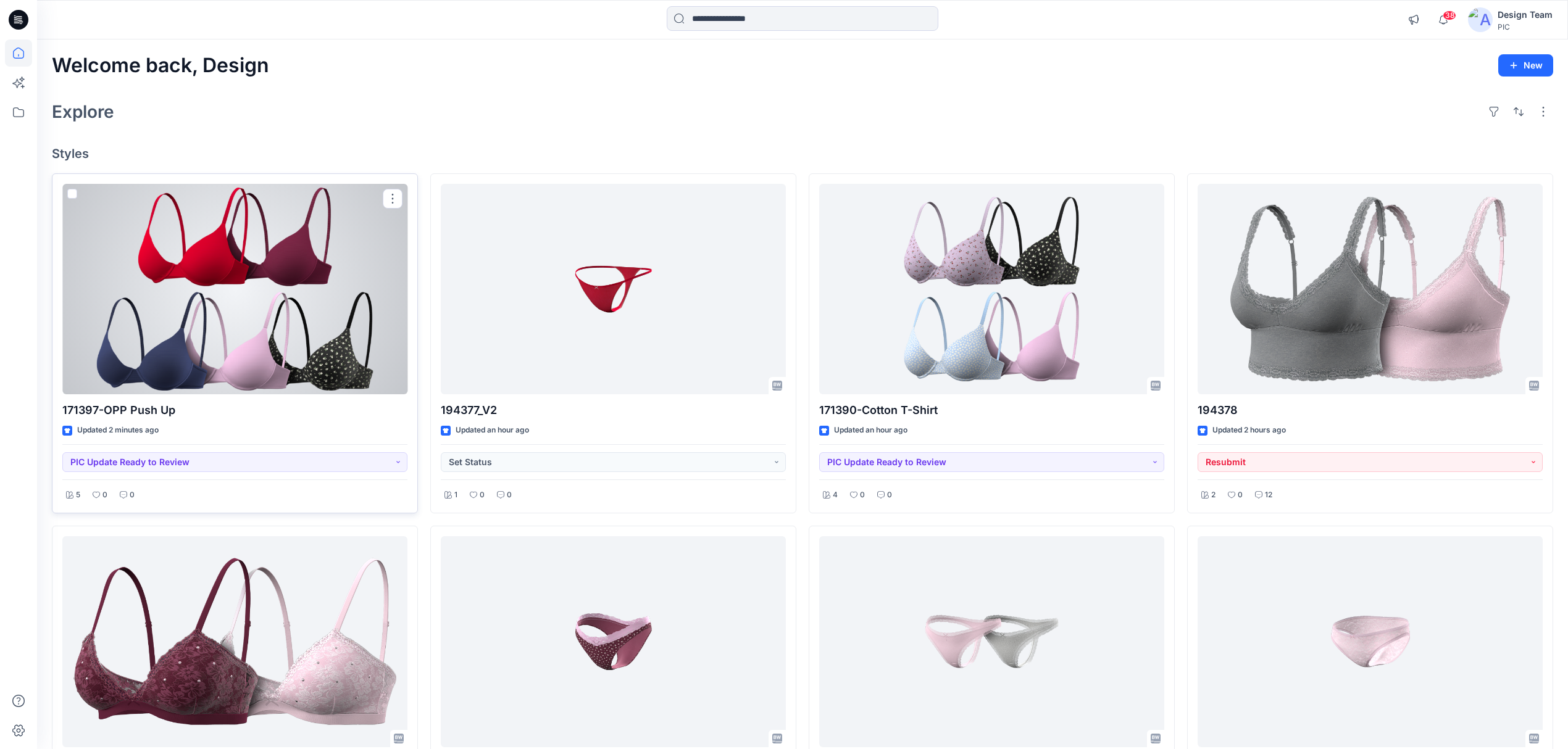
click at [253, 289] on div at bounding box center [234, 289] width 345 height 211
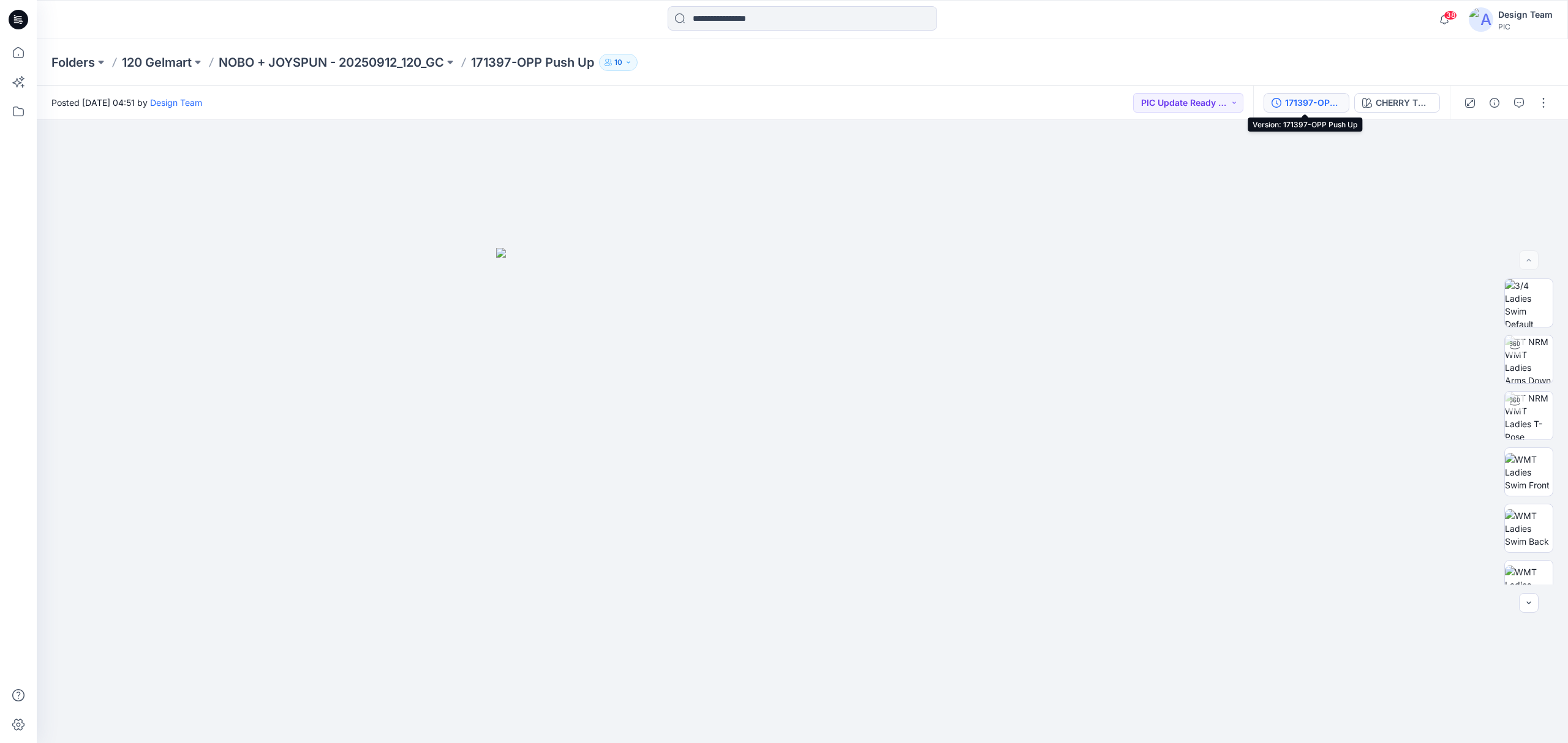
click at [1294, 102] on div "171397-OPP Push Up" at bounding box center [1313, 103] width 57 height 14
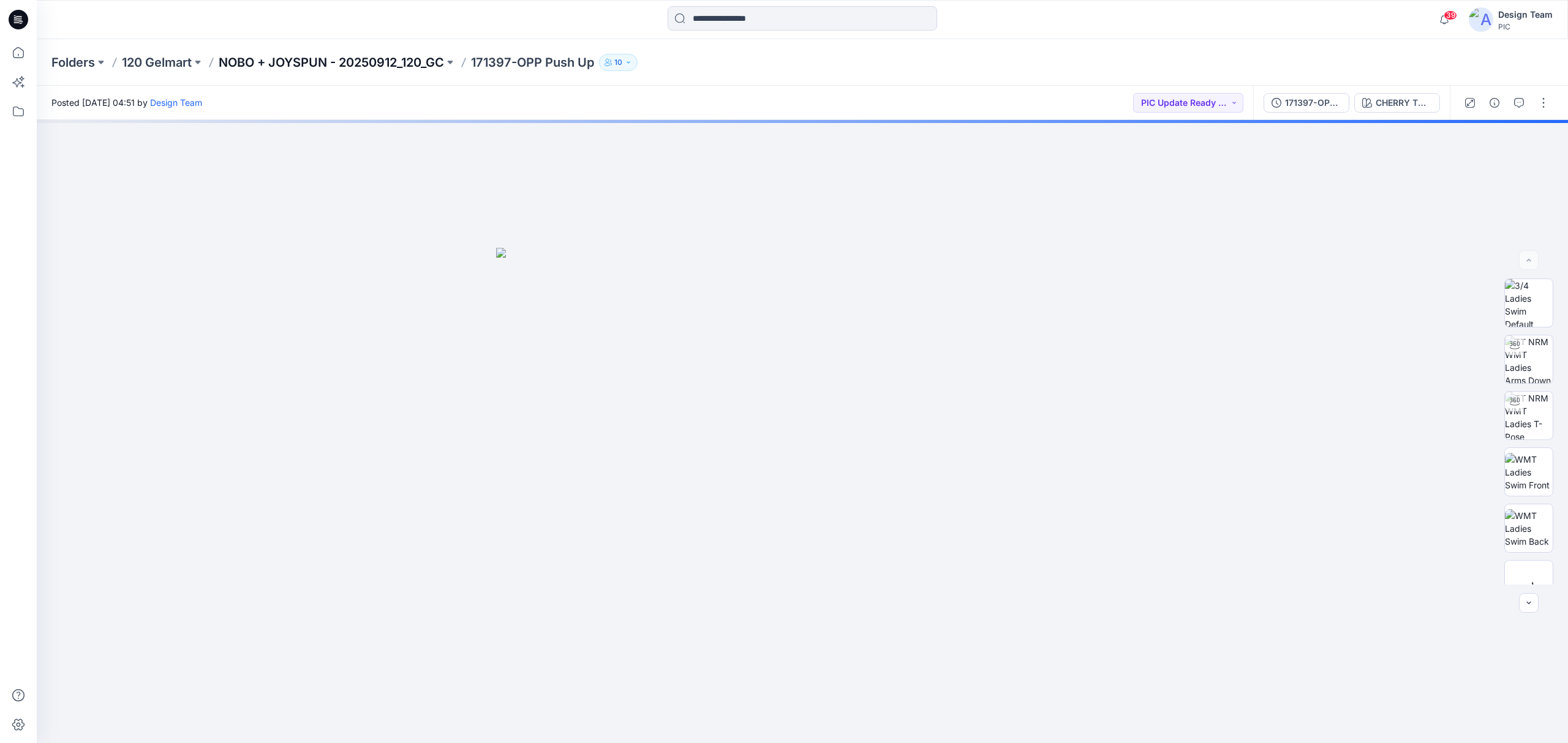
click at [333, 62] on p "NOBO + JOYSPUN - 20250912_120_GC" at bounding box center [332, 62] width 225 height 17
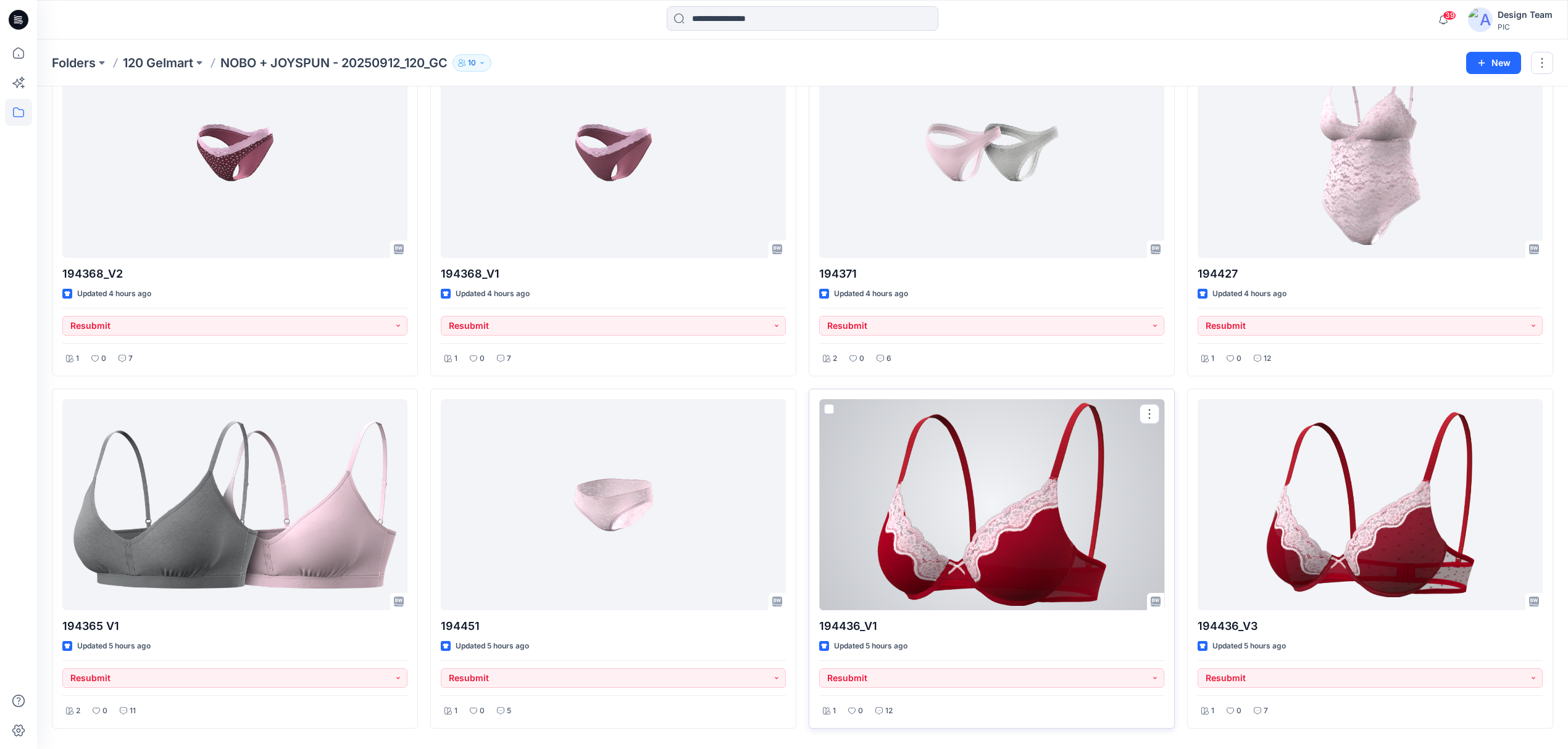
scroll to position [495, 0]
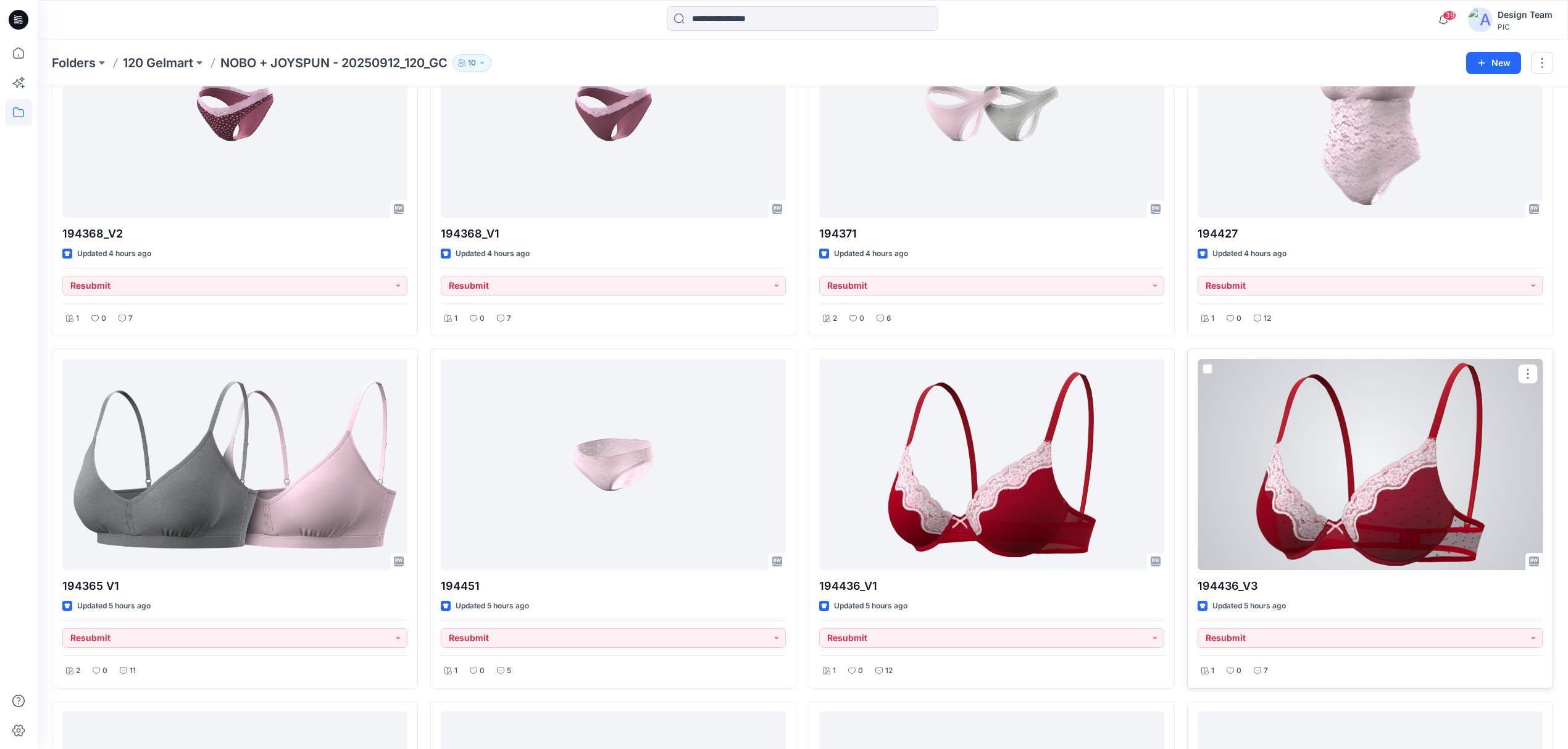
click at [1334, 518] on div at bounding box center [1370, 465] width 345 height 211
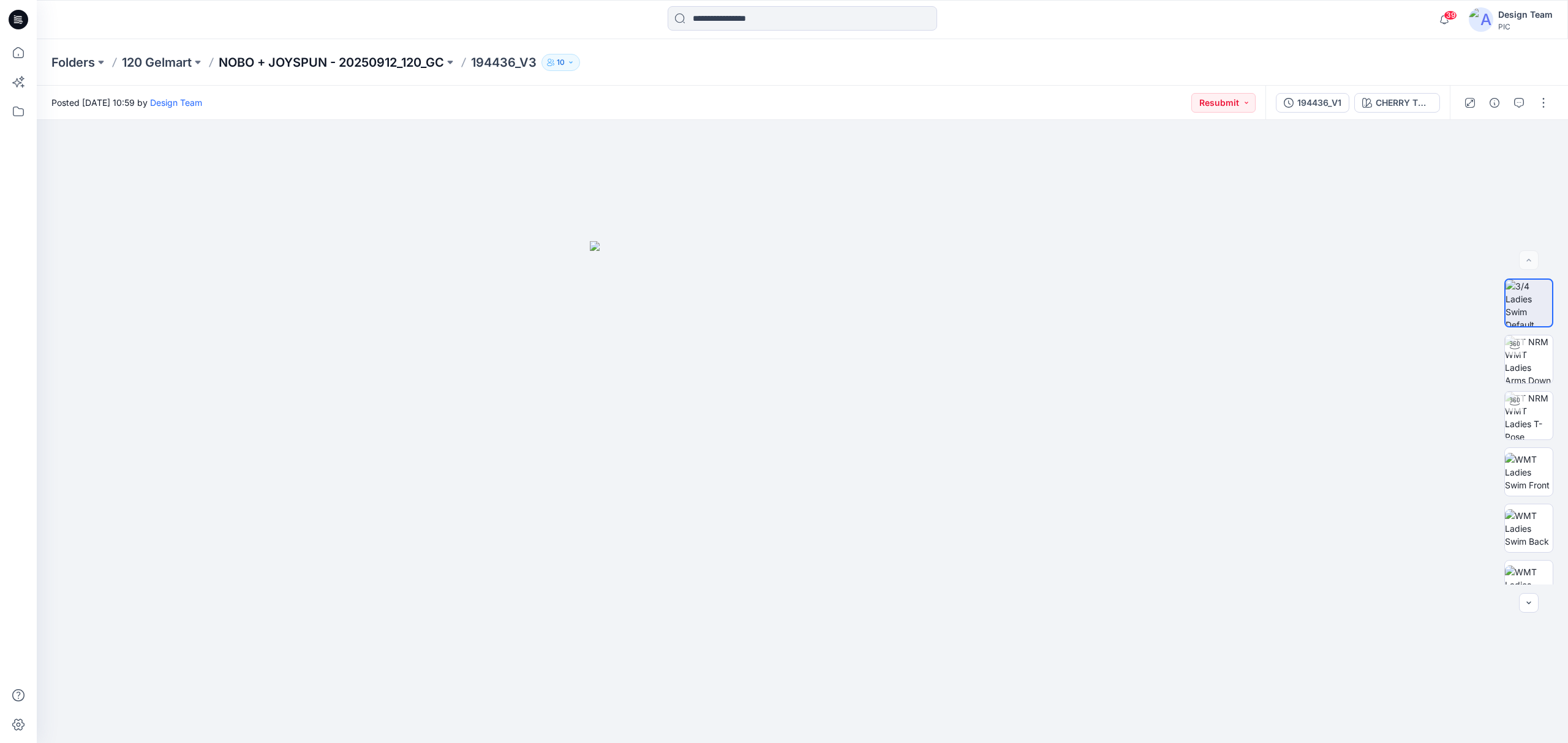
click at [355, 60] on p "NOBO + JOYSPUN - 20250912_120_GC" at bounding box center [332, 62] width 225 height 17
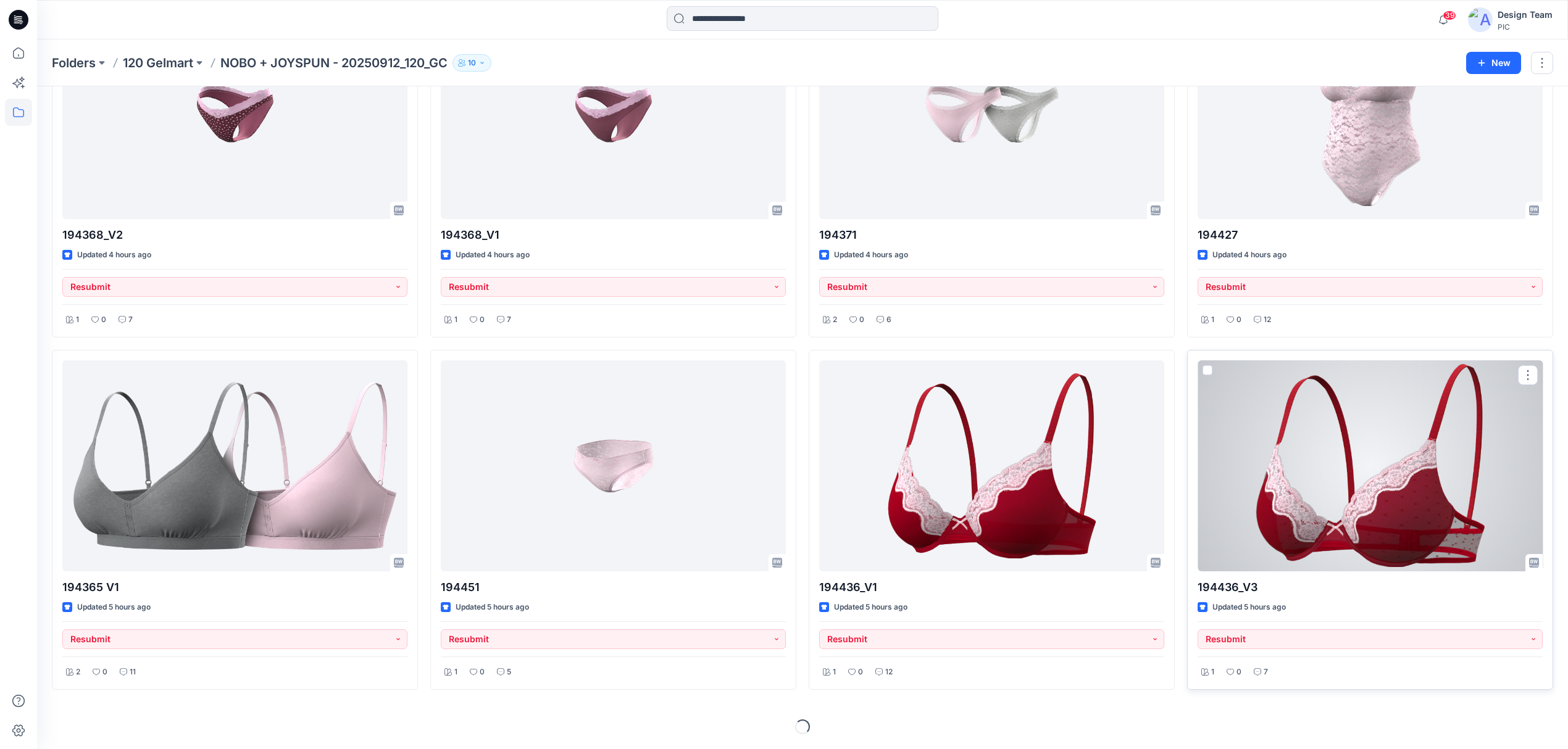
scroll to position [495, 0]
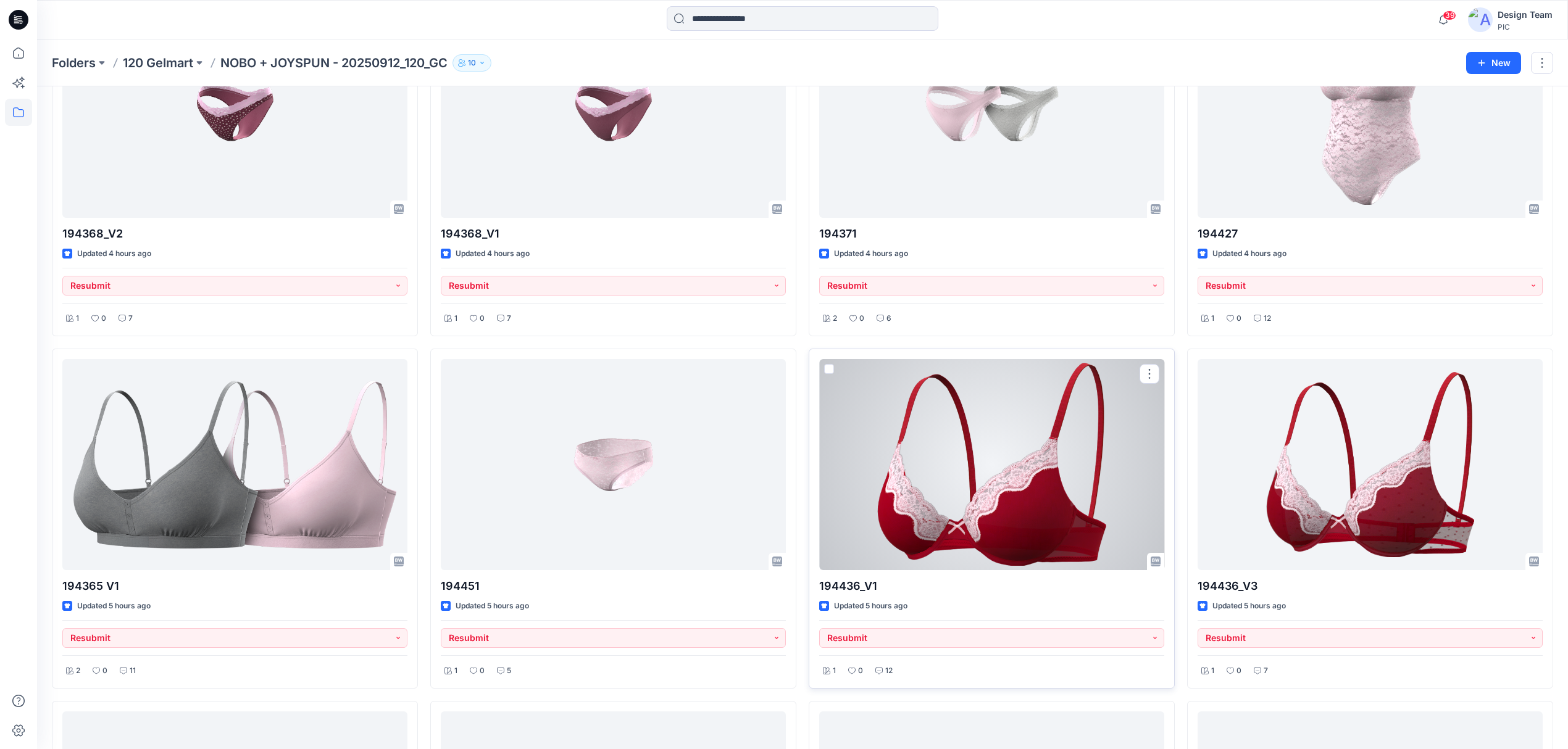
click at [1083, 523] on div at bounding box center [992, 465] width 345 height 211
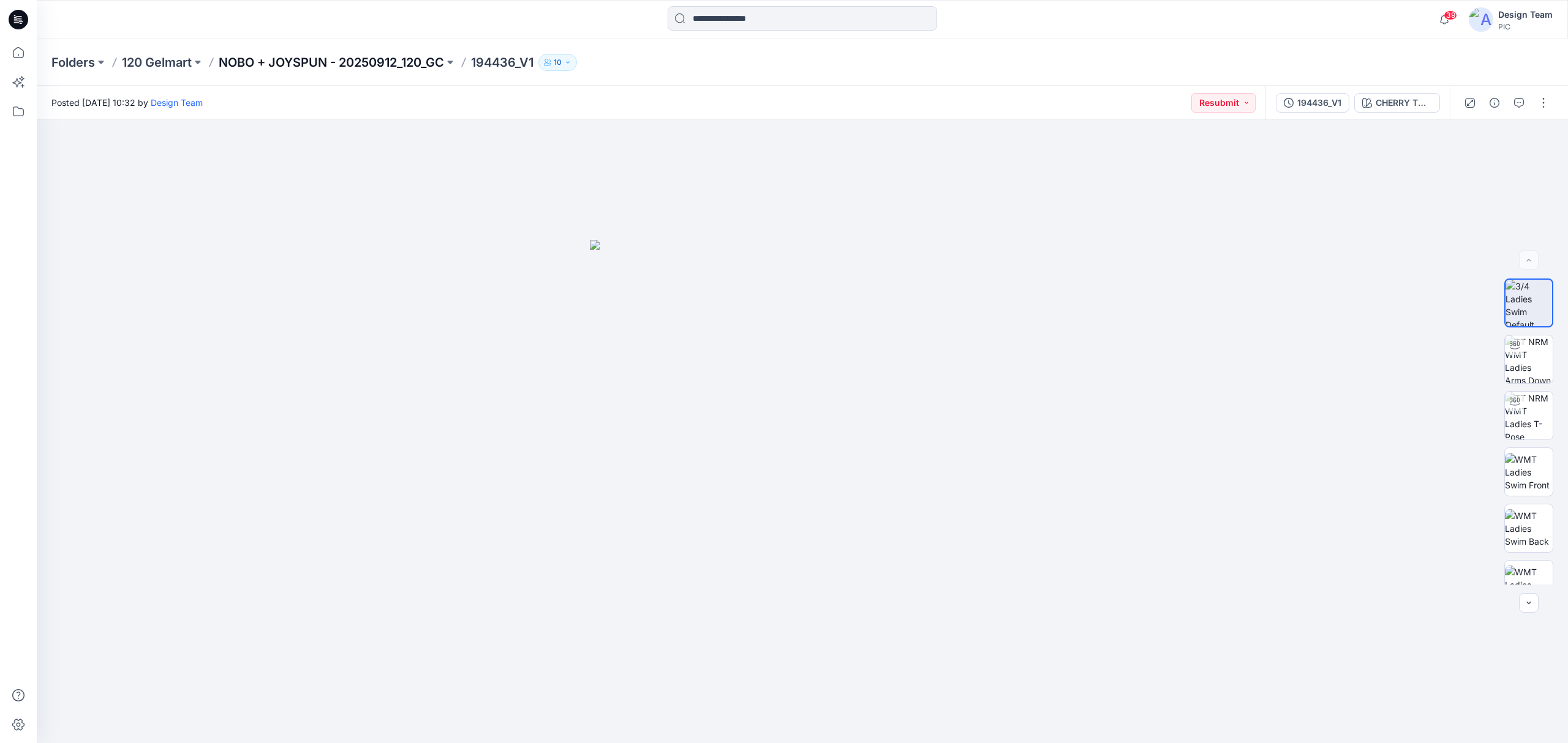
click at [311, 57] on p "NOBO + JOYSPUN - 20250912_120_GC" at bounding box center [332, 62] width 225 height 17
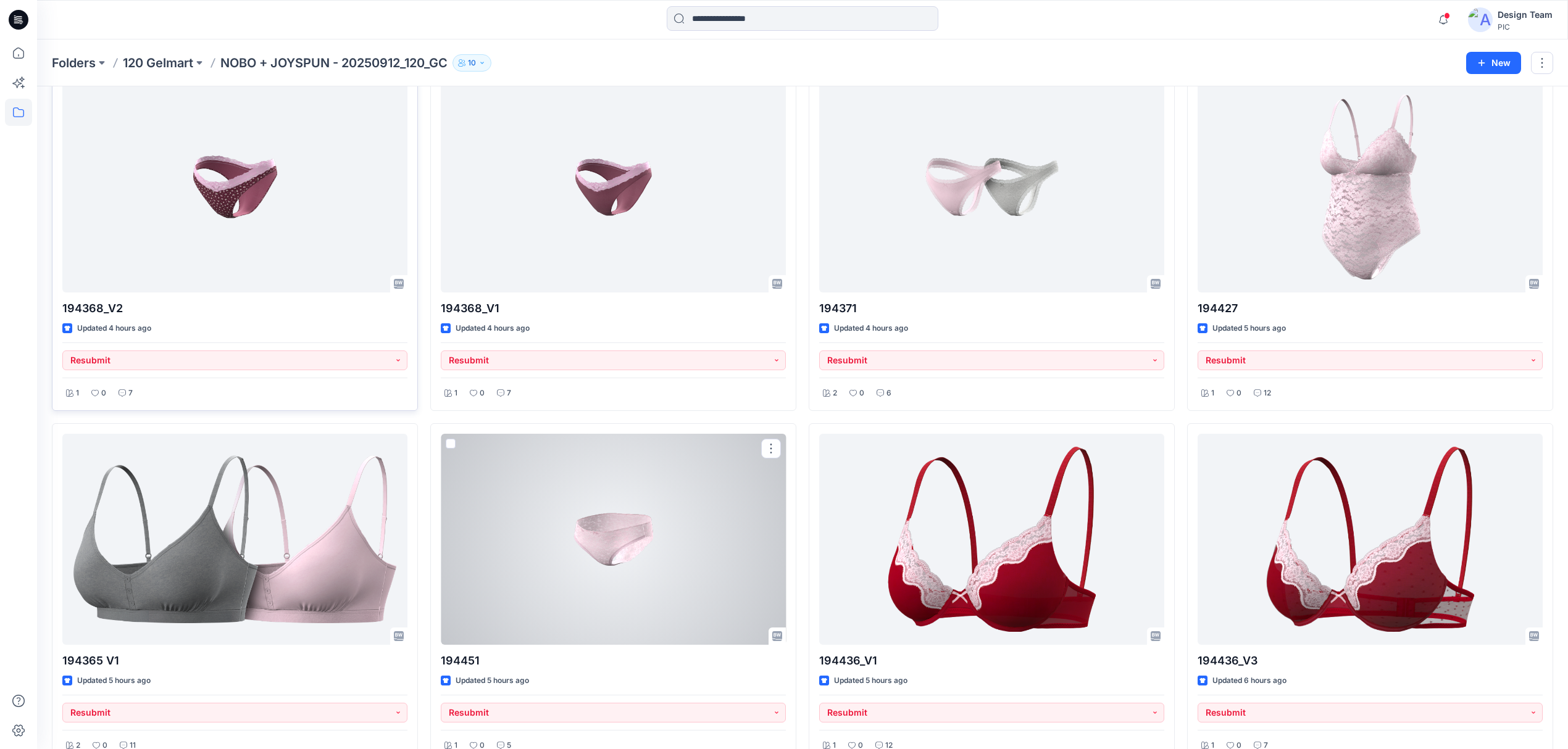
scroll to position [164, 0]
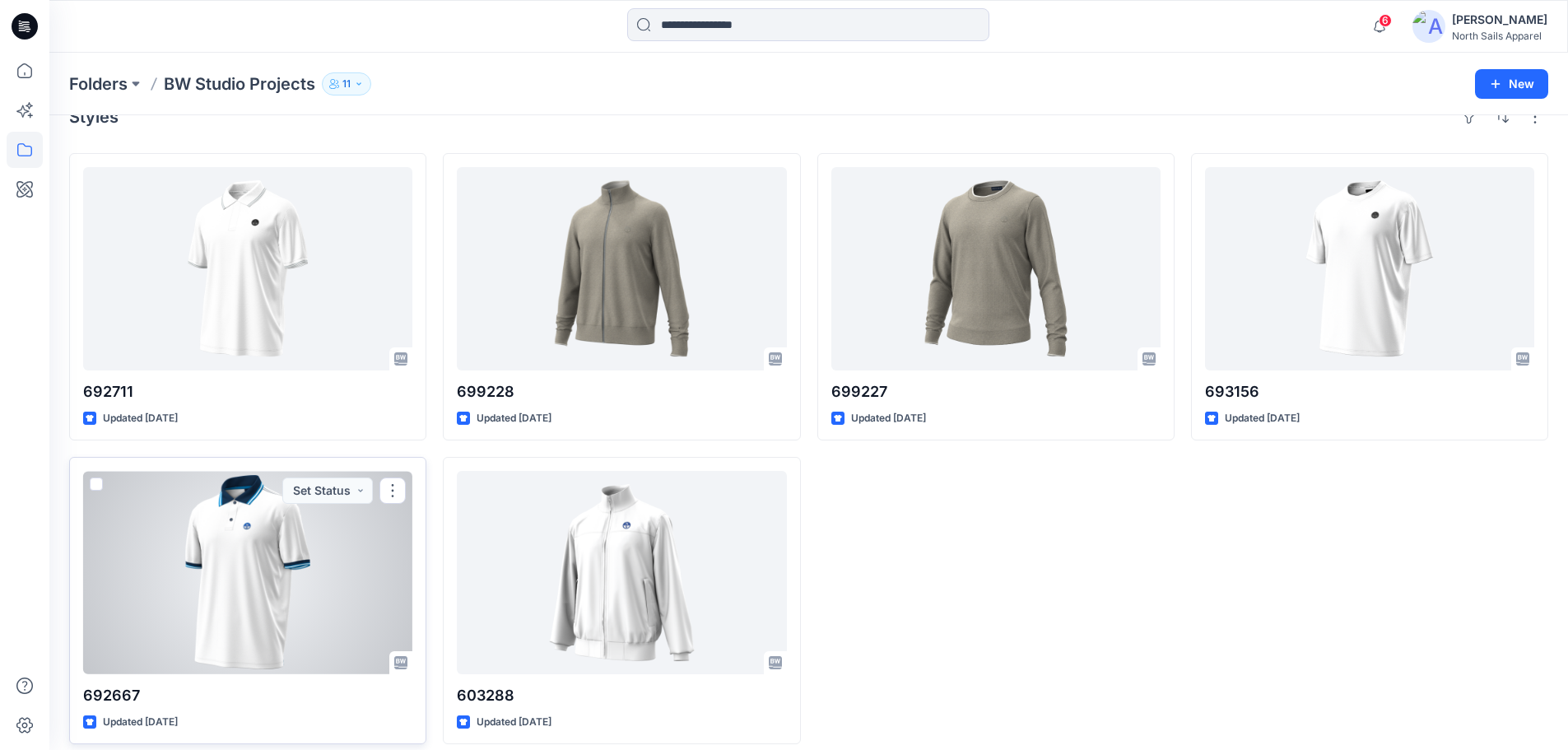
scroll to position [45, 0]
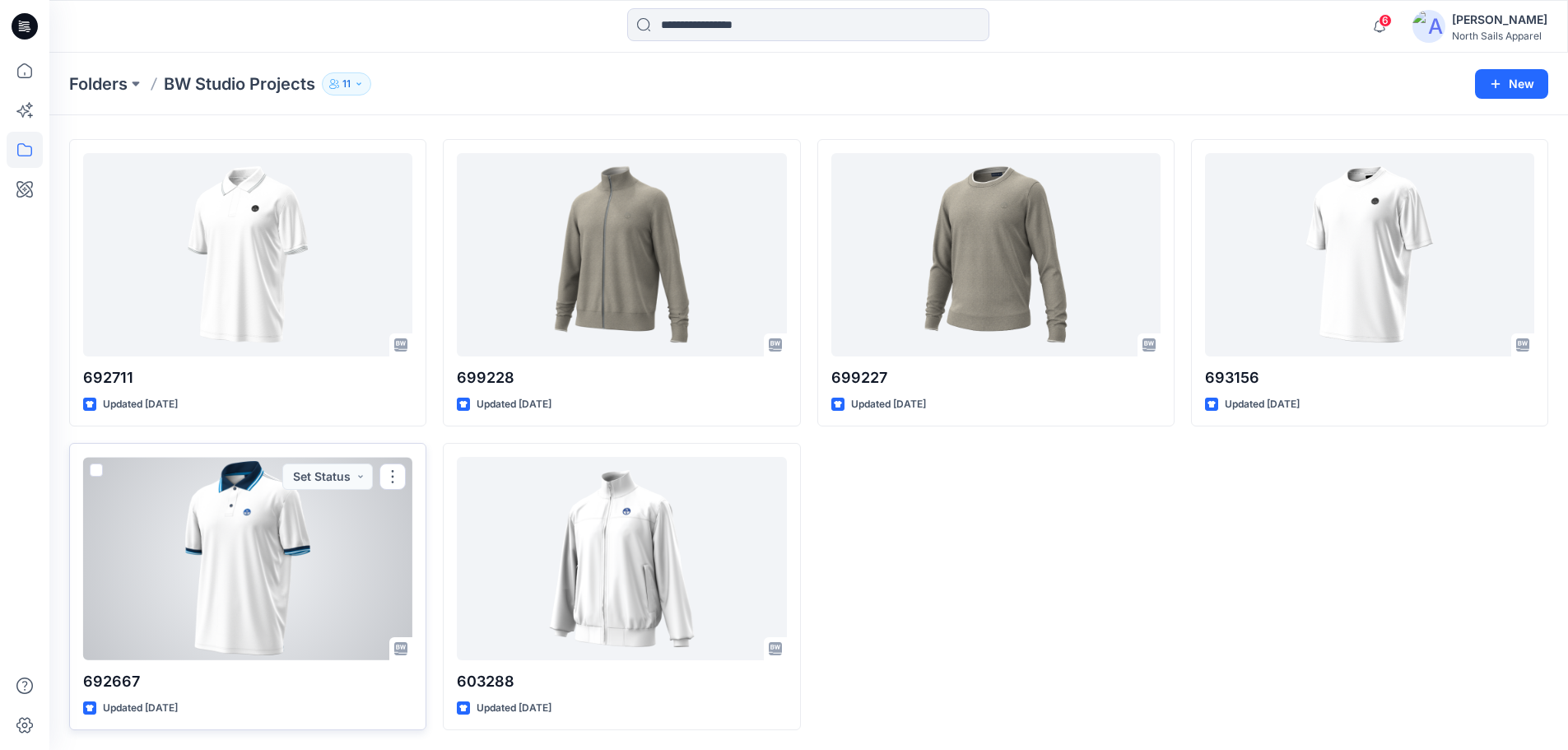
click at [295, 620] on div at bounding box center [247, 558] width 329 height 203
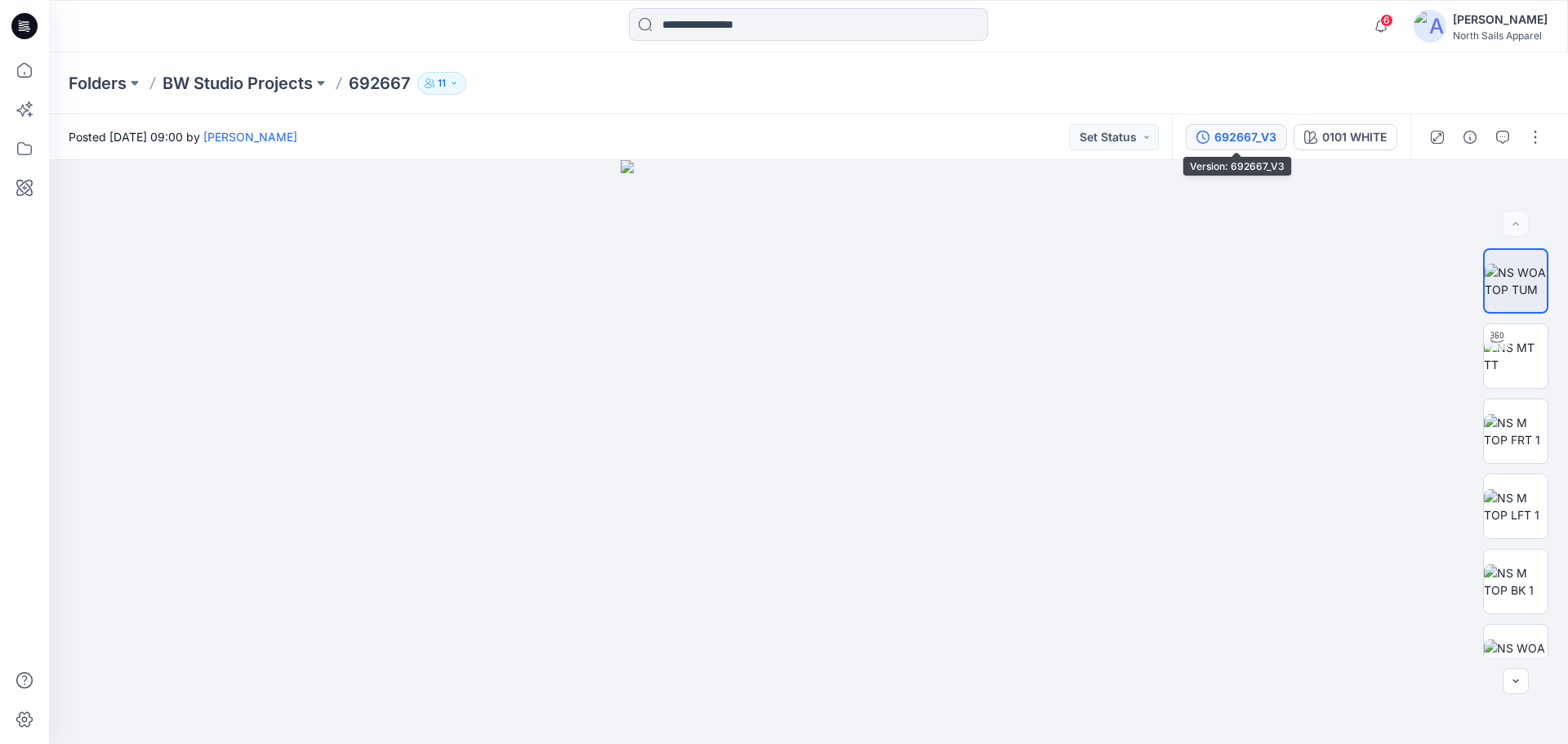
click at [1232, 139] on div "692667_V3" at bounding box center [1245, 137] width 62 height 18
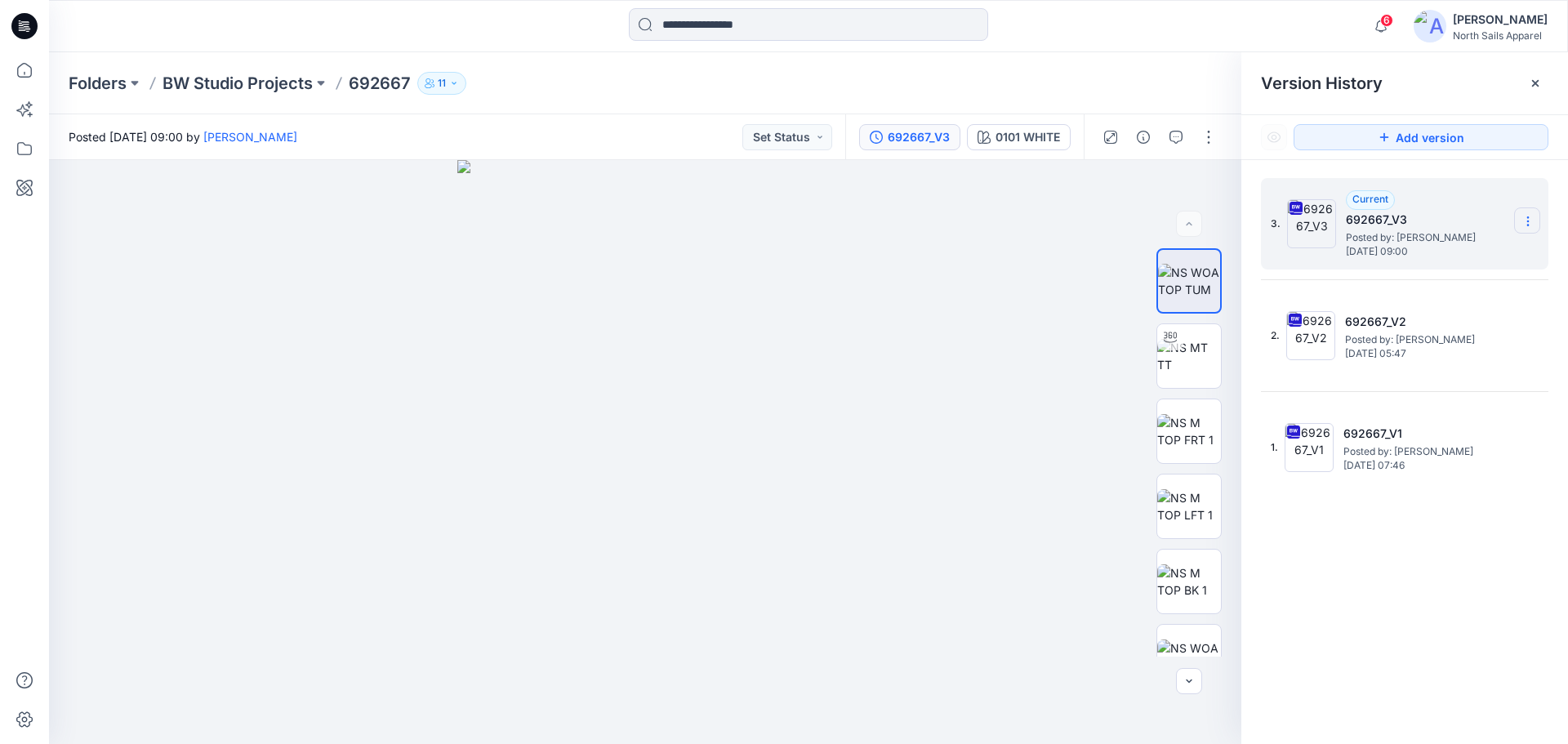
click at [1526, 230] on section at bounding box center [1527, 220] width 26 height 26
click at [1420, 253] on span "Download Source BW File" at bounding box center [1445, 252] width 137 height 19
click at [244, 83] on p "BW Studio Projects" at bounding box center [237, 83] width 150 height 23
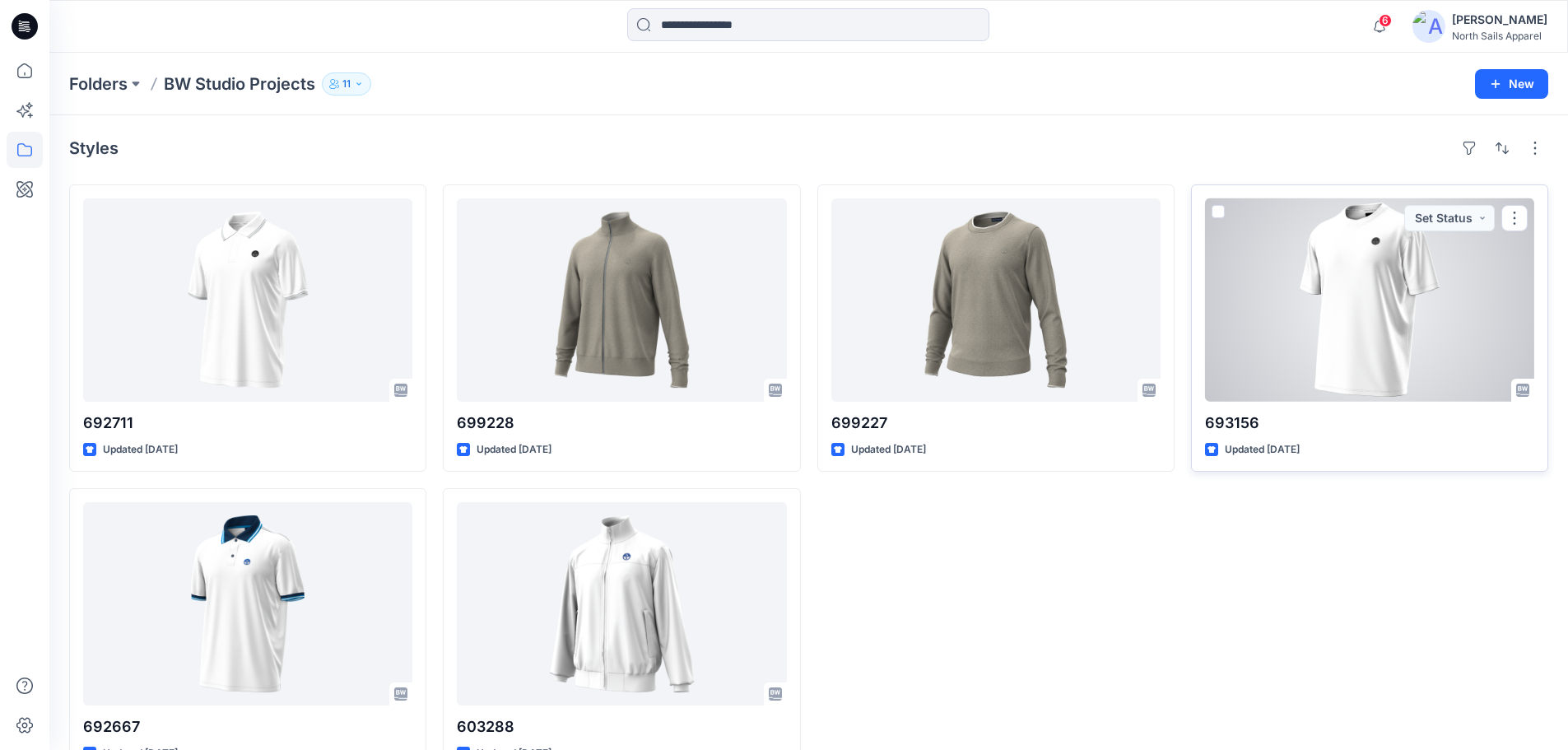
click at [1302, 295] on div at bounding box center [1369, 300] width 329 height 203
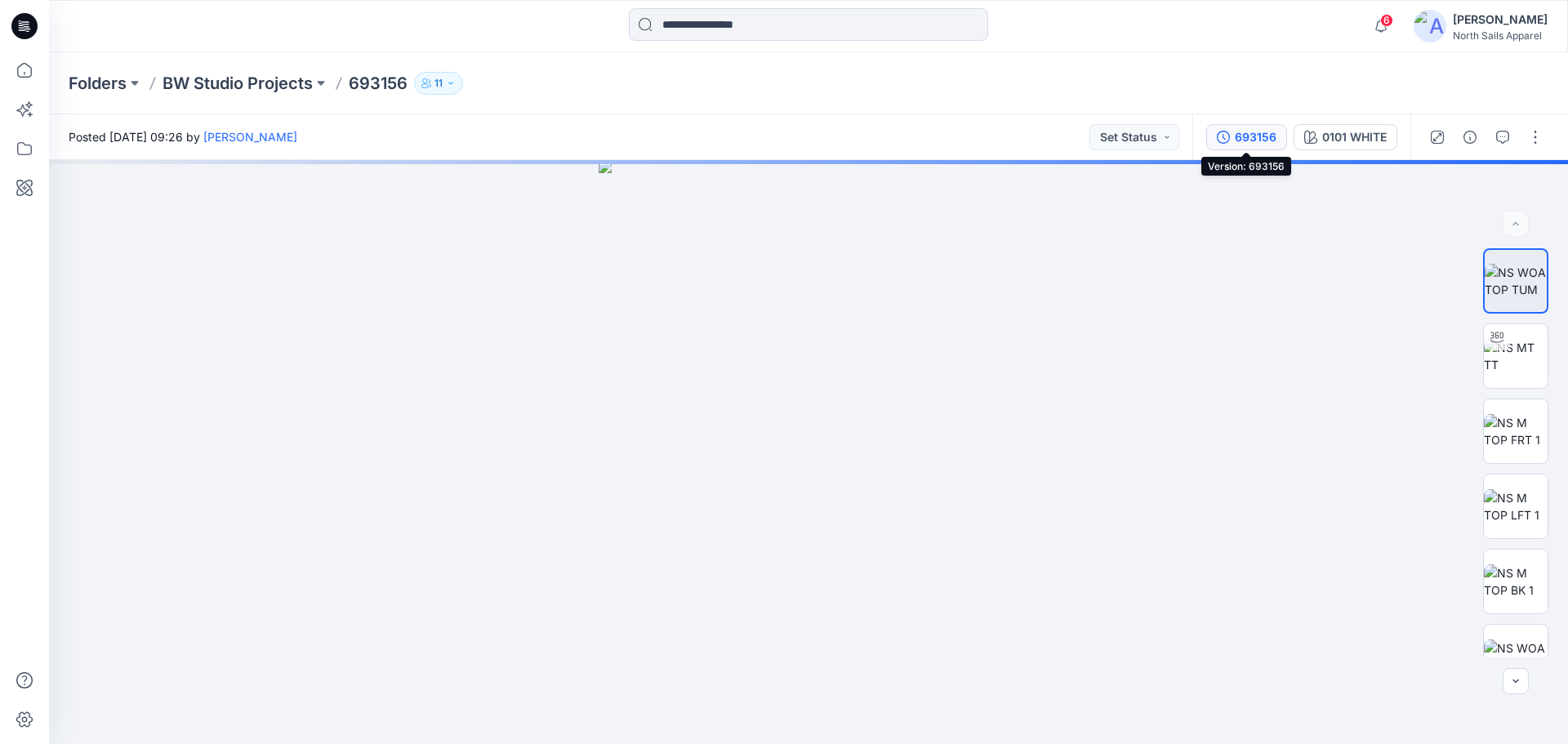
click at [1262, 137] on div "693156" at bounding box center [1256, 137] width 42 height 18
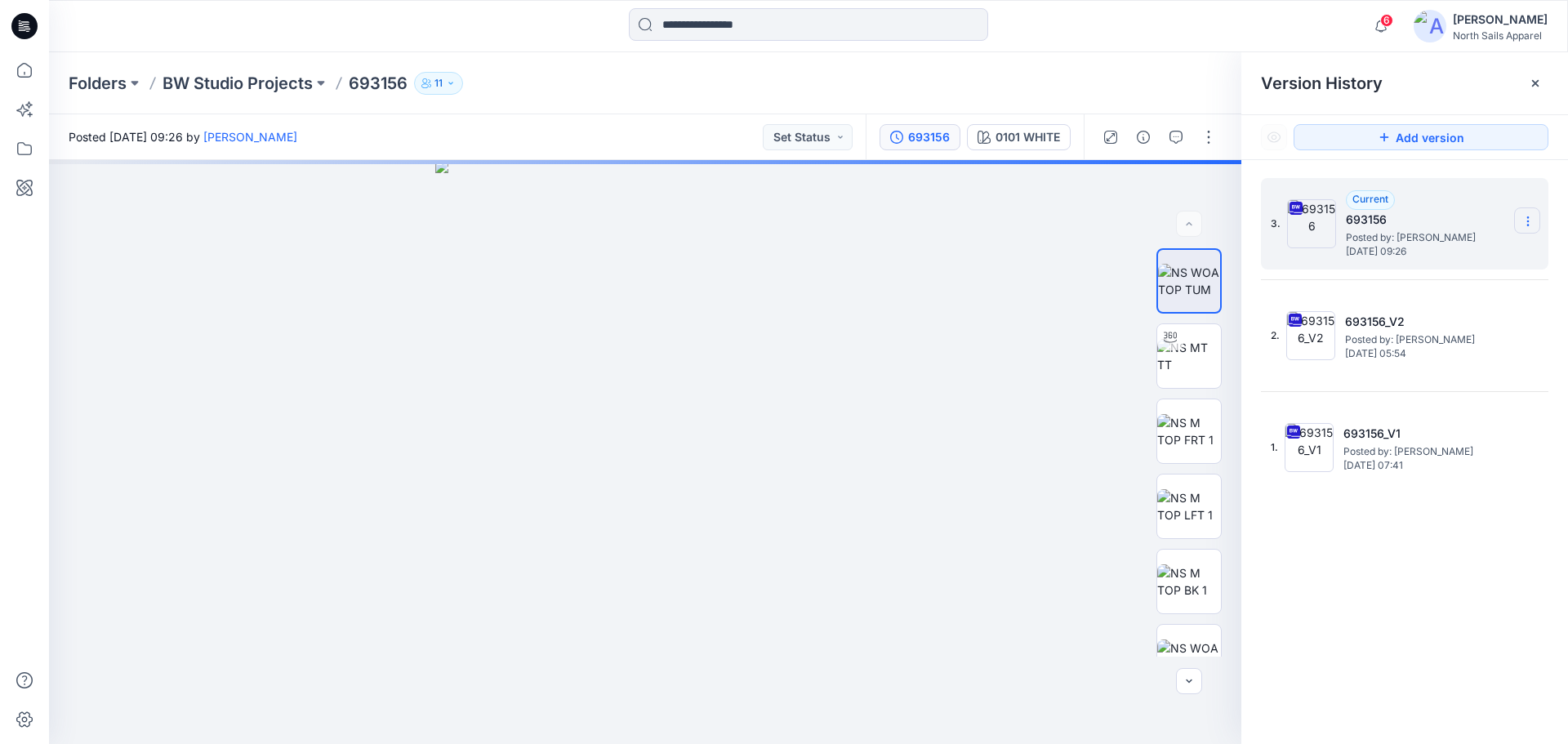
click at [1534, 224] on icon at bounding box center [1528, 221] width 13 height 13
click at [1469, 258] on span "Download Source BW File" at bounding box center [1445, 252] width 137 height 19
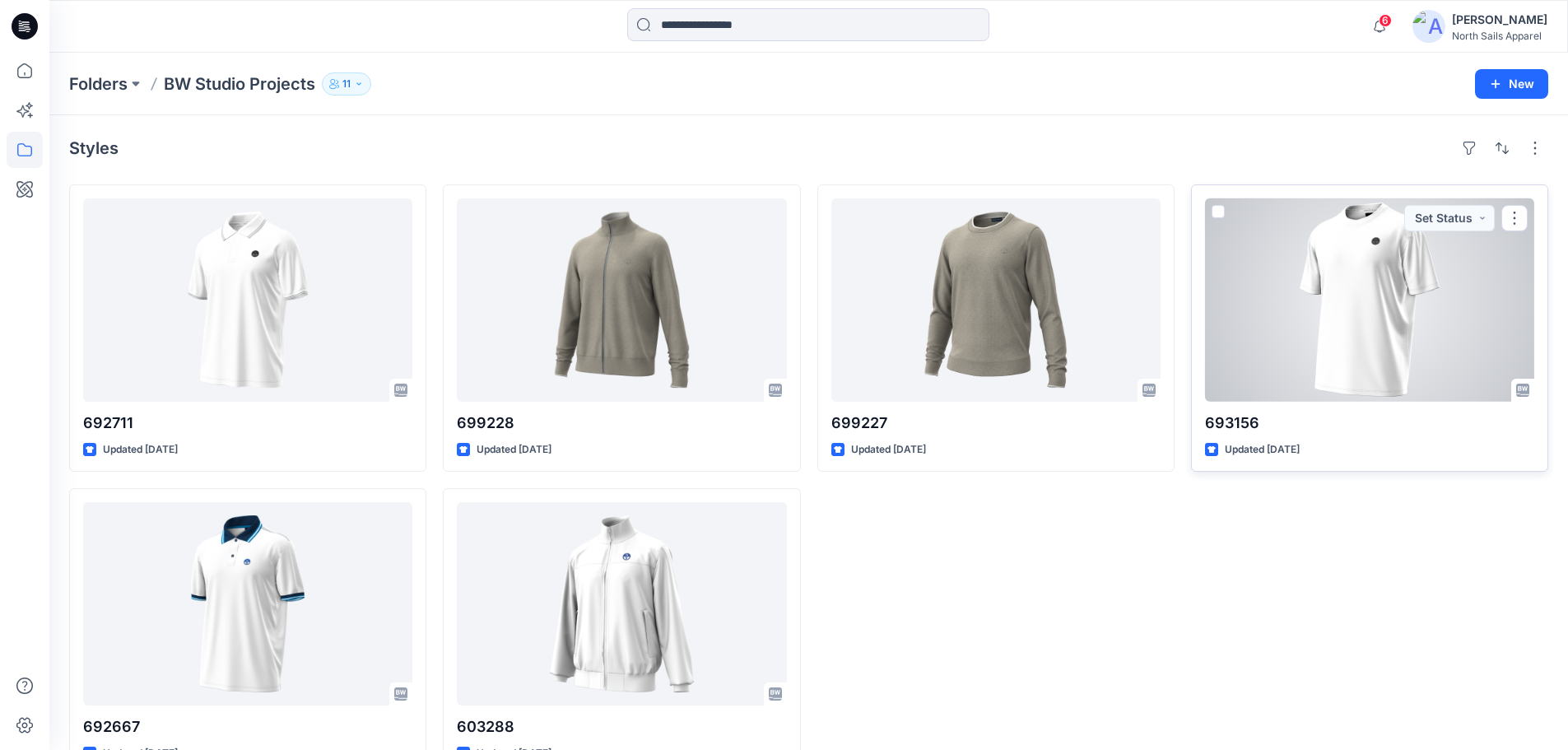
click at [1425, 335] on div at bounding box center [1369, 300] width 329 height 203
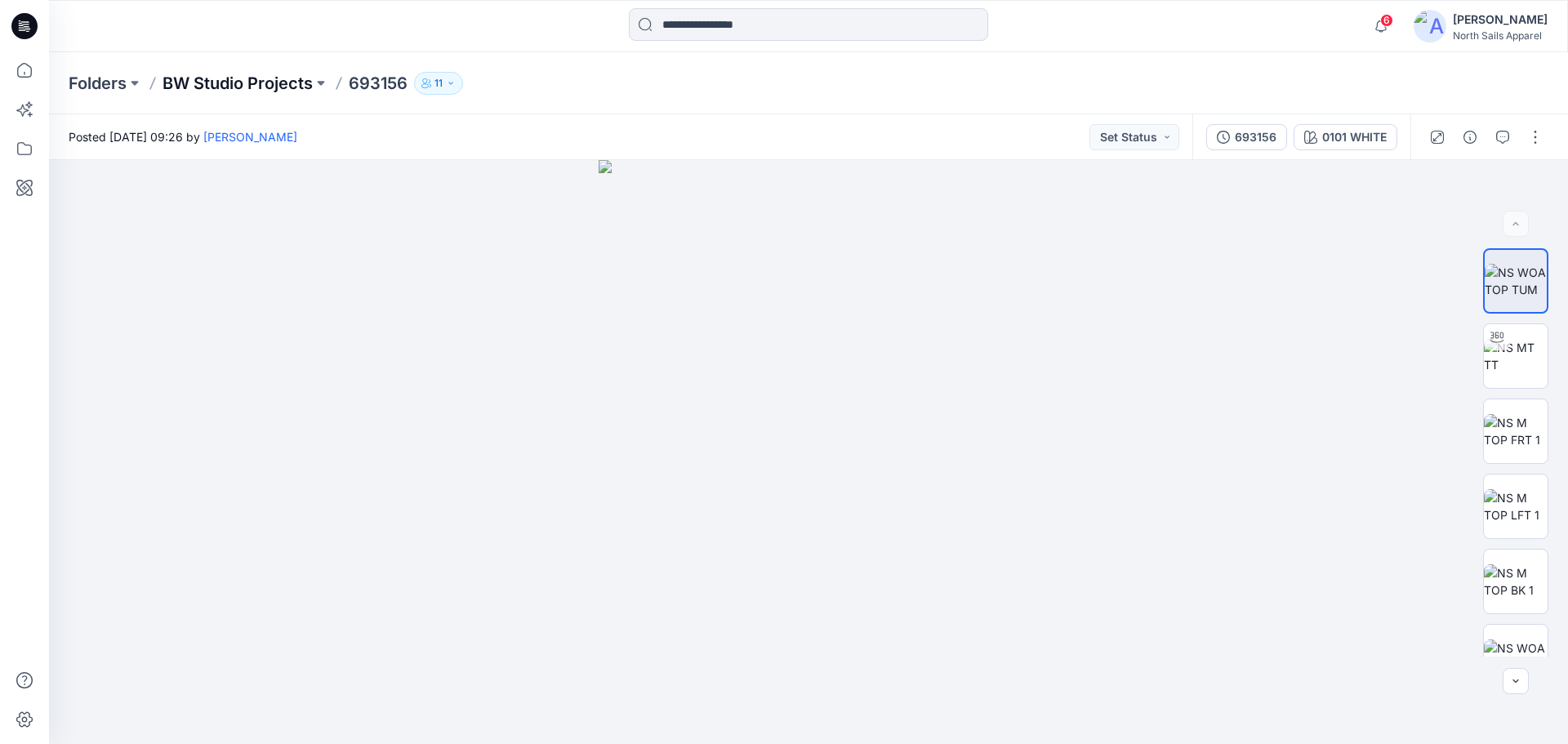
click at [266, 81] on p "BW Studio Projects" at bounding box center [237, 83] width 150 height 23
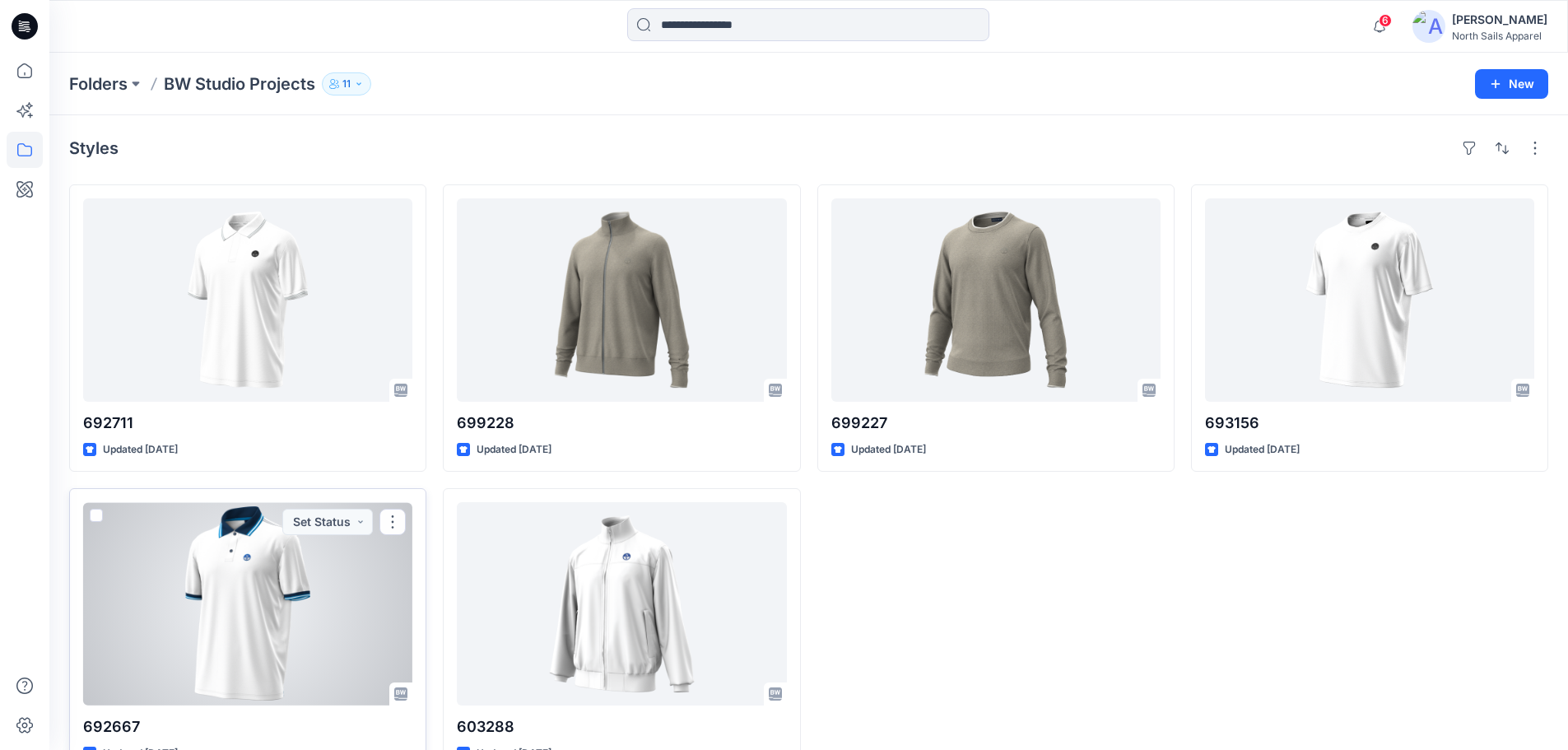
click at [357, 619] on div at bounding box center [247, 603] width 329 height 203
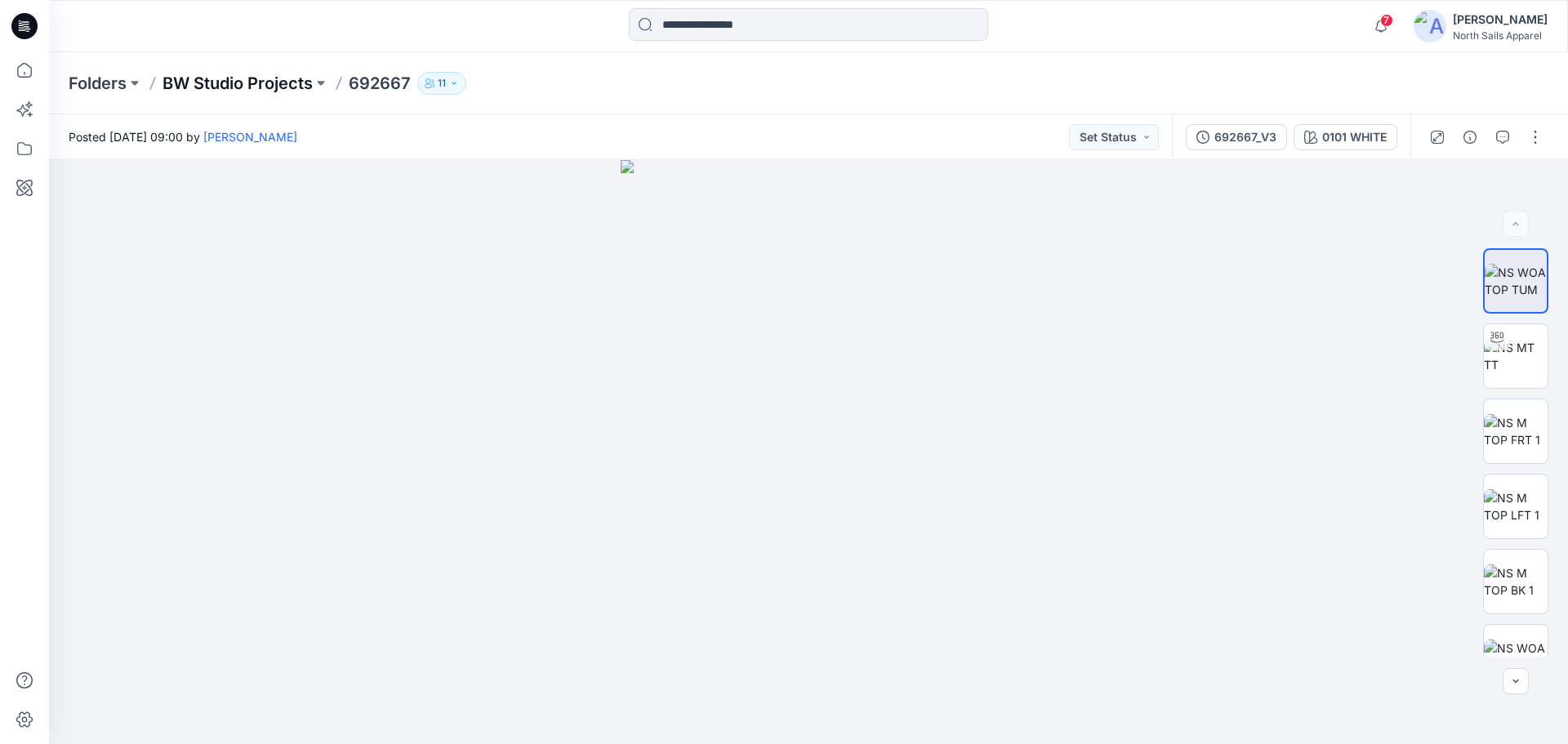
click at [237, 84] on p "BW Studio Projects" at bounding box center [237, 83] width 150 height 23
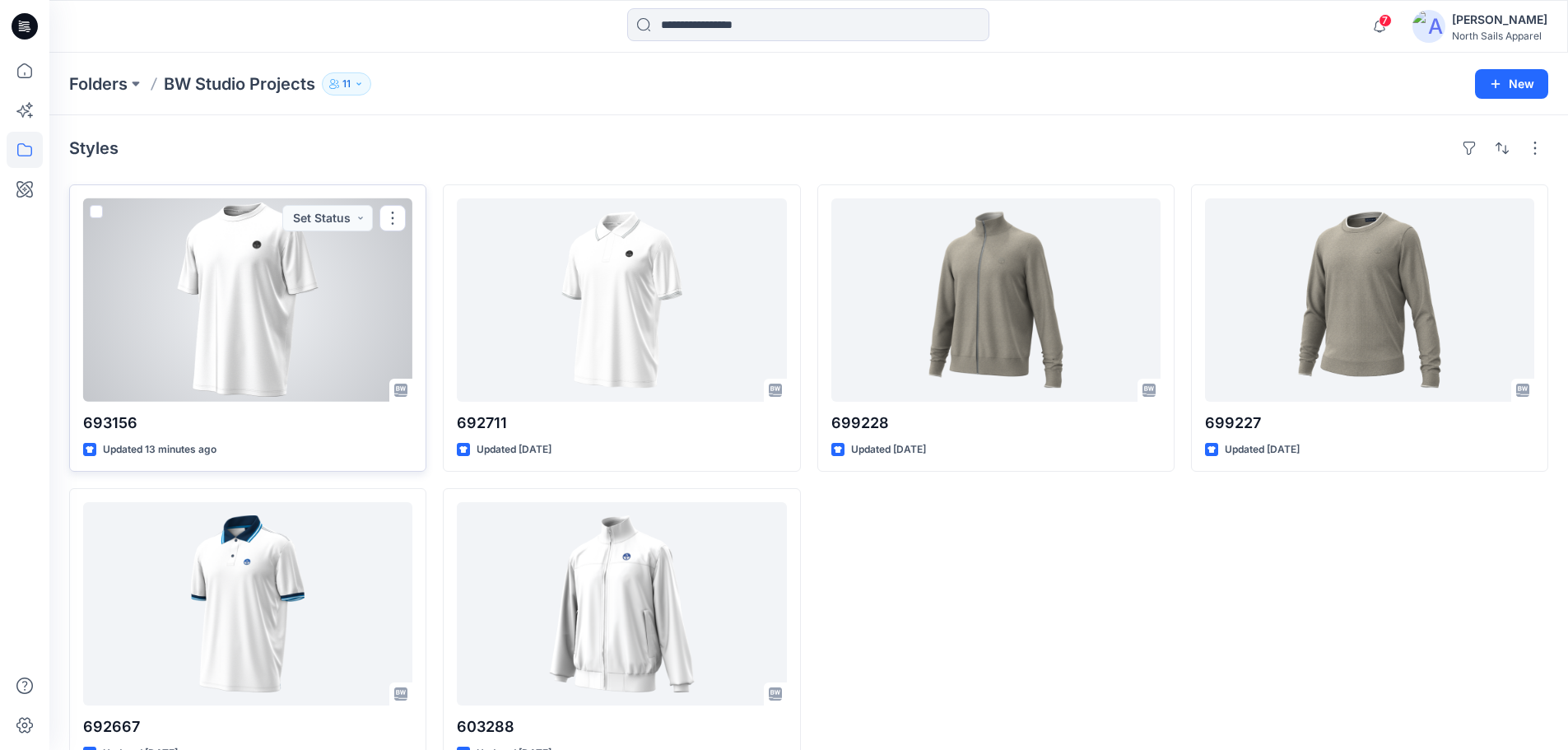
click at [273, 330] on div at bounding box center [247, 300] width 329 height 203
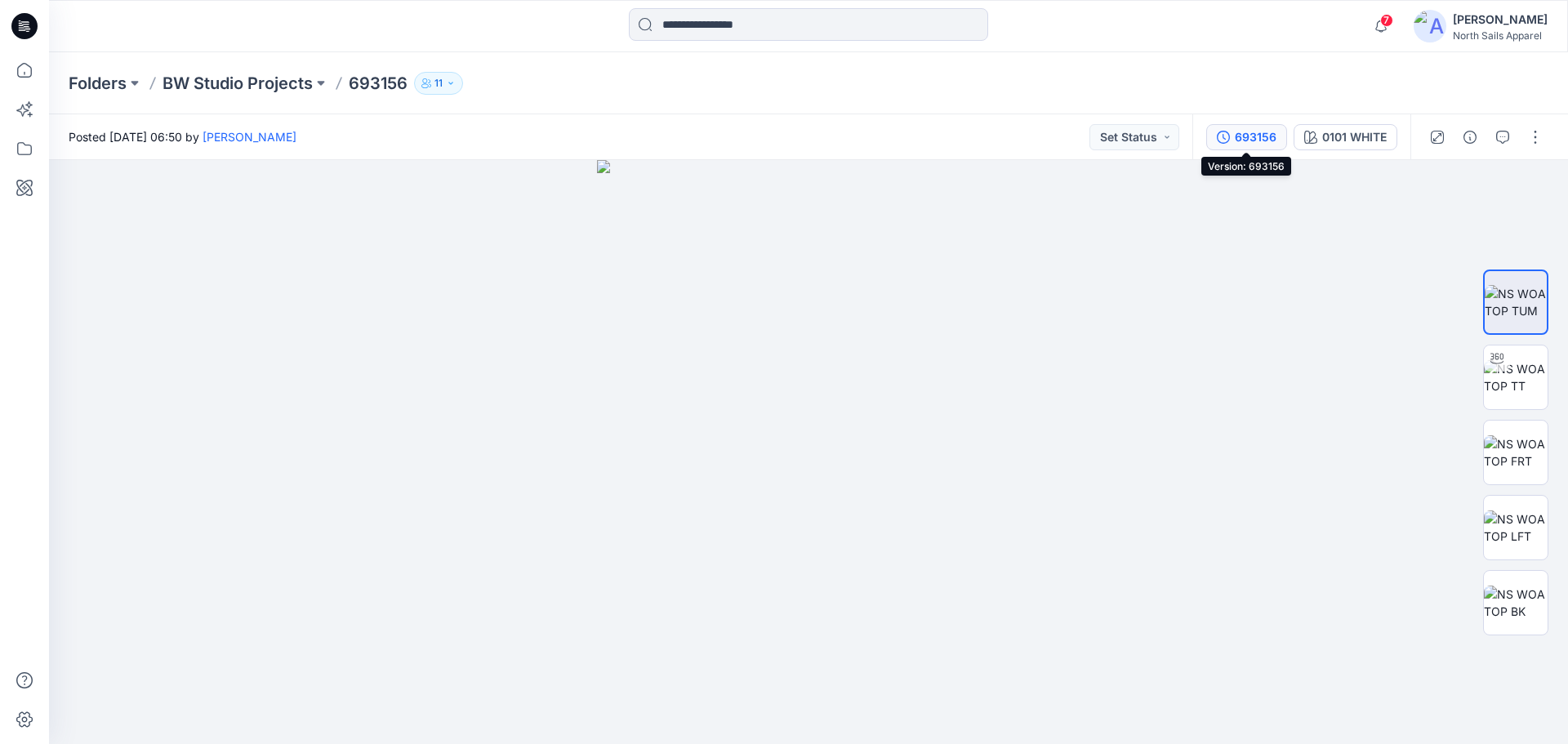
click at [1264, 139] on div "693156" at bounding box center [1256, 137] width 42 height 18
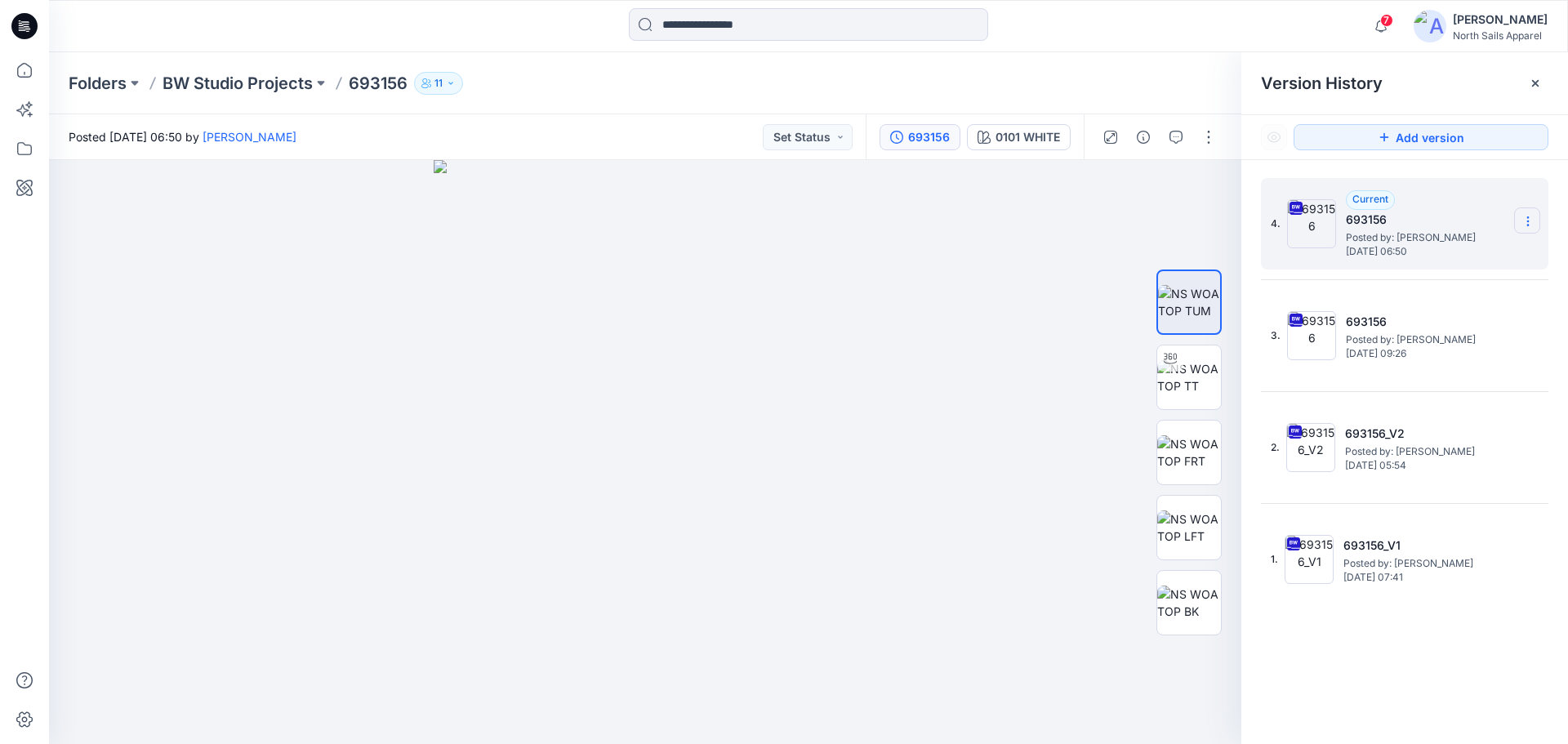
click at [1523, 220] on icon at bounding box center [1528, 221] width 13 height 13
click at [1457, 361] on div "Delete Version" at bounding box center [1441, 359] width 189 height 33
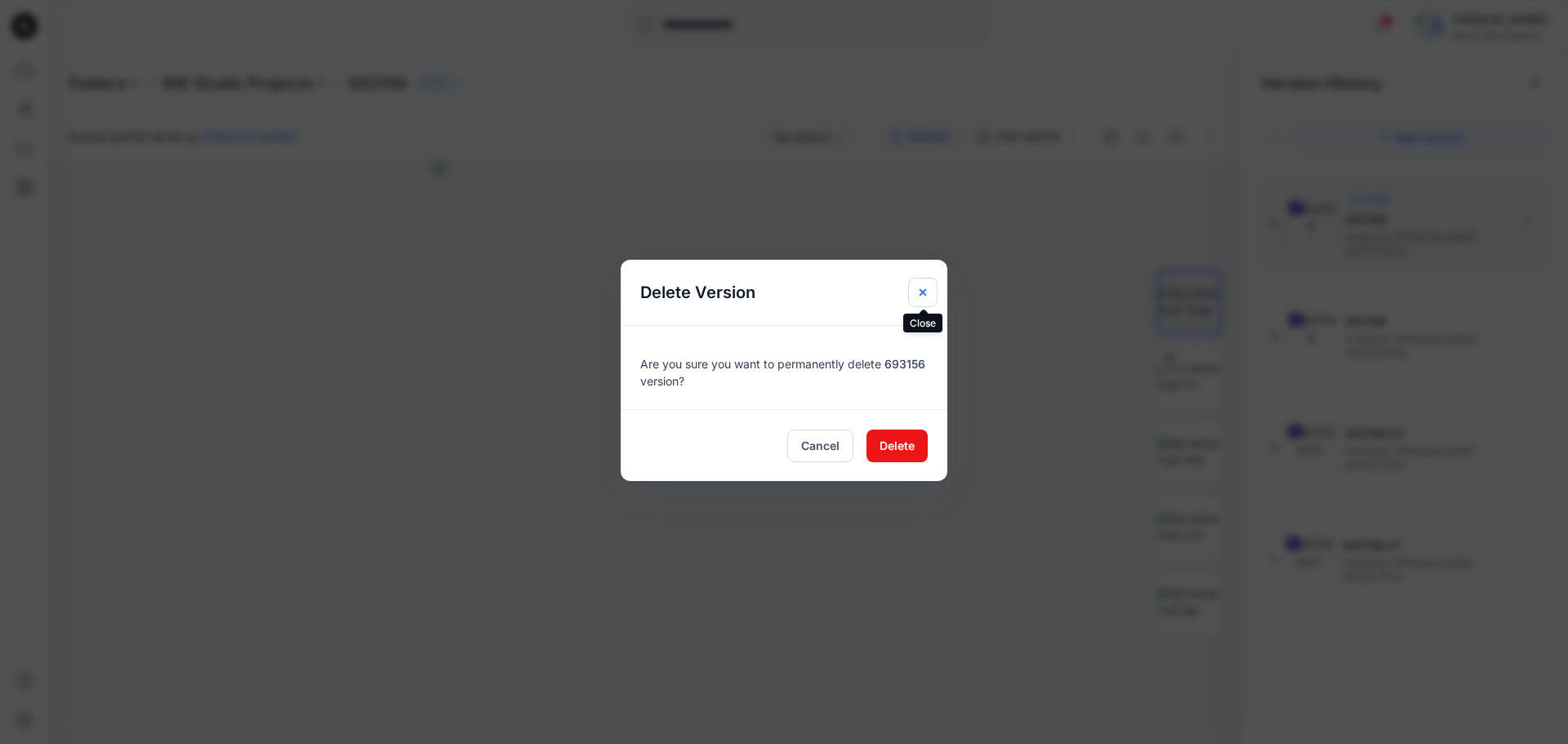
click at [931, 283] on button "Close" at bounding box center [922, 292] width 30 height 30
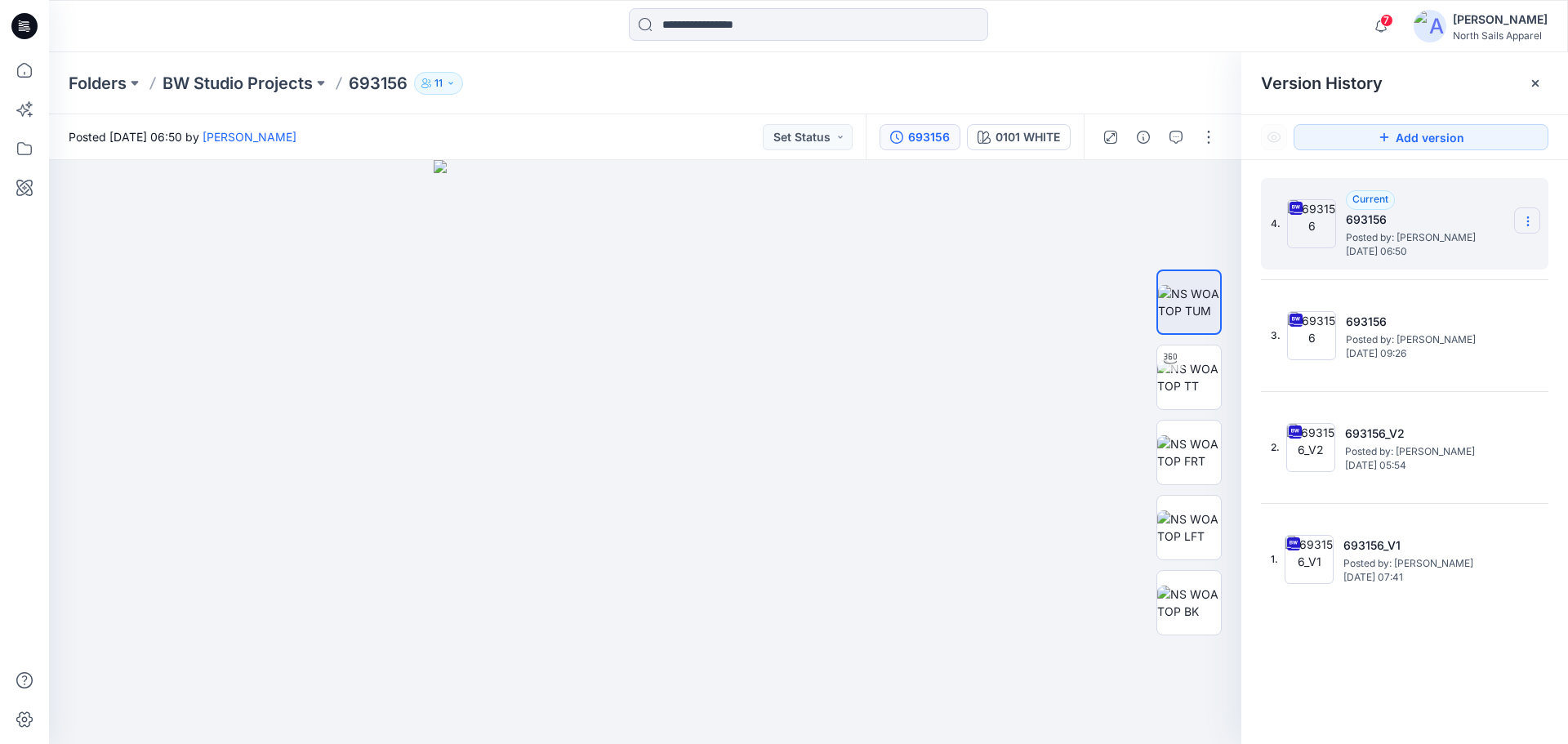
click at [1521, 219] on icon at bounding box center [1528, 221] width 13 height 13
click at [1411, 365] on span "Delete Version" at bounding box center [1415, 358] width 77 height 19
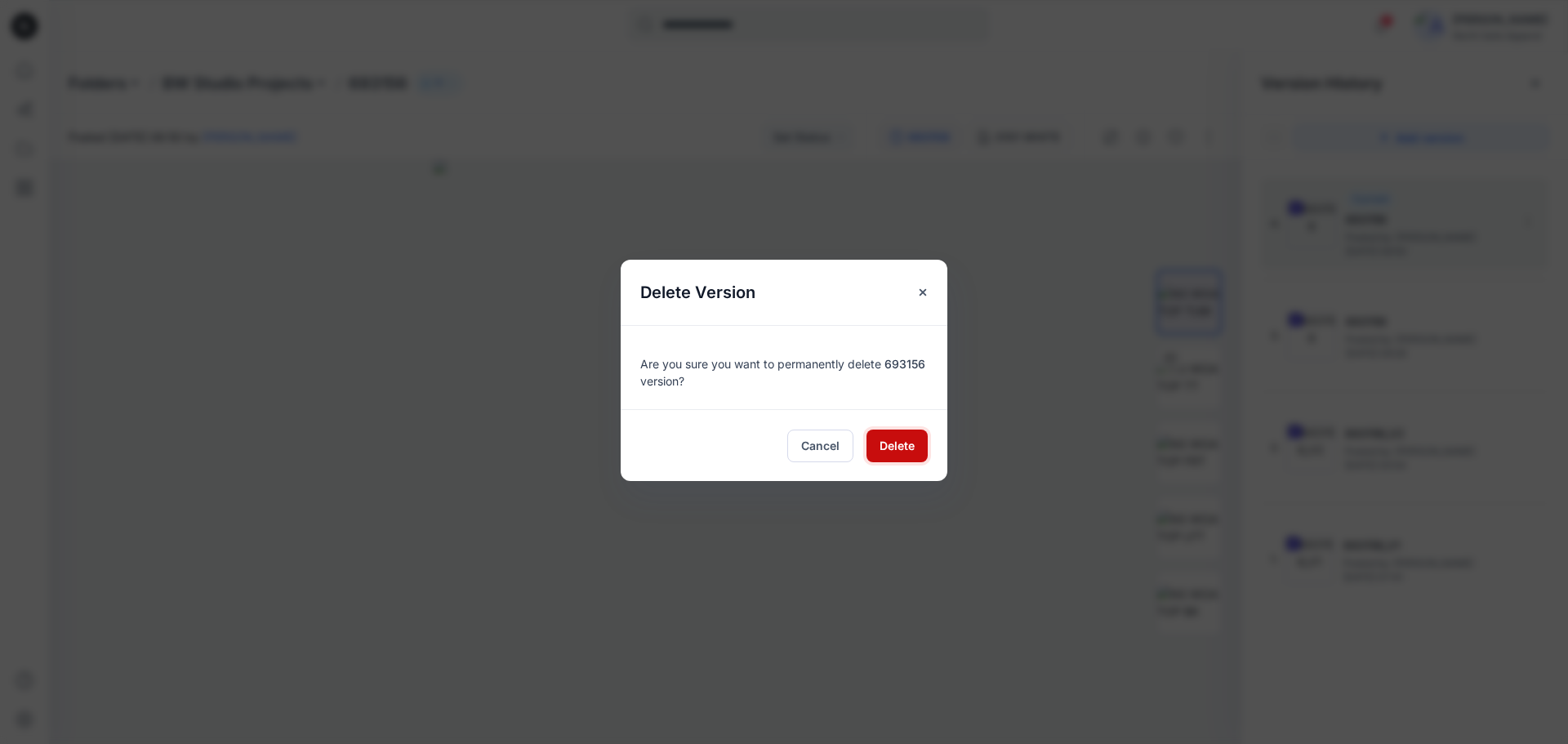
click at [901, 446] on span "Delete" at bounding box center [896, 446] width 35 height 17
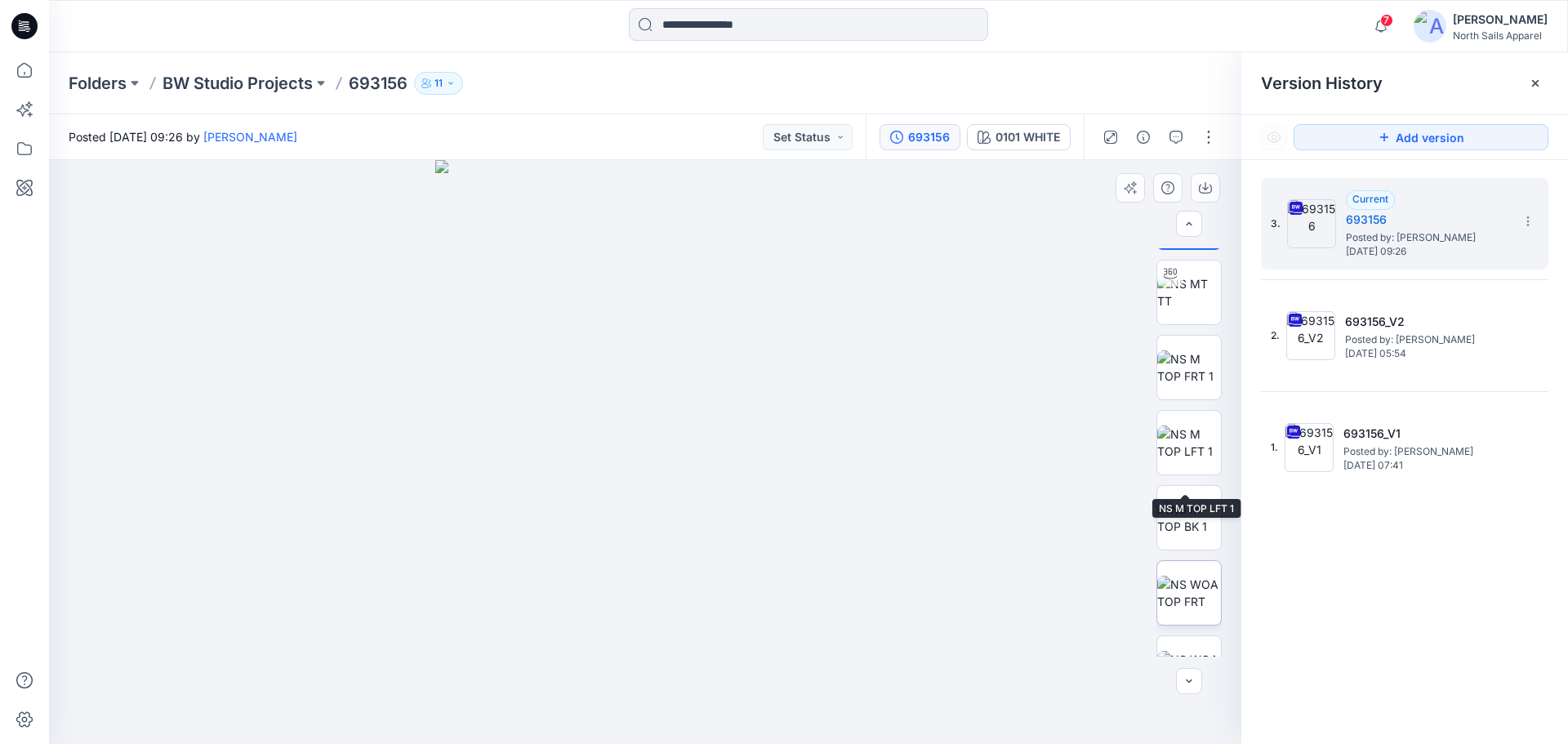
scroll to position [183, 0]
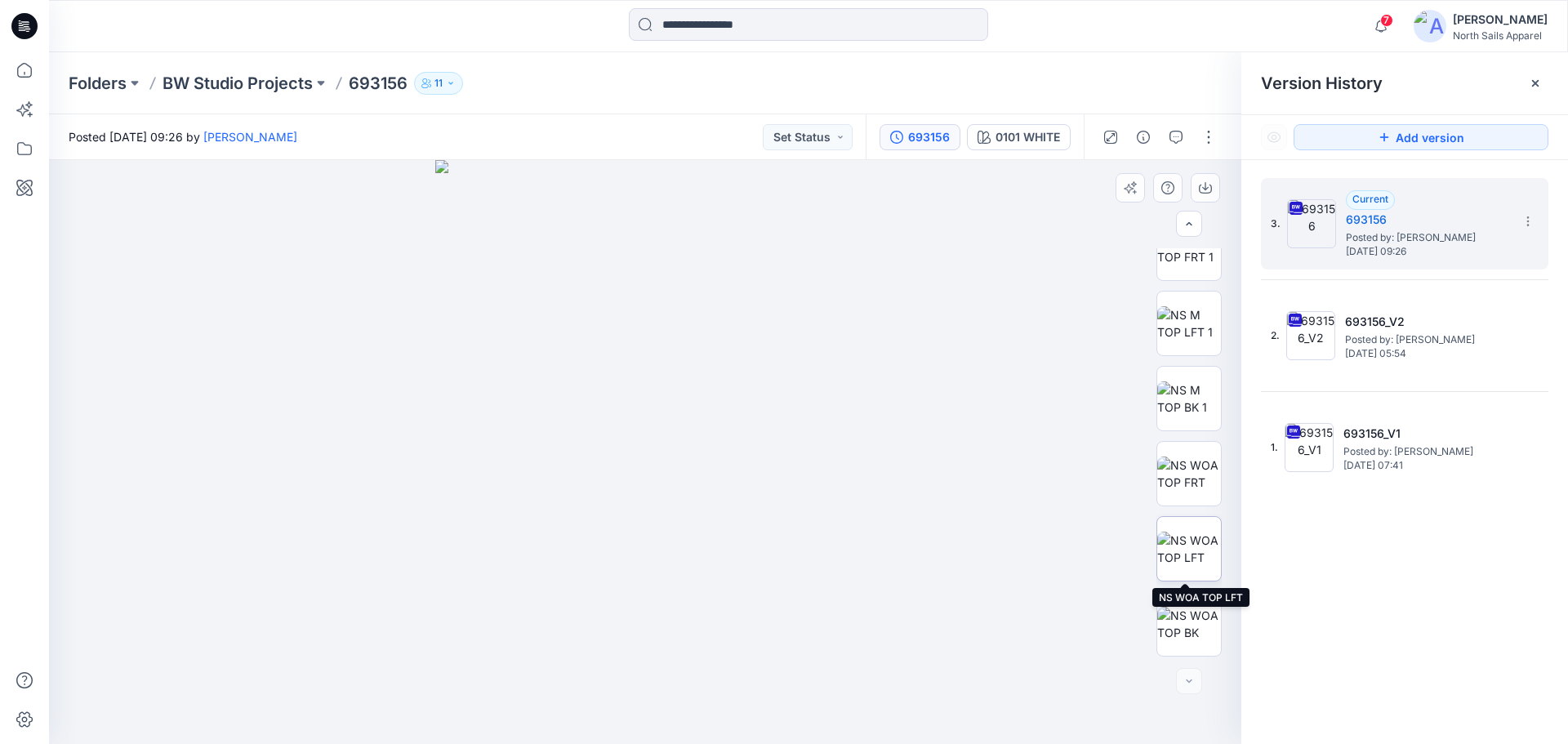
click at [1196, 546] on img at bounding box center [1189, 549] width 64 height 34
click at [1193, 624] on img at bounding box center [1189, 624] width 64 height 34
